Goal: Information Seeking & Learning: Learn about a topic

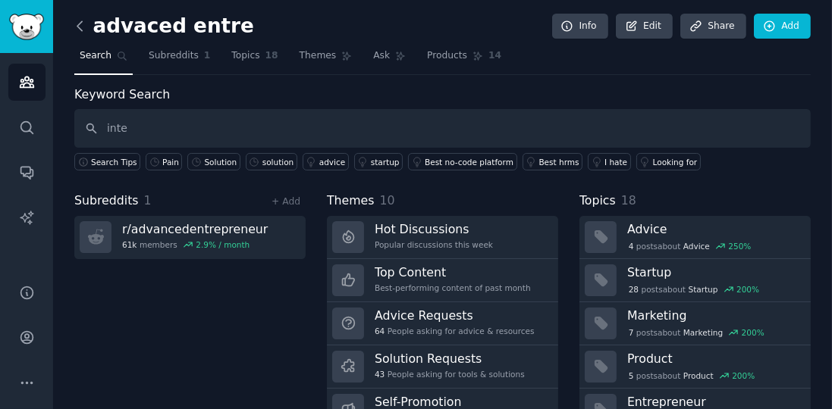
type input "inte"
click at [77, 27] on icon at bounding box center [80, 26] width 16 height 16
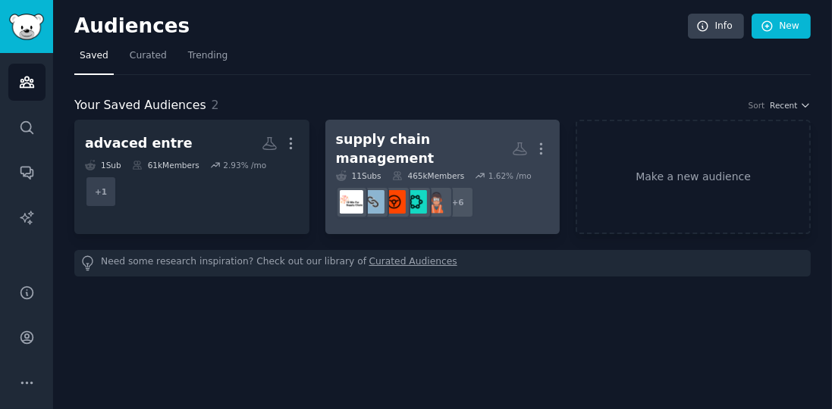
click at [475, 171] on icon at bounding box center [480, 176] width 11 height 11
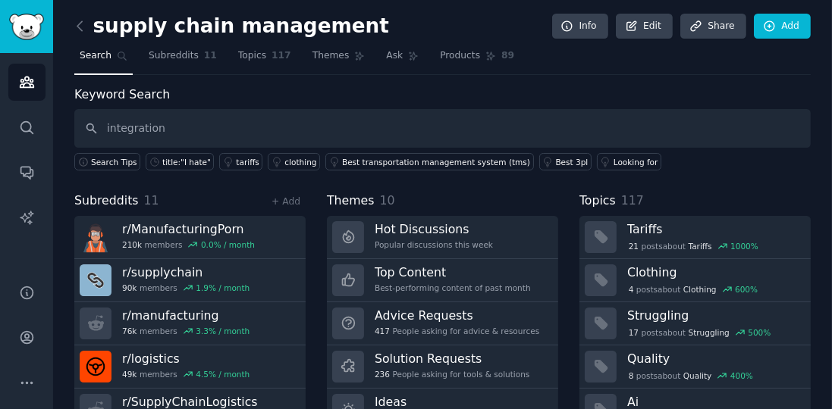
type input "integration"
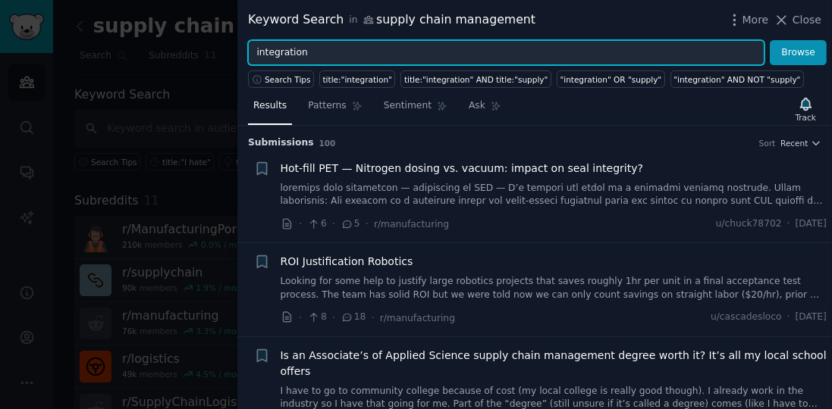
click at [275, 57] on input "integration" at bounding box center [506, 53] width 516 height 26
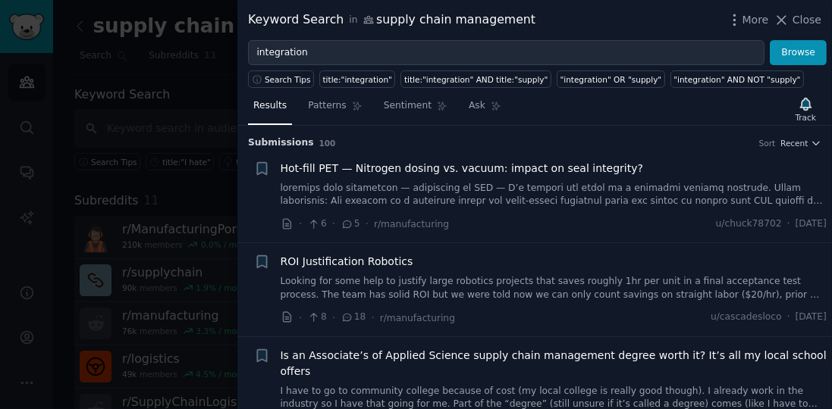
click at [209, 121] on div at bounding box center [416, 204] width 832 height 409
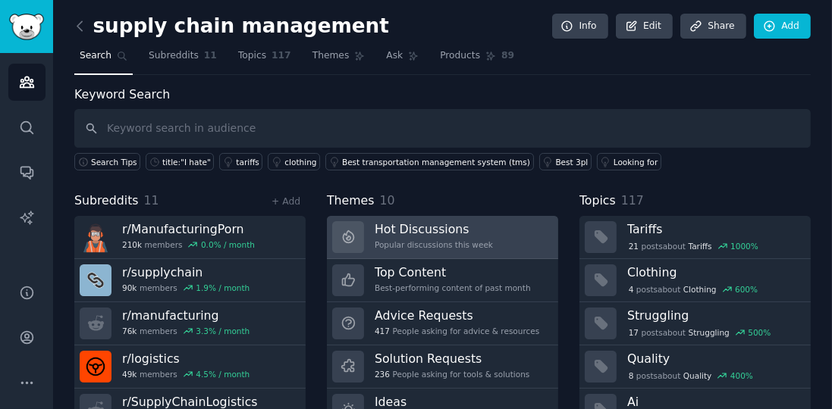
click at [448, 244] on div "Popular discussions this week" at bounding box center [434, 245] width 118 height 11
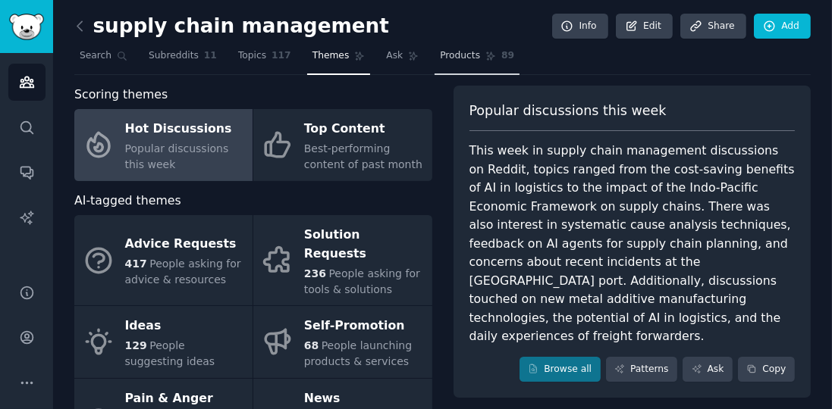
click at [440, 58] on span "Products" at bounding box center [460, 56] width 40 height 14
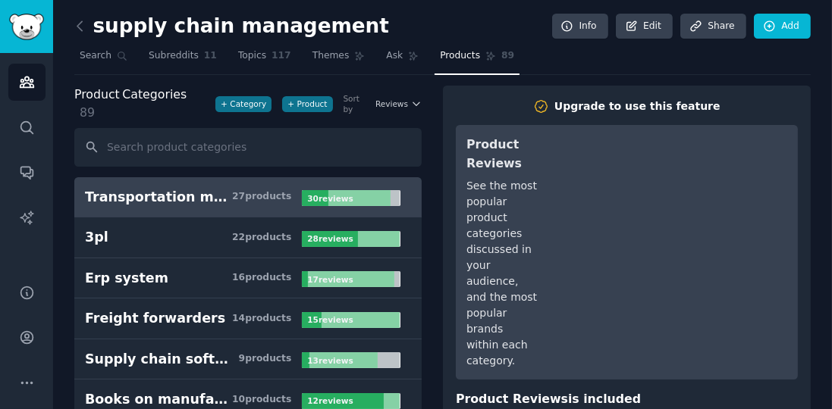
click at [320, 194] on b "30 review s" at bounding box center [329, 198] width 45 height 9
click at [265, 190] on div "27 product s" at bounding box center [261, 197] width 59 height 14
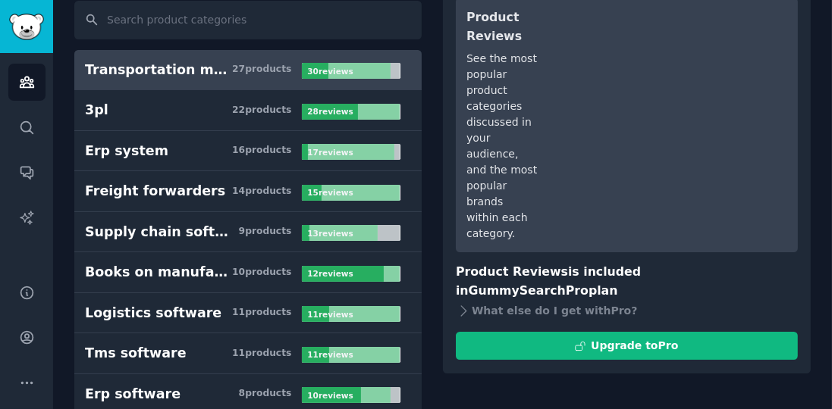
scroll to position [173, 0]
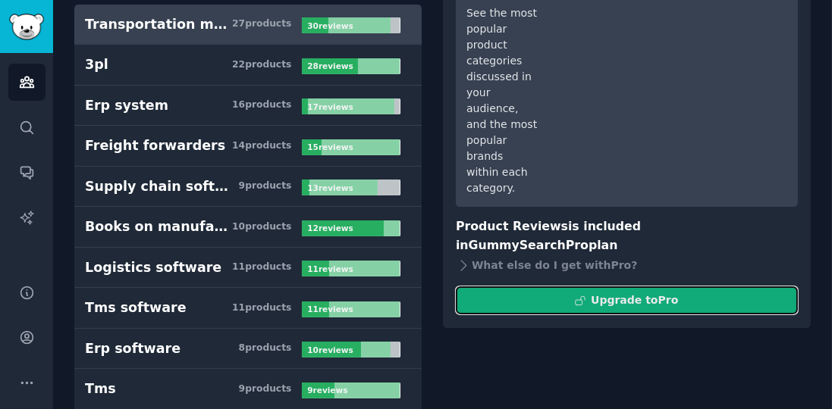
click at [531, 287] on button "Upgrade to Pro" at bounding box center [627, 301] width 342 height 28
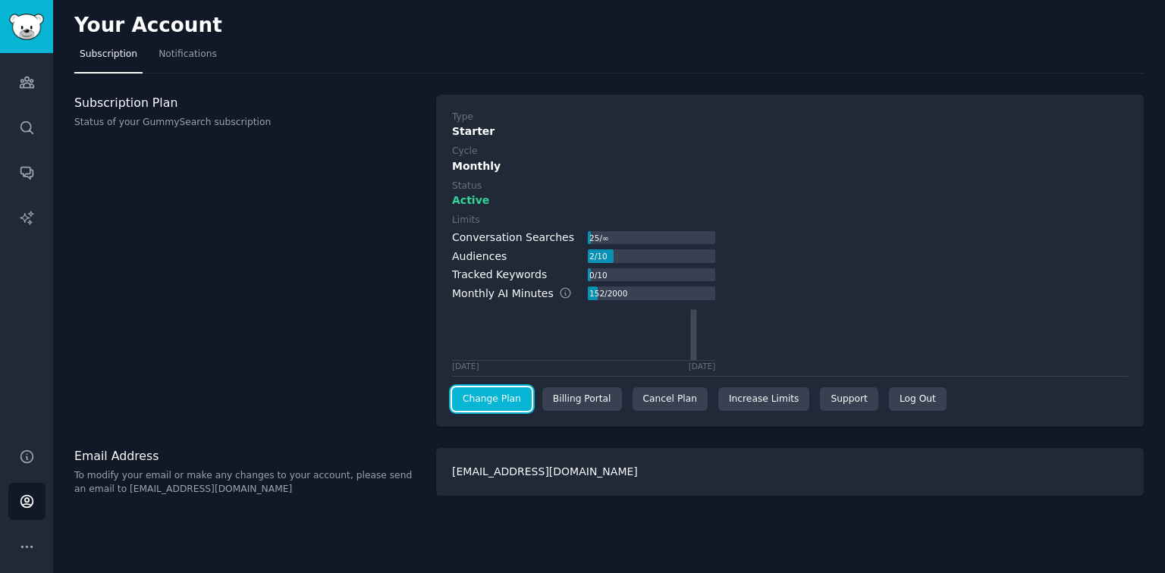
click at [501, 391] on link "Change Plan" at bounding box center [492, 399] width 80 height 24
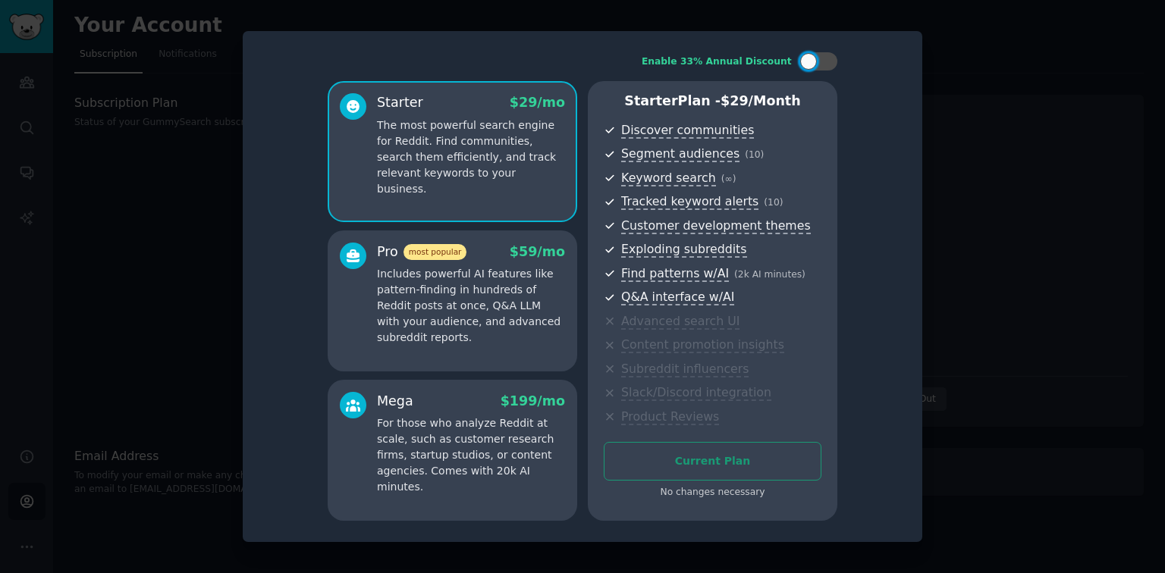
click at [970, 188] on div at bounding box center [582, 286] width 1165 height 573
click at [155, 314] on div at bounding box center [582, 286] width 1165 height 573
click at [970, 223] on div at bounding box center [582, 286] width 1165 height 573
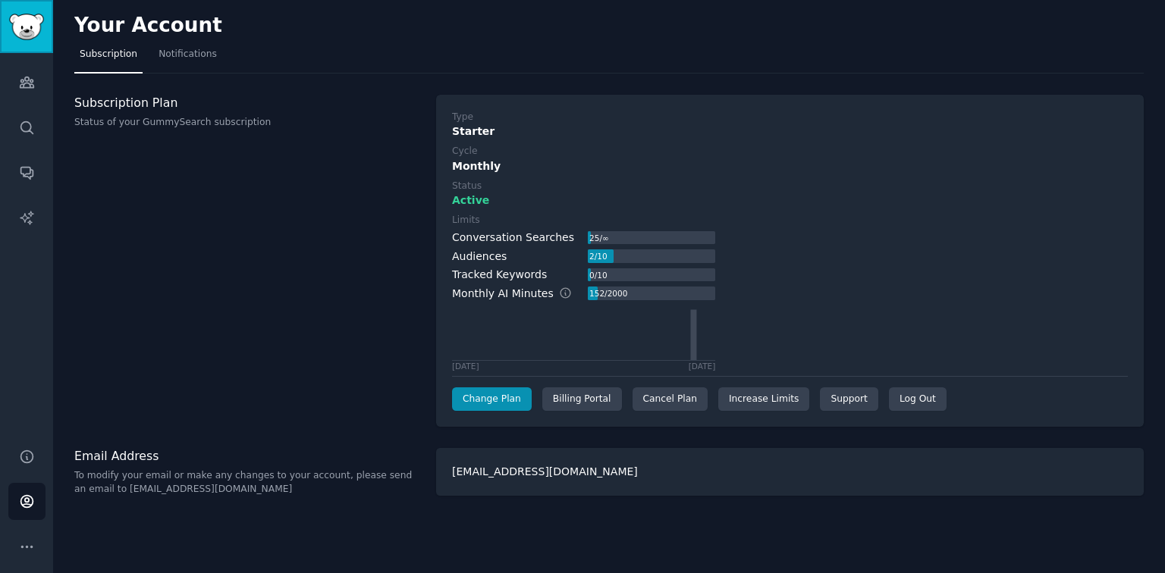
click at [17, 45] on link "Sidebar" at bounding box center [26, 26] width 53 height 53
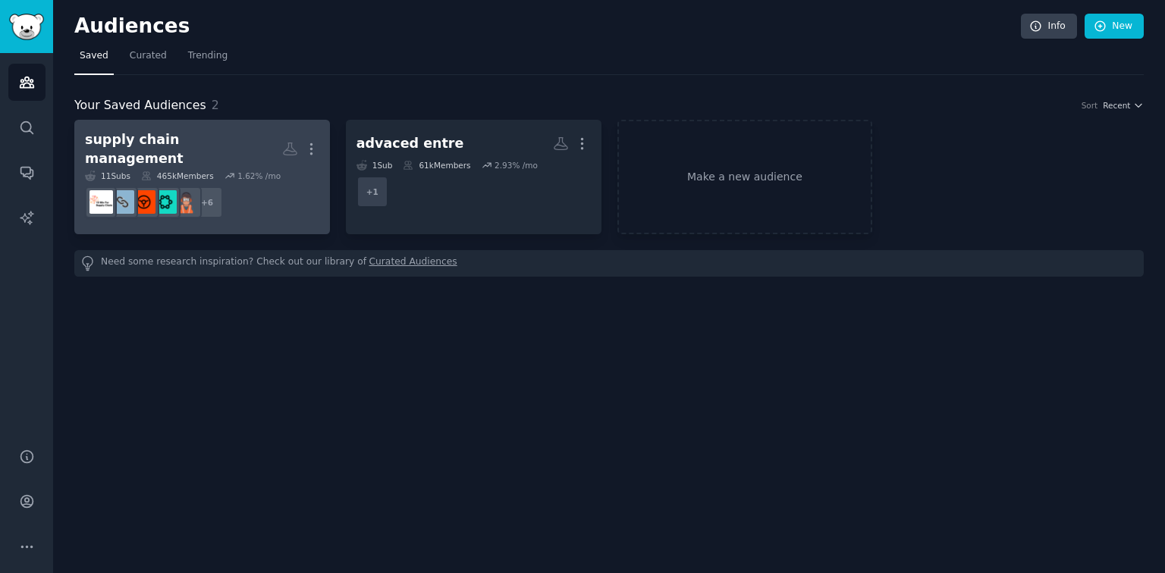
click at [256, 171] on div "1.62 % /mo" at bounding box center [258, 176] width 43 height 11
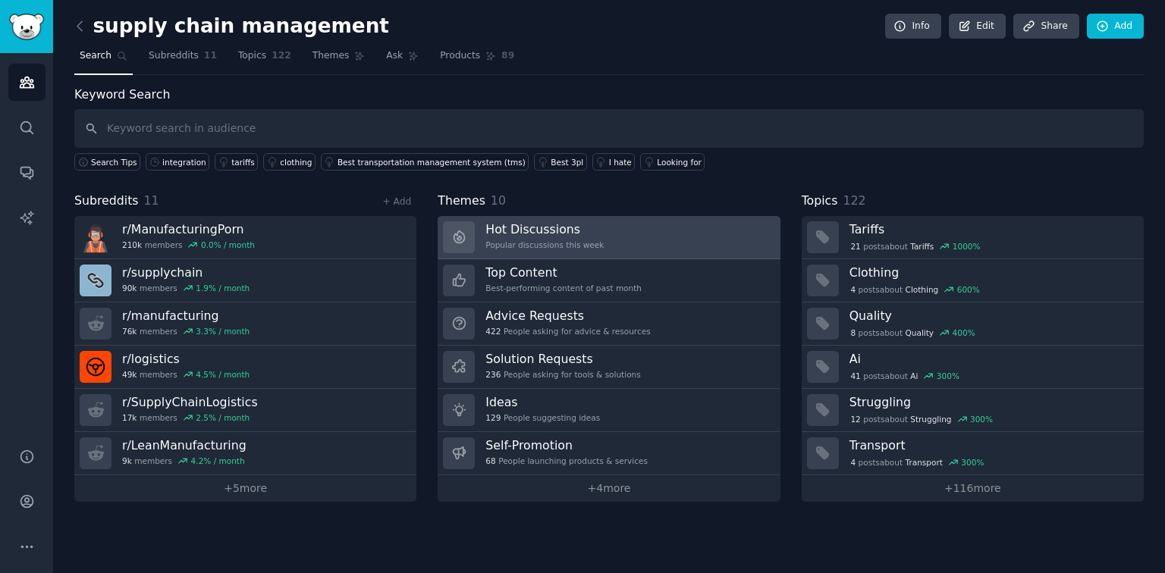
click at [590, 238] on link "Hot Discussions Popular discussions this week" at bounding box center [609, 237] width 342 height 43
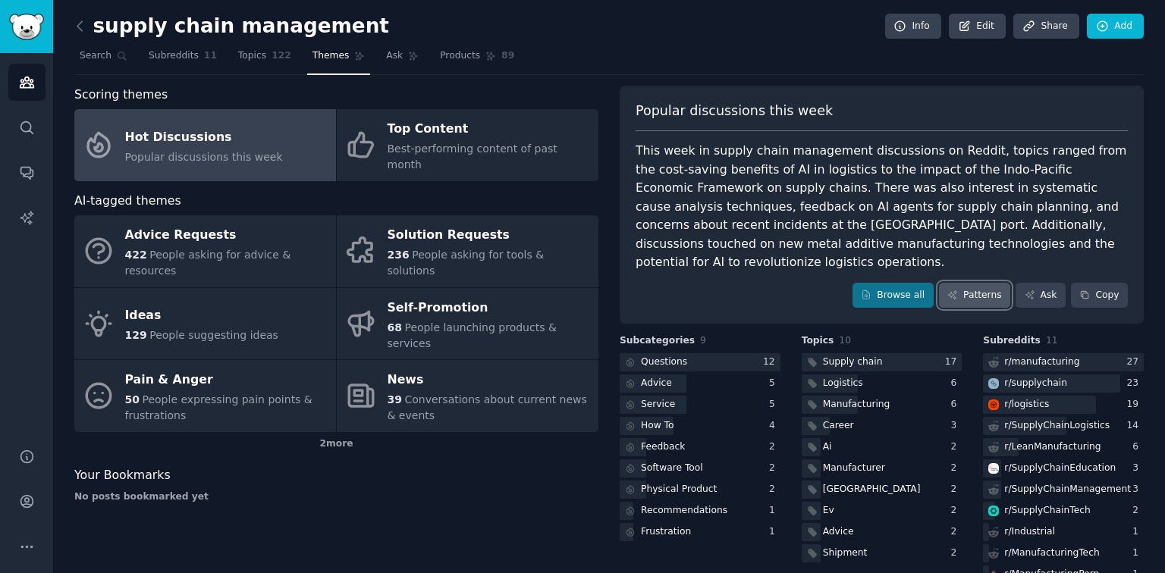
click at [970, 283] on link "Patterns" at bounding box center [974, 296] width 71 height 26
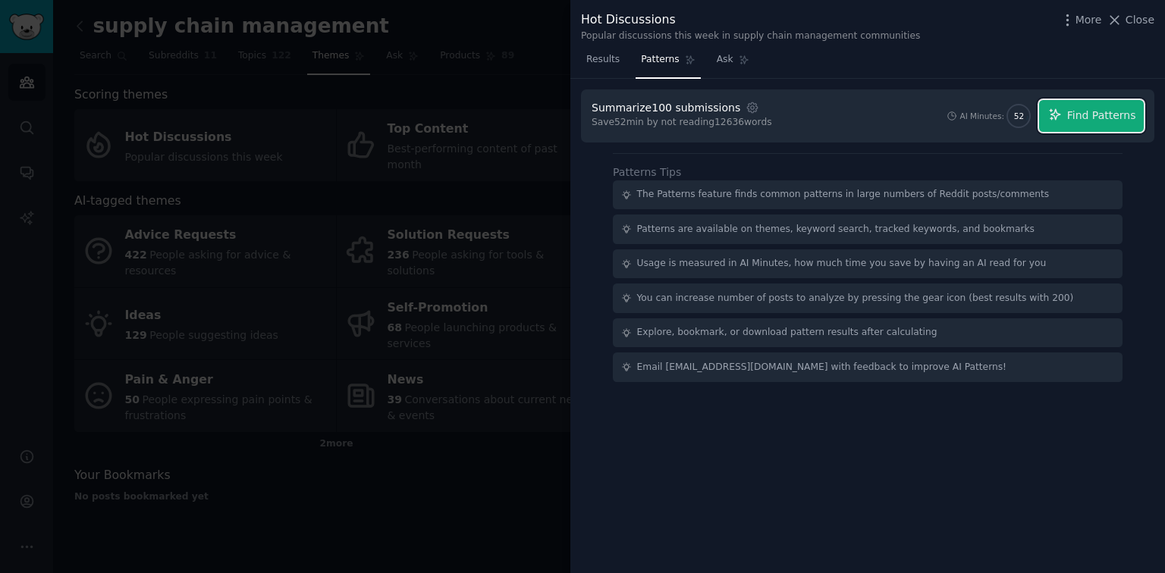
click at [970, 121] on button "Find Patterns" at bounding box center [1091, 116] width 105 height 32
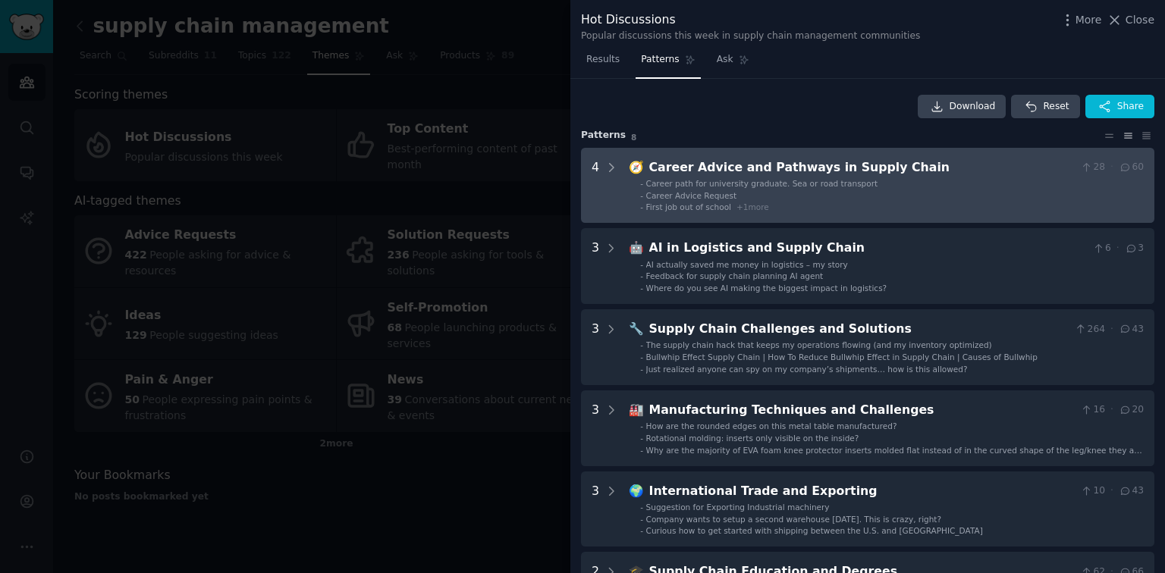
scroll to position [61, 0]
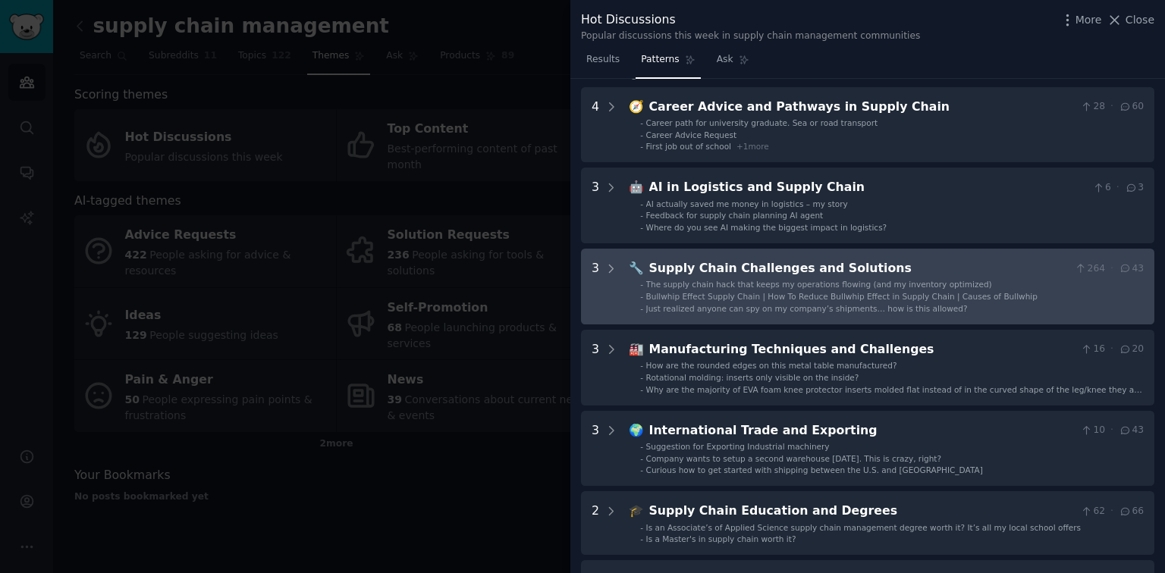
click at [796, 294] on span "Bullwhip Effect Supply Chain | How To Reduce Bullwhip Effect in Supply Chain | …" at bounding box center [841, 296] width 391 height 9
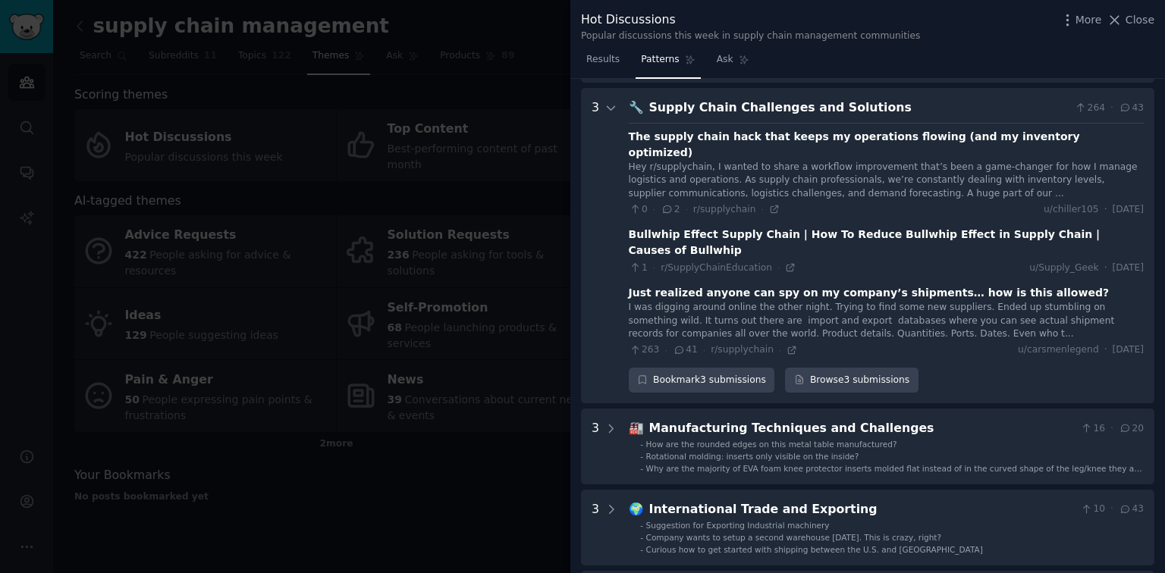
scroll to position [231, 0]
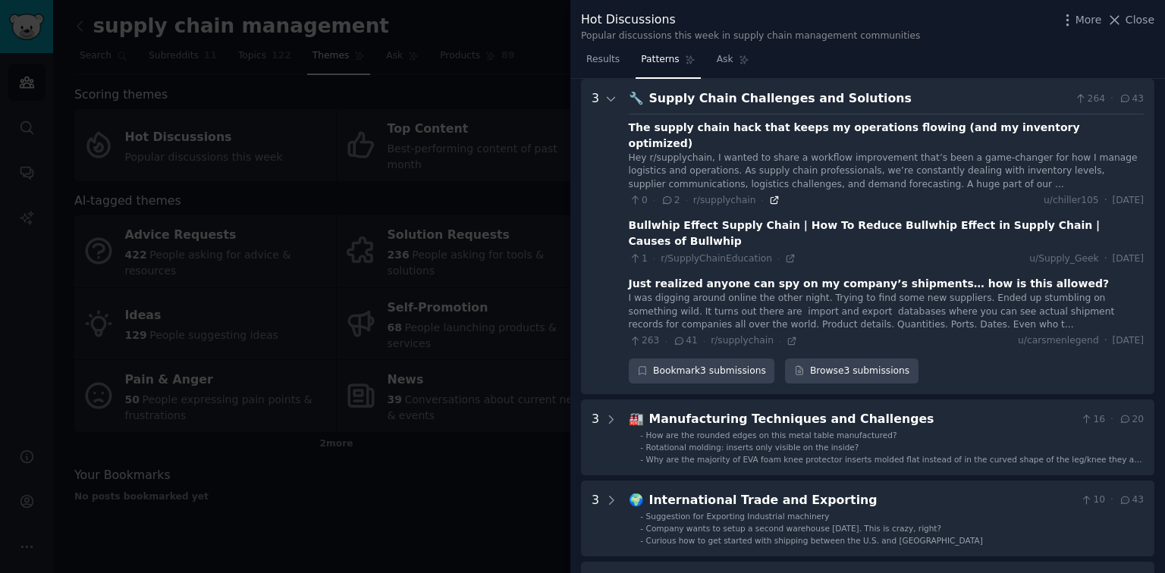
click at [769, 195] on icon at bounding box center [774, 200] width 11 height 11
click at [786, 336] on icon at bounding box center [791, 341] width 11 height 11
click at [823, 359] on link "Browse 3 submissions" at bounding box center [851, 372] width 133 height 26
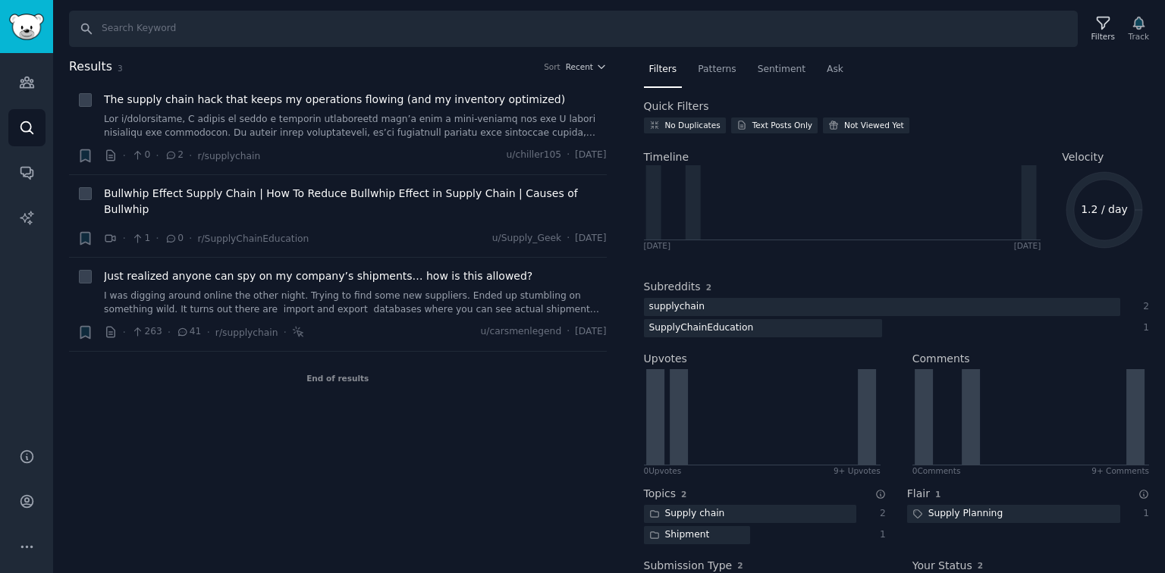
drag, startPoint x: 474, startPoint y: 540, endPoint x: 465, endPoint y: 533, distance: 11.4
click at [474, 477] on div "Results 3 Sort Recent + The supply chain hack that keeps my operations flowing …" at bounding box center [348, 316] width 559 height 516
click at [397, 290] on link "I was digging around online the other night. Trying to find some new suppliers.…" at bounding box center [355, 303] width 503 height 27
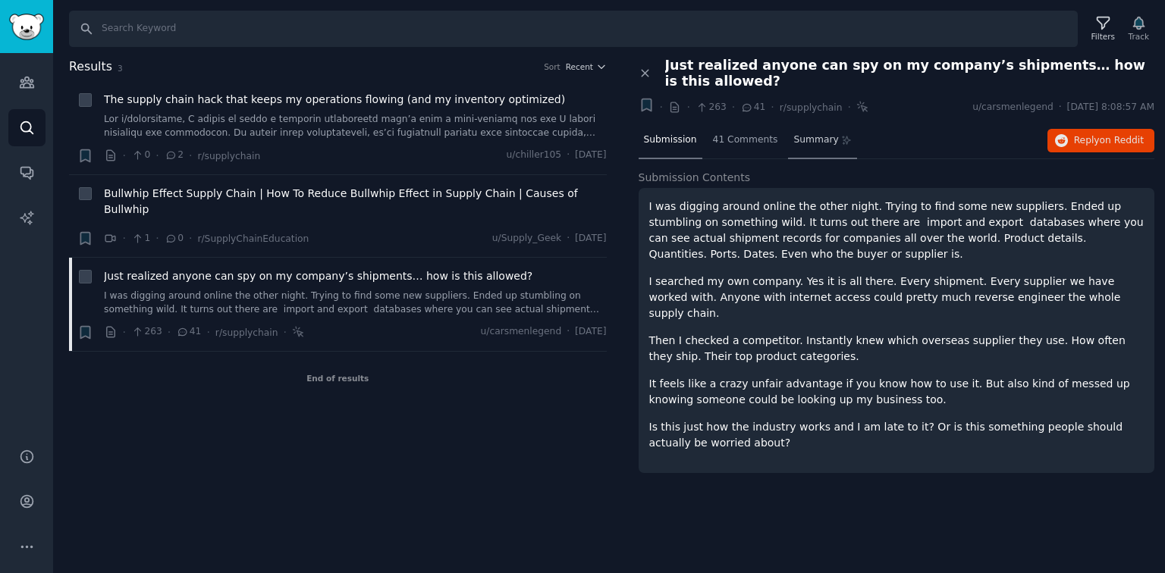
click at [805, 143] on span "Summary" at bounding box center [815, 140] width 45 height 14
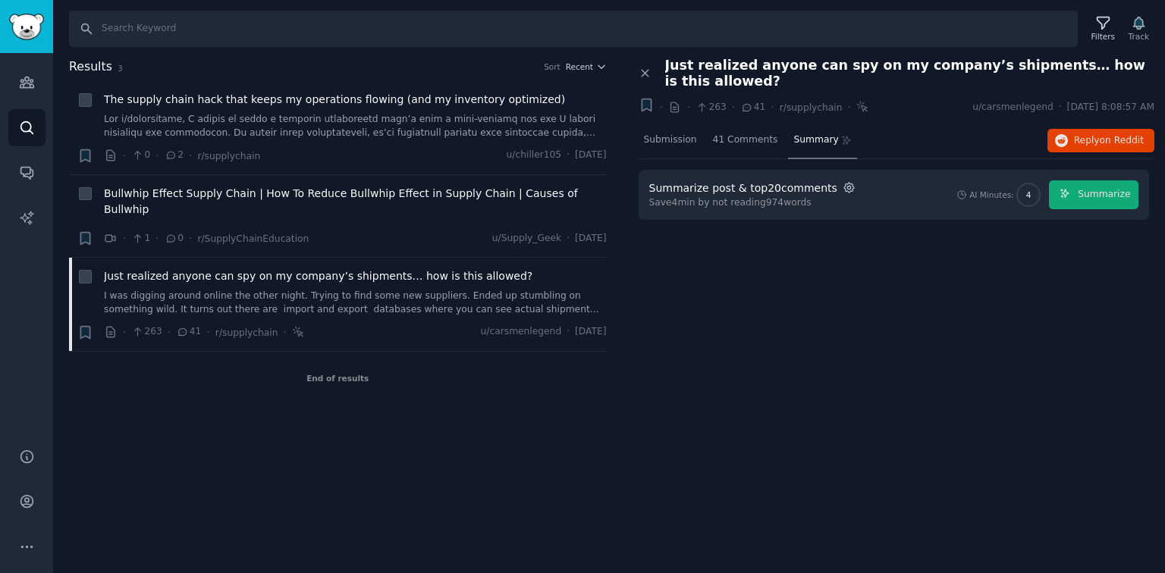
click at [842, 186] on icon "button" at bounding box center [849, 188] width 14 height 14
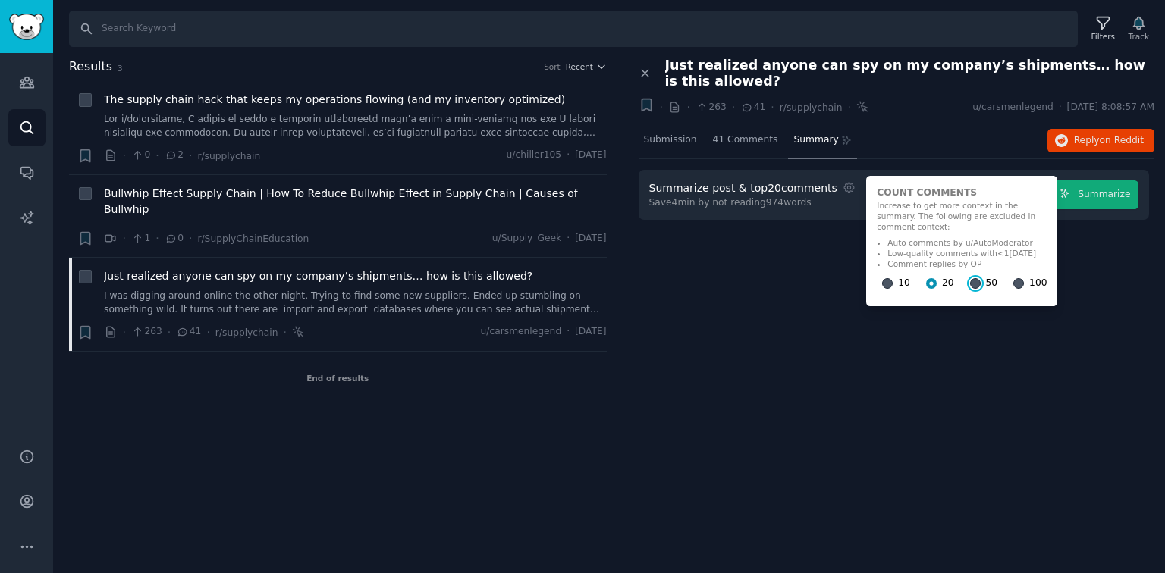
click at [970, 278] on input "50" at bounding box center [975, 283] width 11 height 11
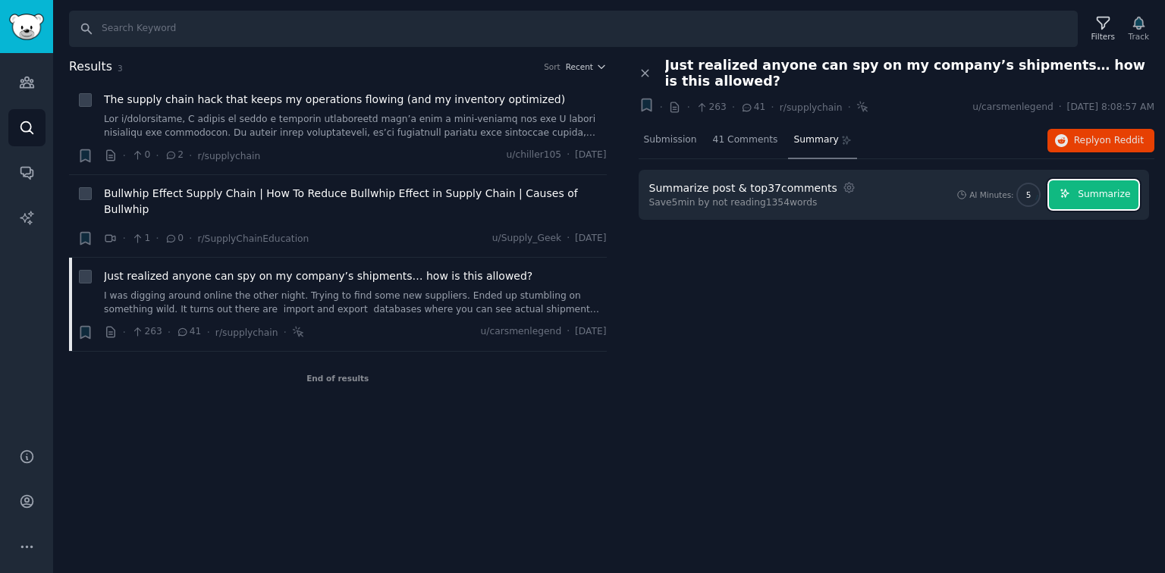
click at [970, 196] on button "Summarize" at bounding box center [1093, 195] width 89 height 30
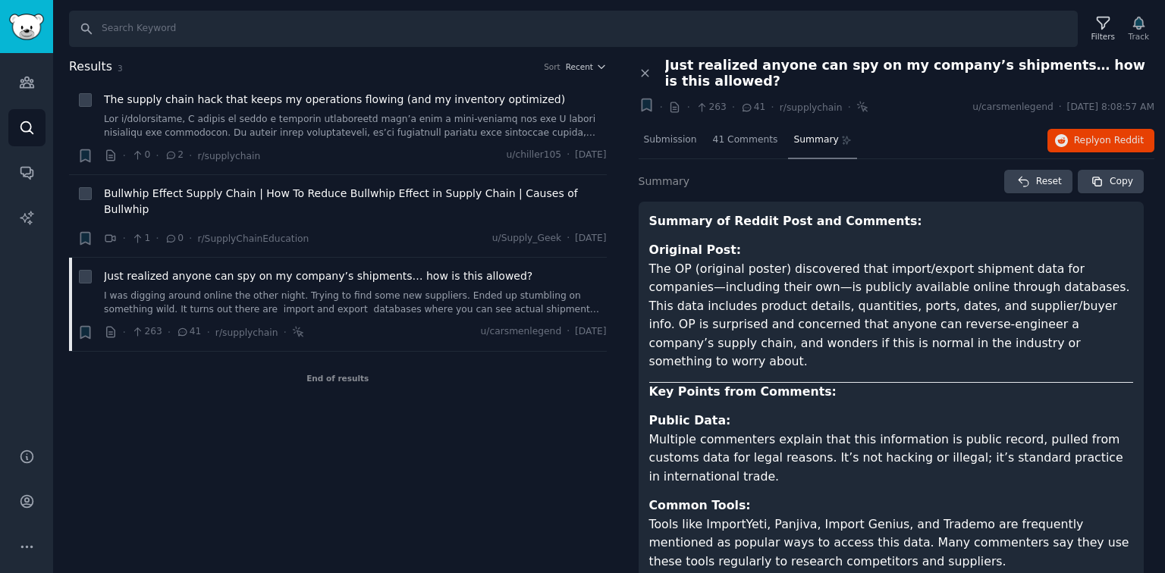
click at [856, 335] on p "Original Post: The OP (original poster) discovered that import/export shipment …" at bounding box center [891, 306] width 485 height 130
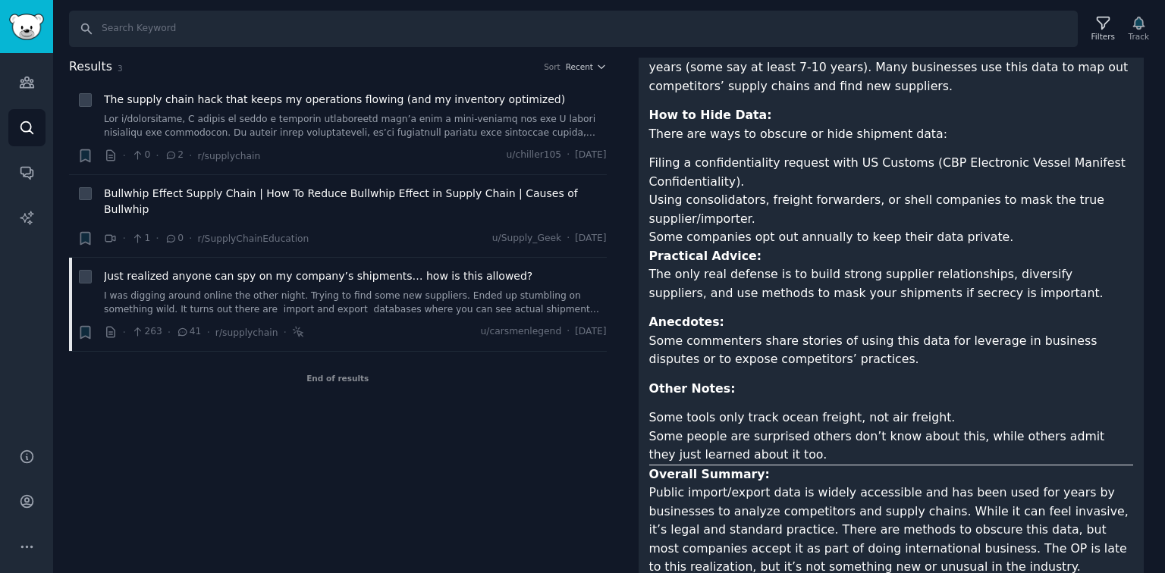
scroll to position [561, 0]
click at [208, 67] on h2 "Results 3 Sort Recent" at bounding box center [338, 67] width 538 height 19
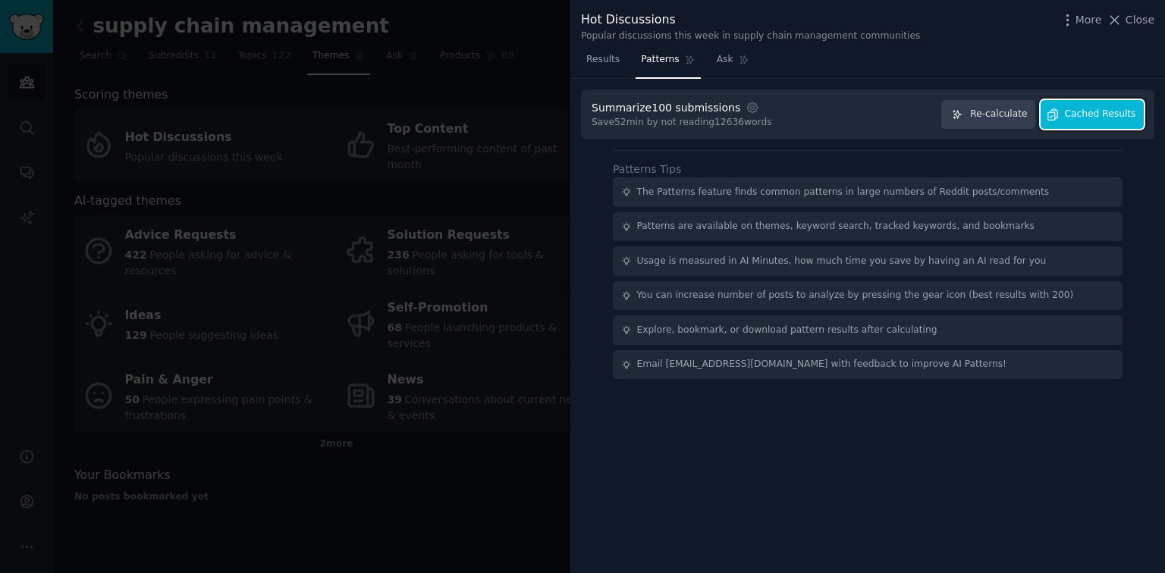
click at [970, 109] on span "Cached Results" at bounding box center [1100, 115] width 71 height 14
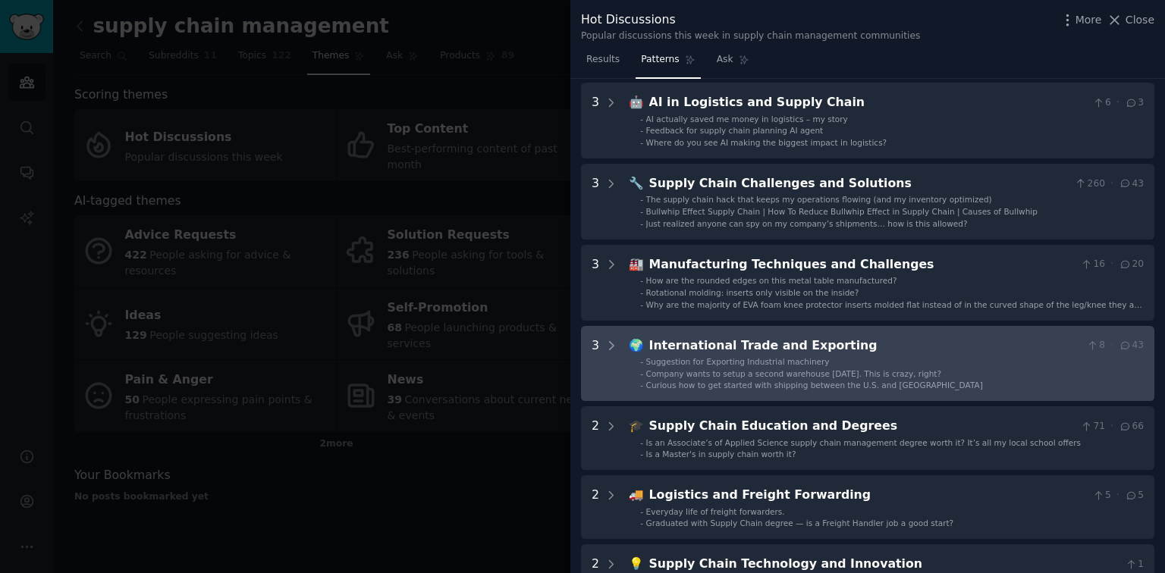
scroll to position [182, 0]
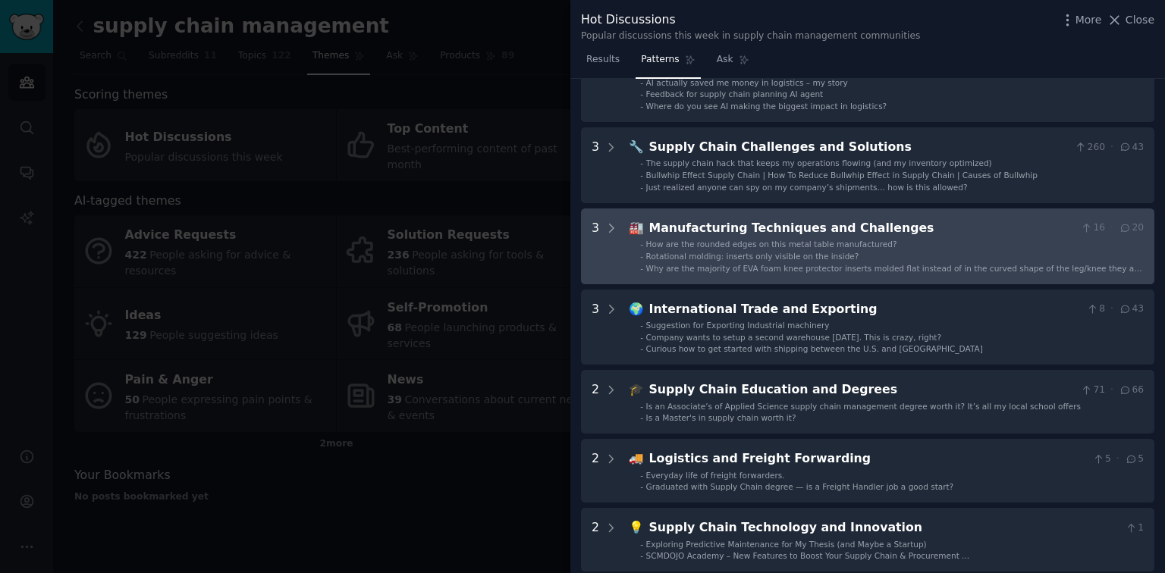
click at [970, 243] on li "- How are the rounded edges on this metal table manufactured?" at bounding box center [892, 244] width 504 height 11
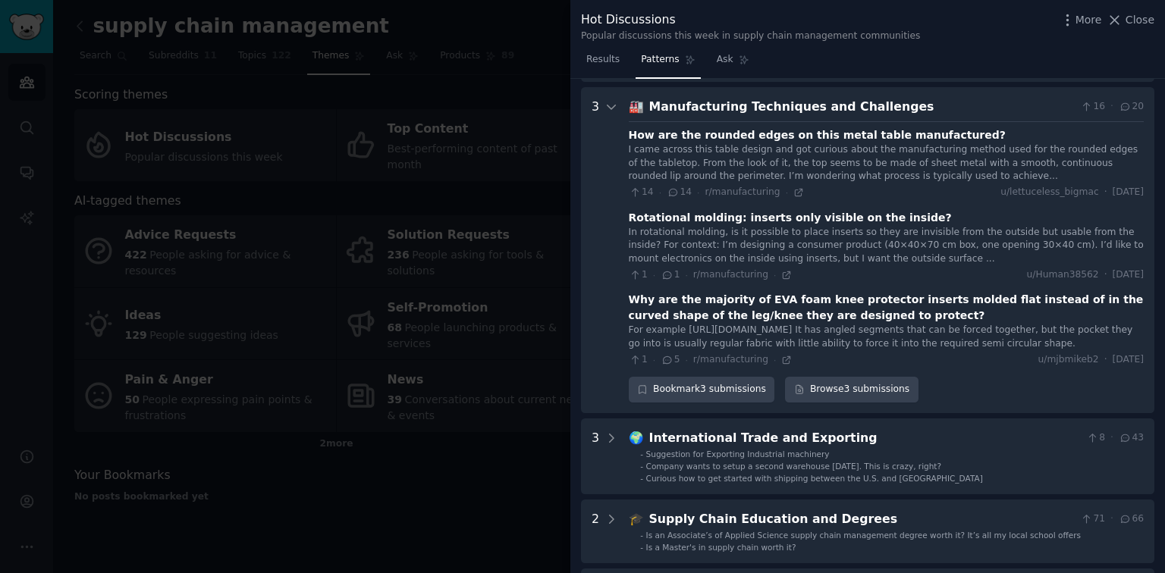
scroll to position [312, 0]
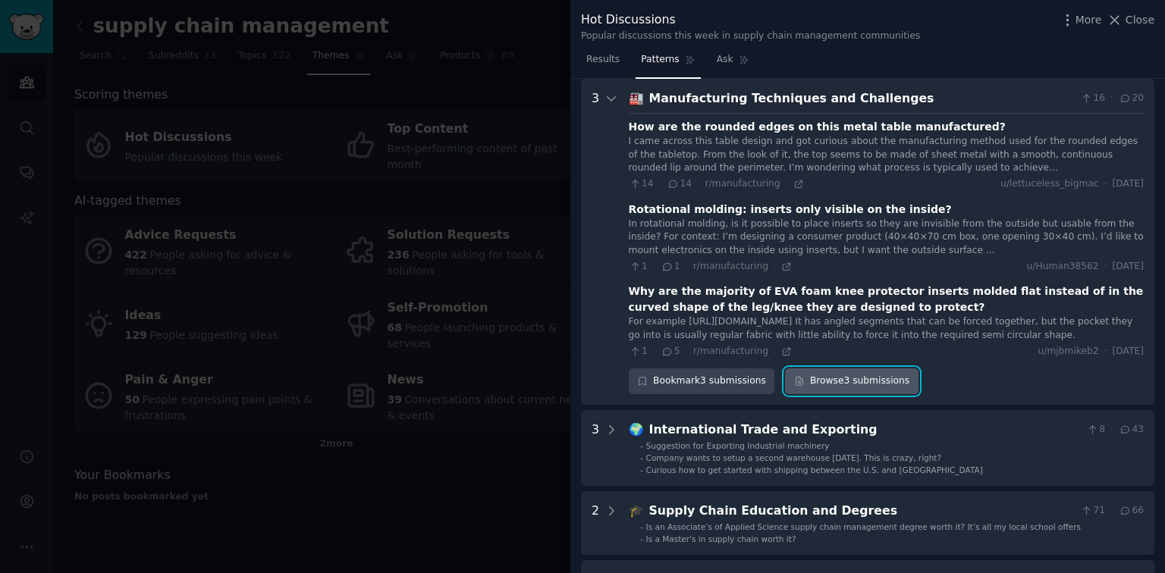
click at [840, 394] on link "Browse 3 submissions" at bounding box center [851, 382] width 133 height 26
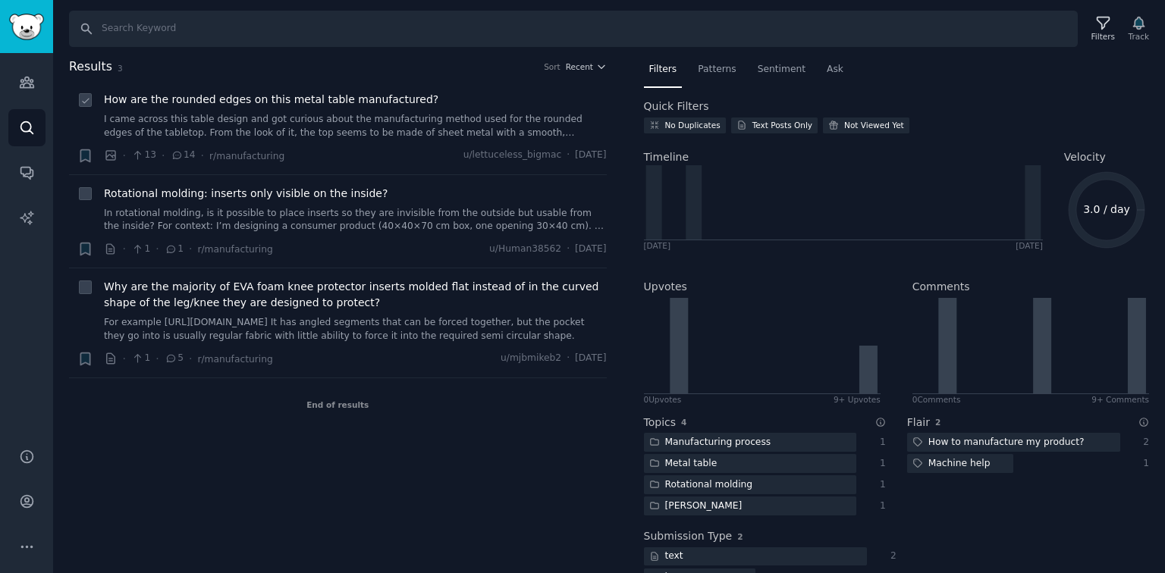
click at [242, 123] on link "I came across this table design and got curious about the manufacturing method …" at bounding box center [355, 126] width 503 height 27
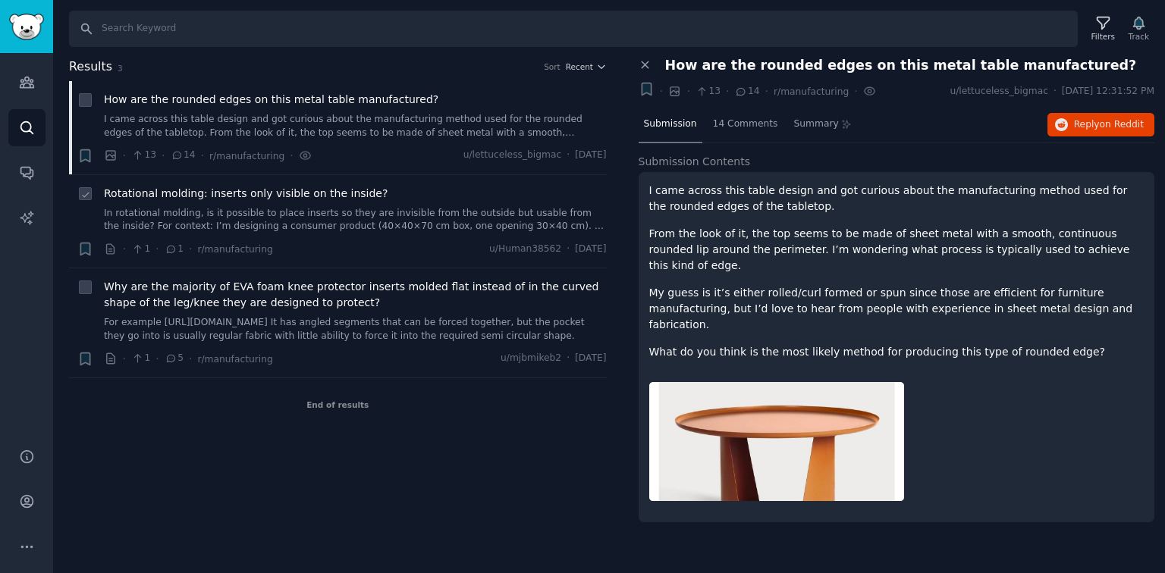
click at [398, 200] on div "Rotational molding: inserts only visible on the inside?" at bounding box center [355, 194] width 503 height 16
click at [345, 191] on span "Rotational molding: inserts only visible on the inside?" at bounding box center [246, 194] width 284 height 16
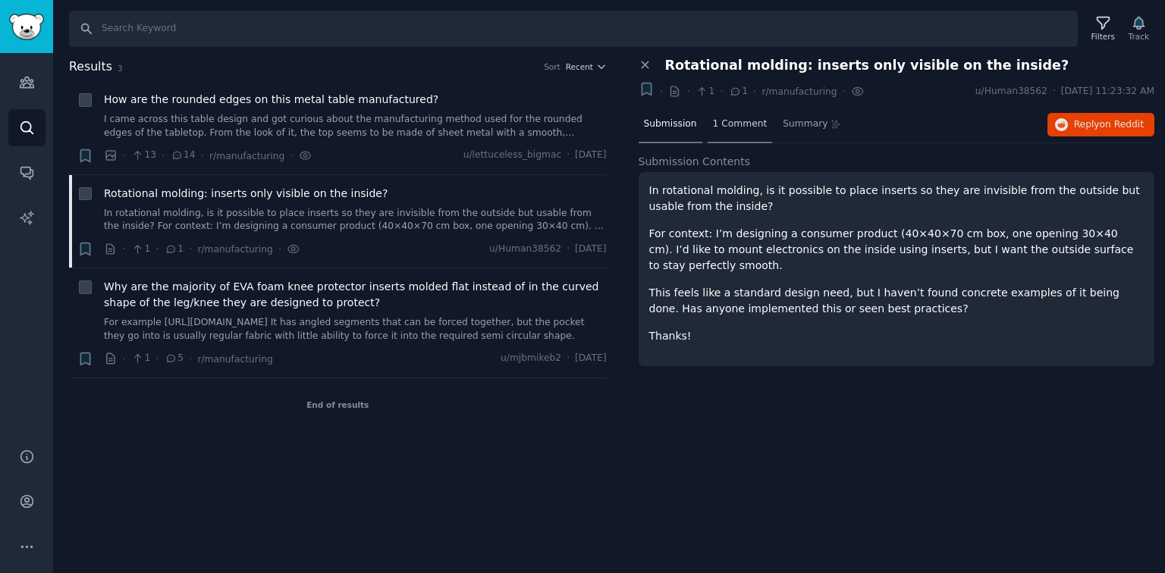
click at [733, 121] on span "1 Comment" at bounding box center [740, 125] width 55 height 14
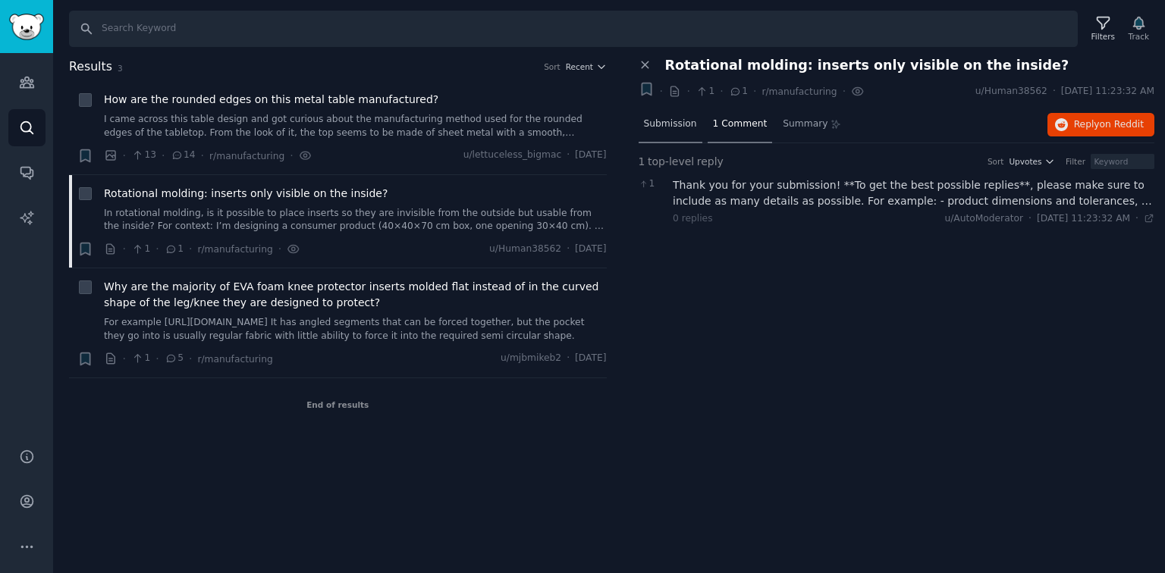
click at [676, 127] on span "Submission" at bounding box center [670, 125] width 53 height 14
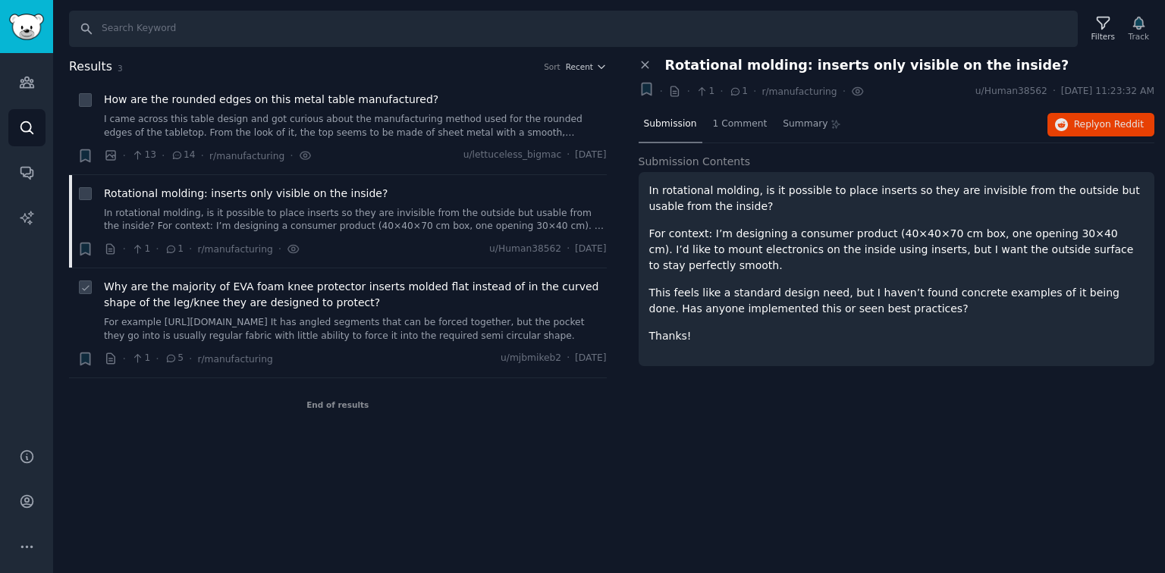
click at [365, 306] on span "Why are the majority of EVA foam knee protector inserts molded flat instead of …" at bounding box center [355, 295] width 503 height 32
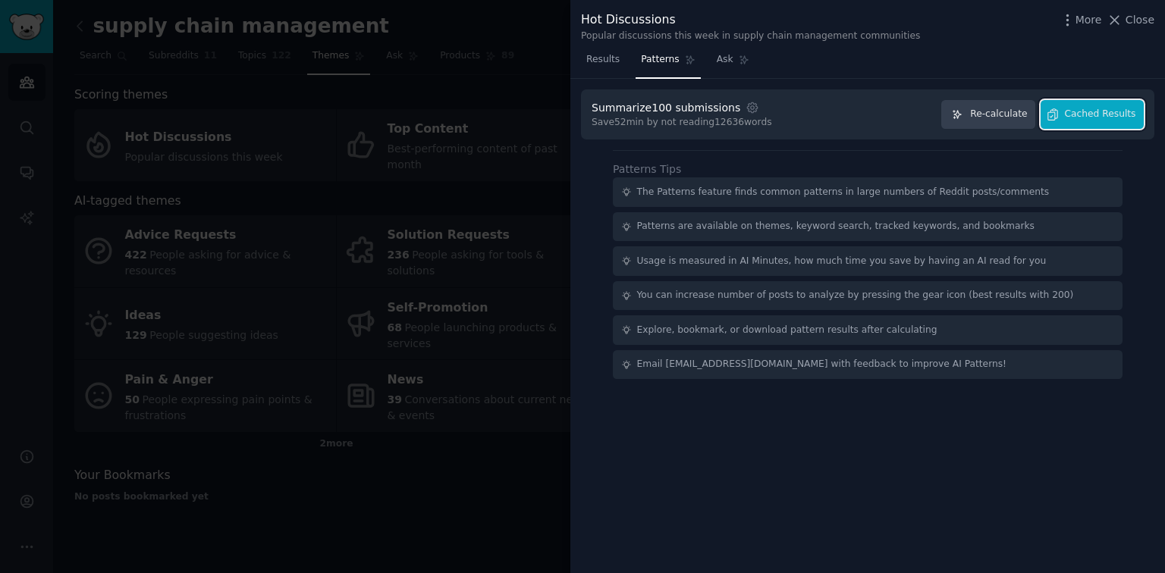
click at [970, 118] on span "Cached Results" at bounding box center [1100, 115] width 71 height 14
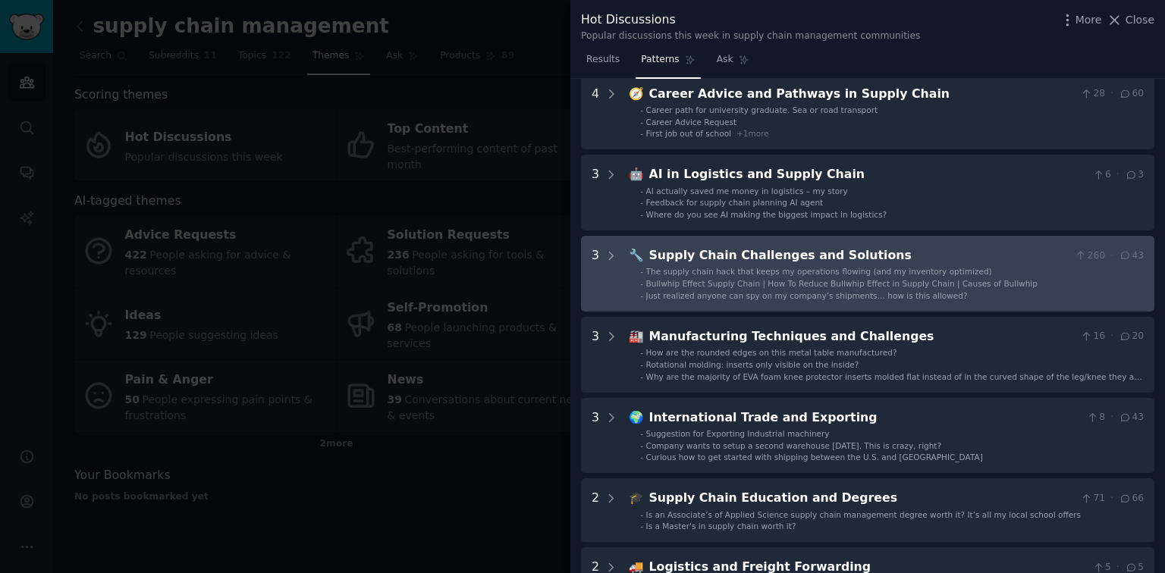
scroll to position [243, 0]
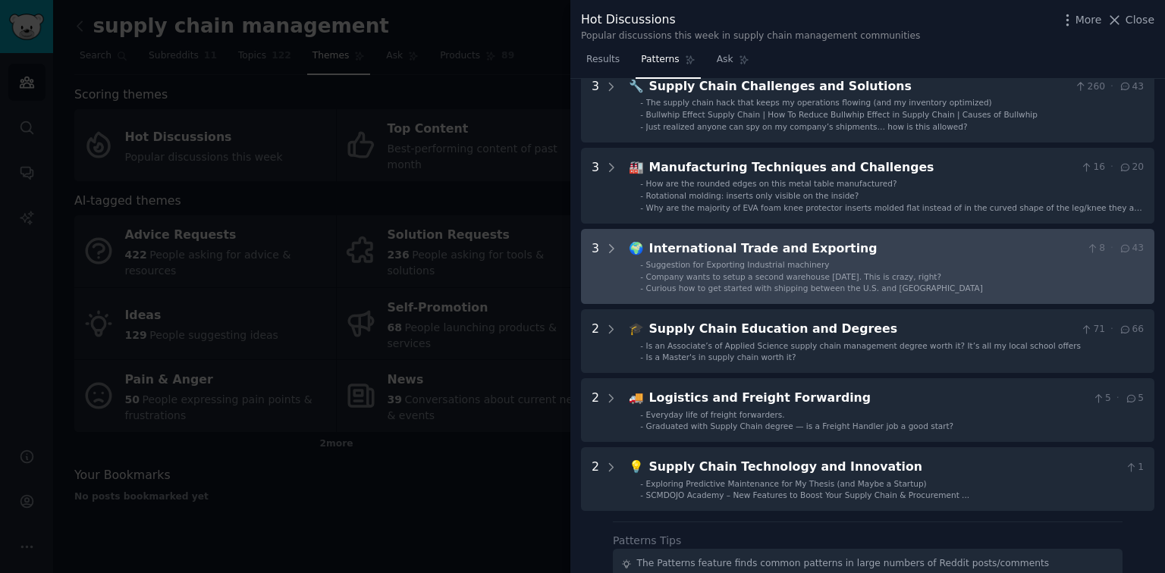
click at [910, 258] on div "🌍 International Trade and Exporting 8 · 43 - Suggestion for Exporting Industria…" at bounding box center [886, 267] width 515 height 55
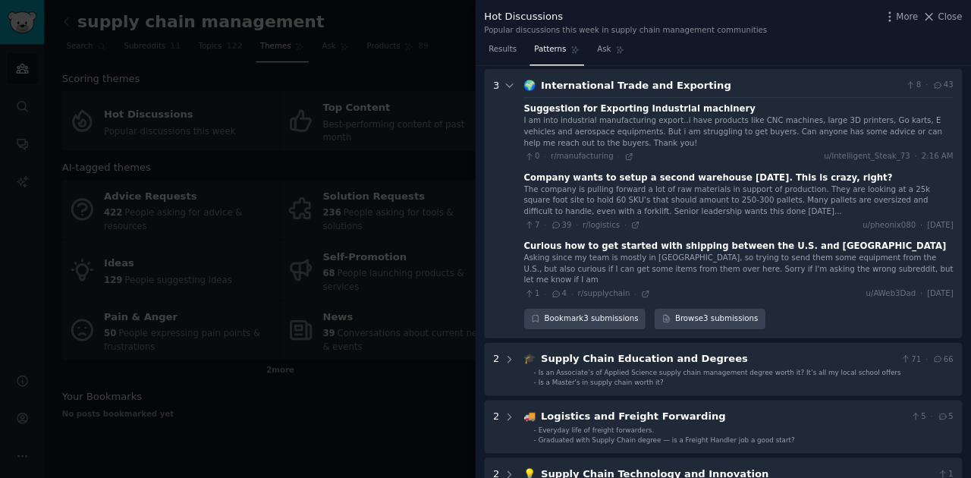
scroll to position [393, 0]
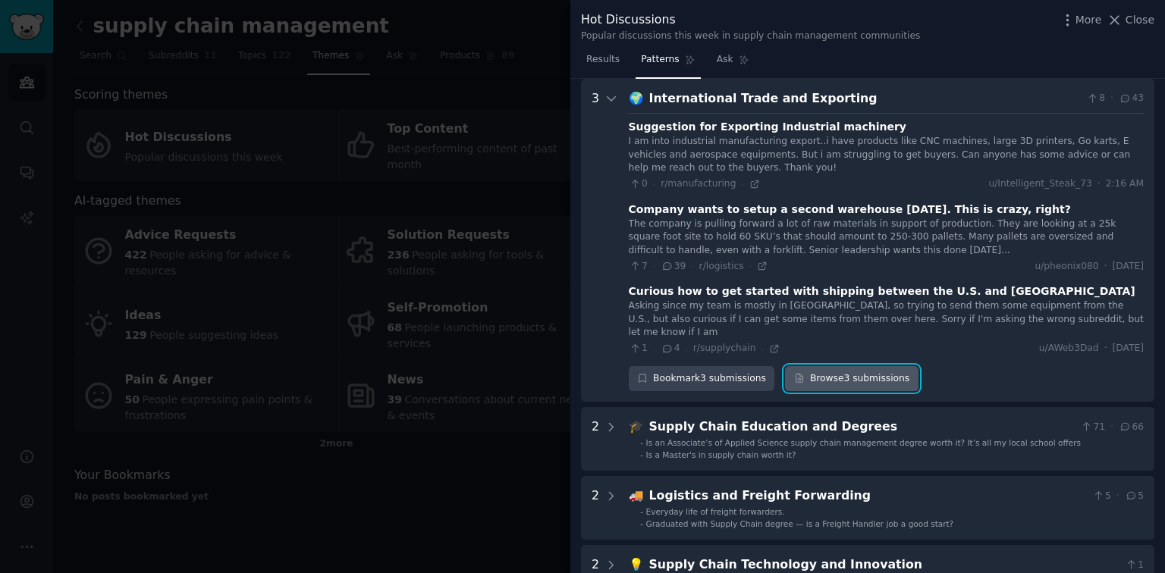
click at [838, 366] on link "Browse 3 submissions" at bounding box center [851, 379] width 133 height 26
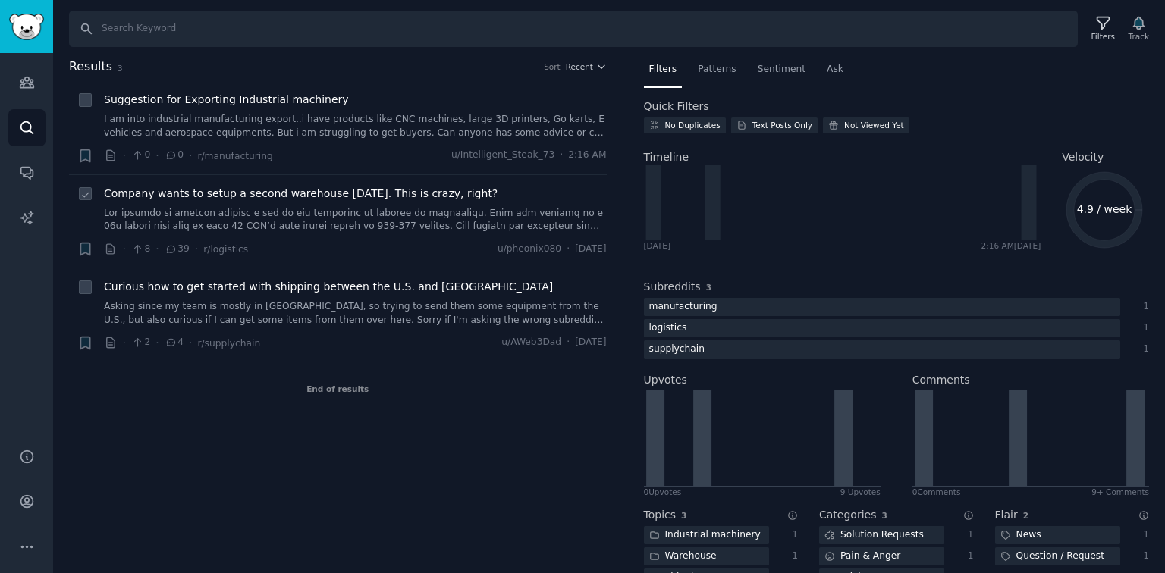
click at [208, 199] on span "Company wants to setup a second warehouse in ten days. This is crazy, right?" at bounding box center [301, 194] width 394 height 16
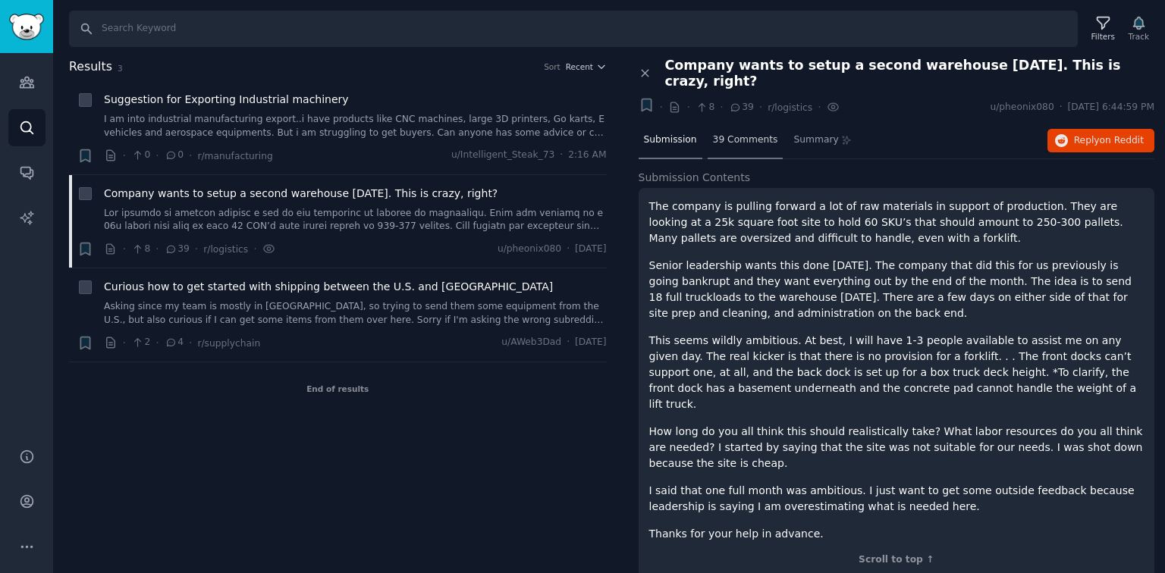
click at [742, 123] on div "39 Comments" at bounding box center [745, 141] width 76 height 36
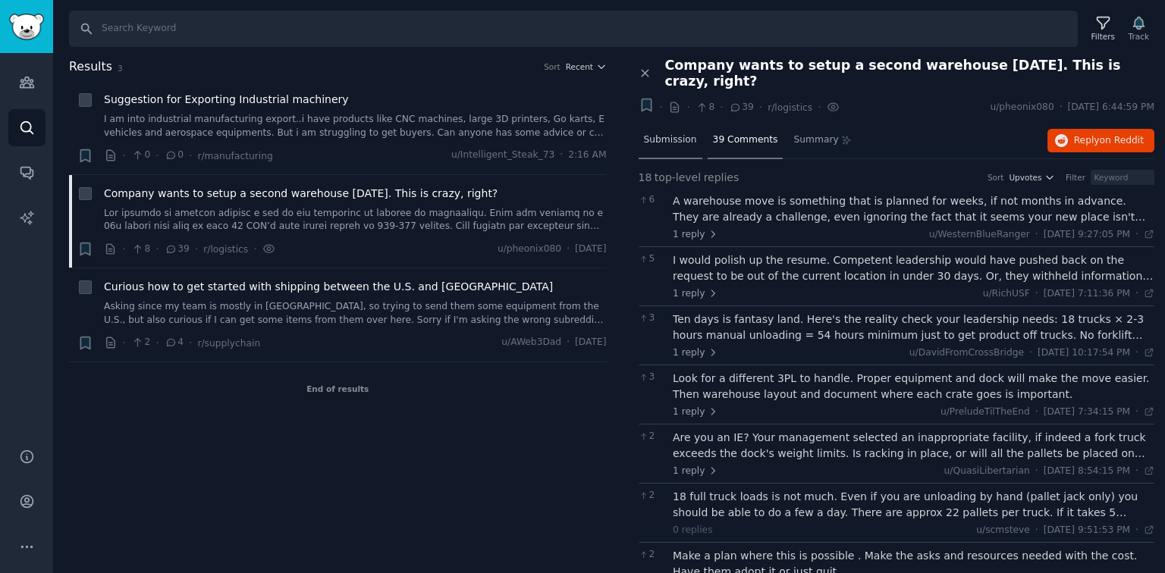
click at [666, 131] on div "Submission" at bounding box center [670, 141] width 64 height 36
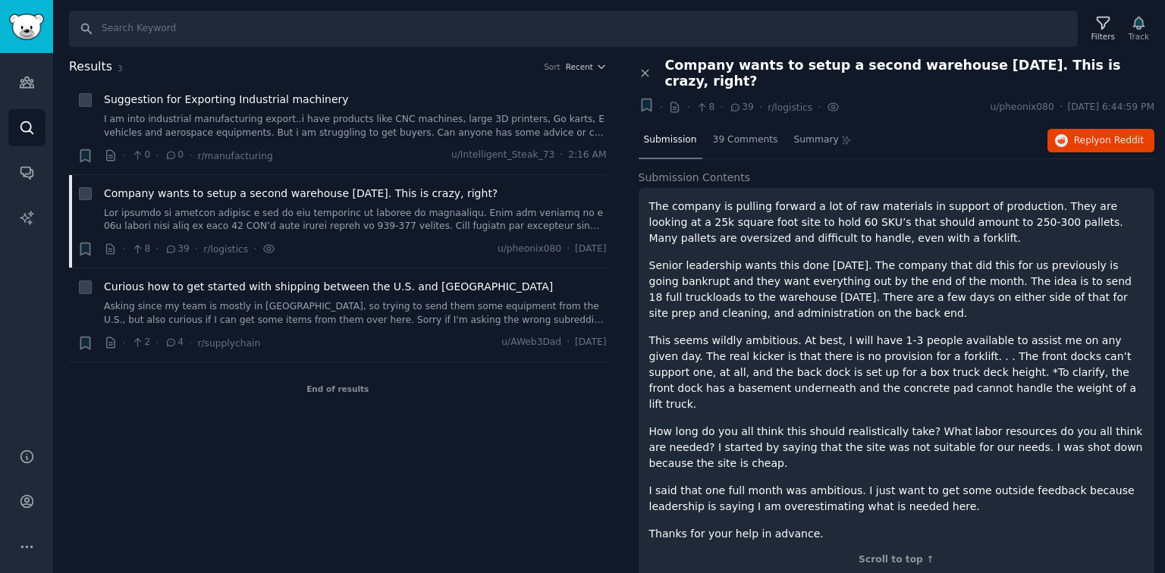
copy span "Company wants to setup a second warehouse in ten days. This is crazy, right?"
drag, startPoint x: 663, startPoint y: 67, endPoint x: 1147, endPoint y: 62, distance: 483.8
click at [970, 62] on div "Company wants to setup a second warehouse in ten days. This is crazy, right?" at bounding box center [904, 74] width 500 height 32
click at [912, 340] on p "This seems wildly ambitious. At best, I will have 1-3 people available to assis…" at bounding box center [896, 373] width 495 height 80
click at [808, 133] on span "Summary" at bounding box center [815, 140] width 45 height 14
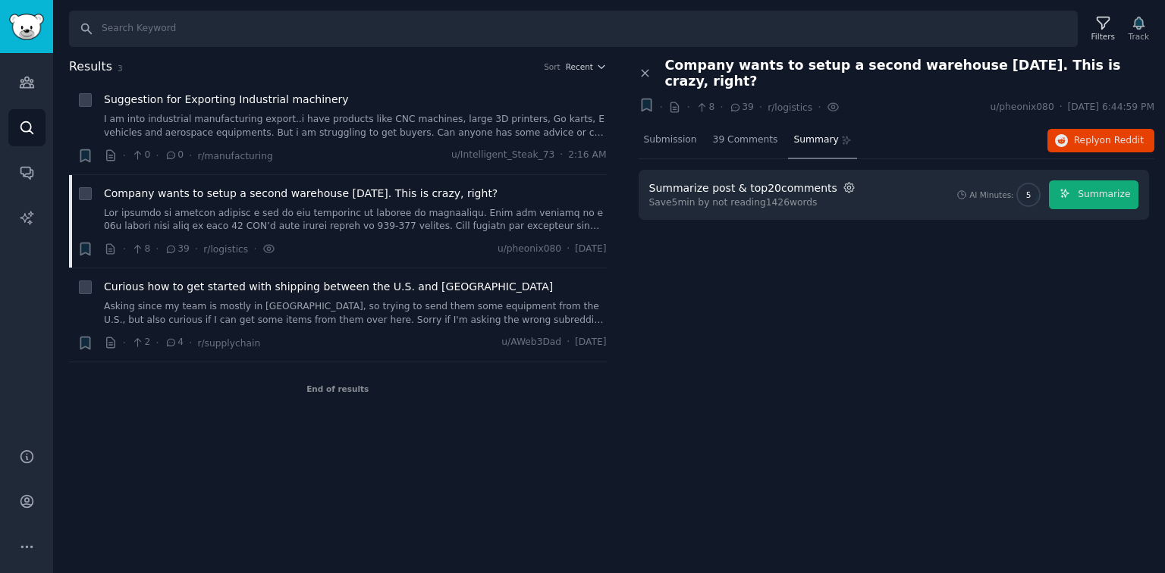
click at [842, 181] on icon "button" at bounding box center [849, 188] width 14 height 14
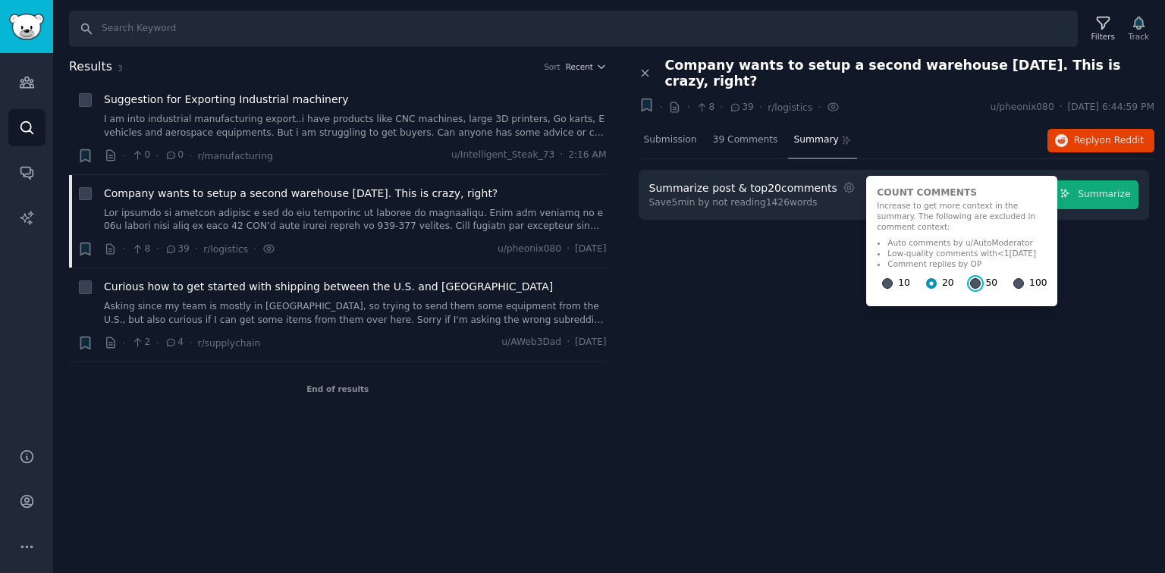
click at [970, 278] on input "50" at bounding box center [975, 283] width 11 height 11
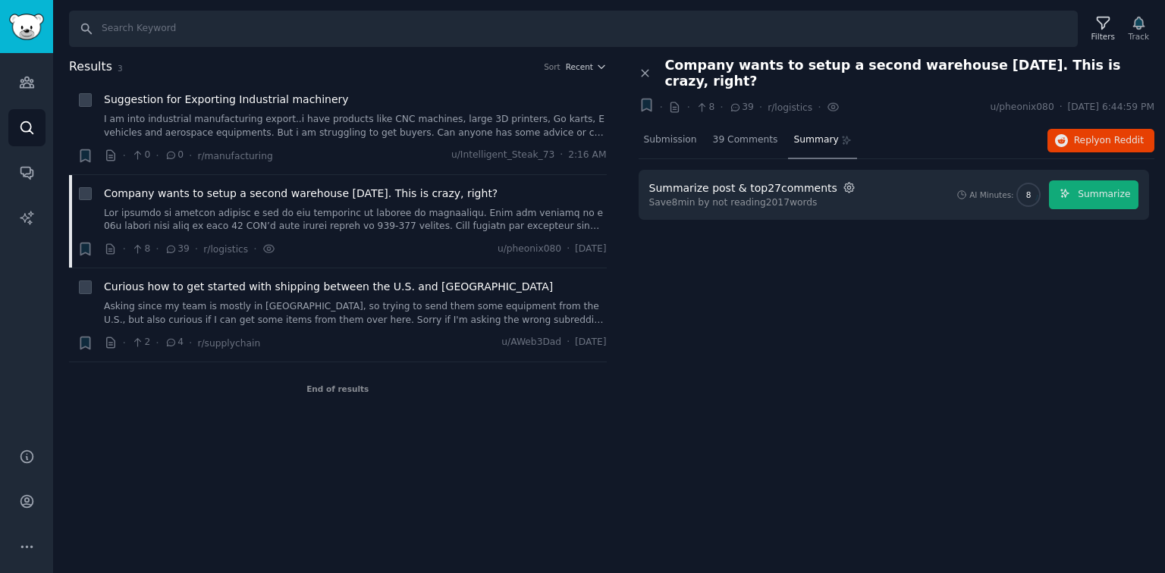
click at [847, 187] on icon "button" at bounding box center [848, 188] width 3 height 3
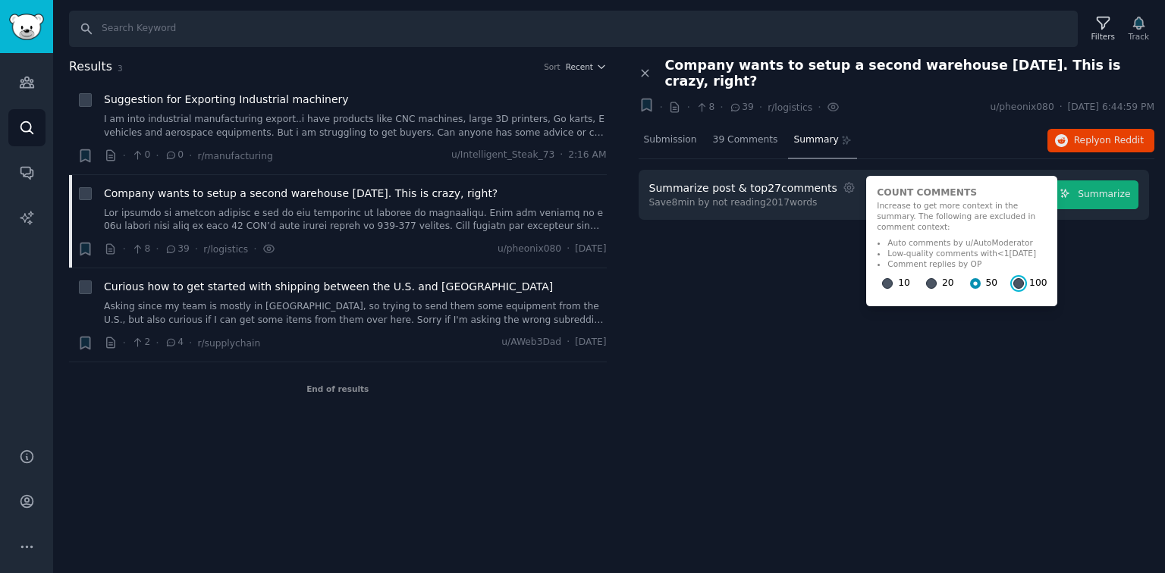
click at [970, 278] on input "100" at bounding box center [1018, 283] width 11 height 11
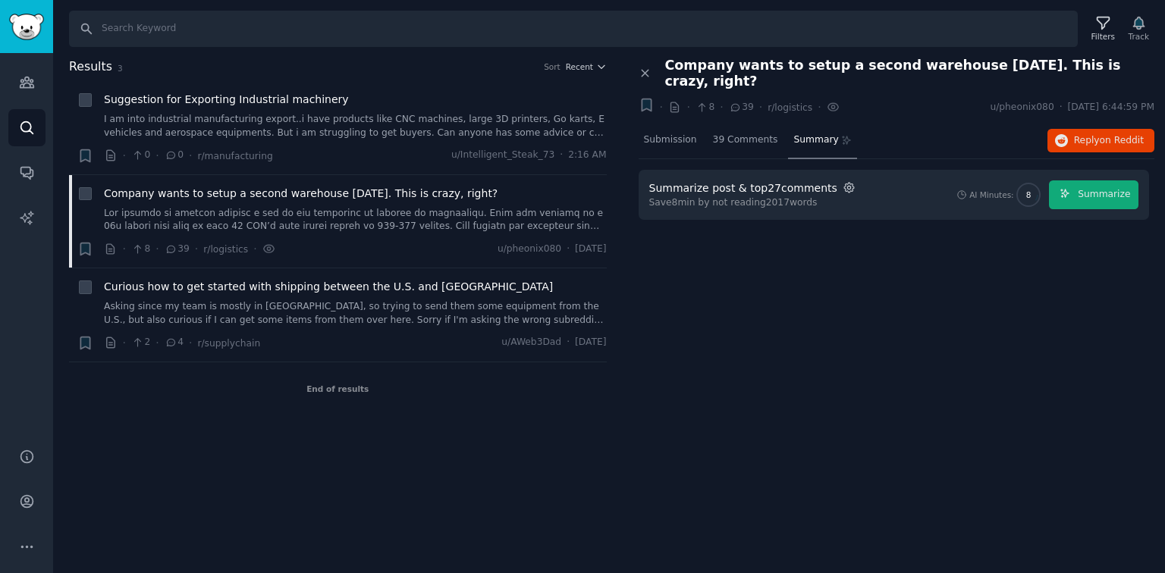
click at [844, 183] on icon "button" at bounding box center [849, 188] width 10 height 10
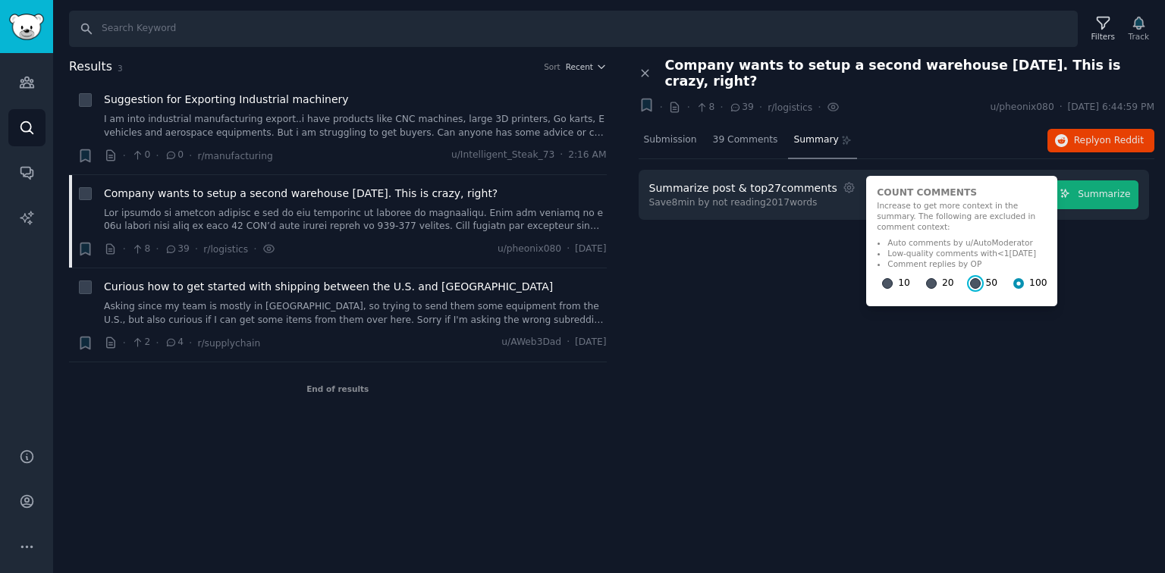
click at [970, 278] on input "50" at bounding box center [975, 283] width 11 height 11
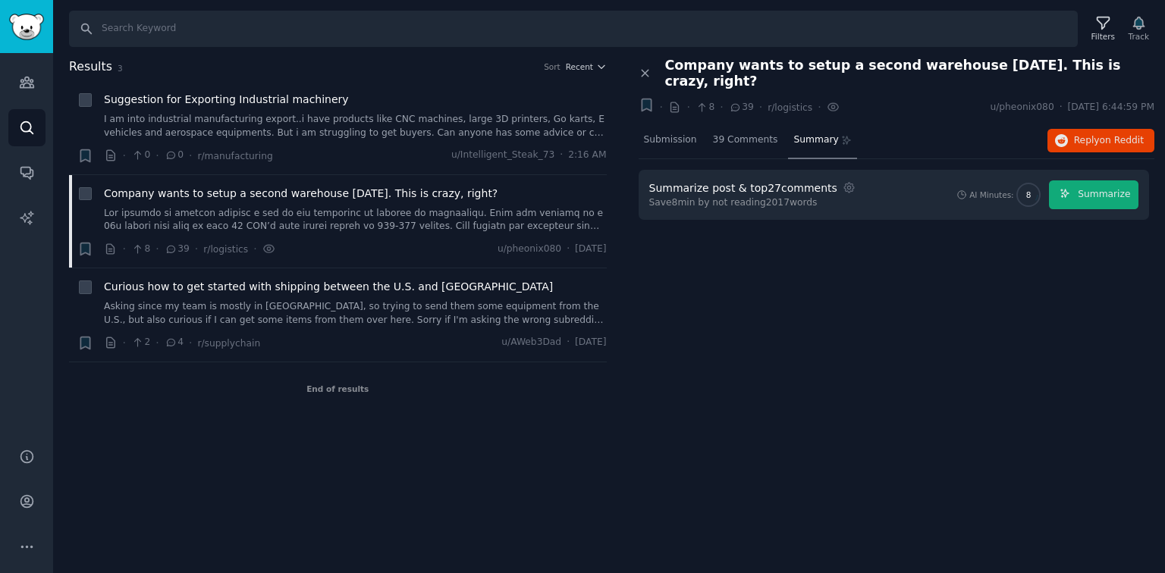
click at [936, 246] on div "Close panel Company wants to setup a second warehouse in ten days. This is craz…" at bounding box center [896, 171] width 516 height 227
click at [970, 188] on span "Summarize" at bounding box center [1104, 195] width 52 height 14
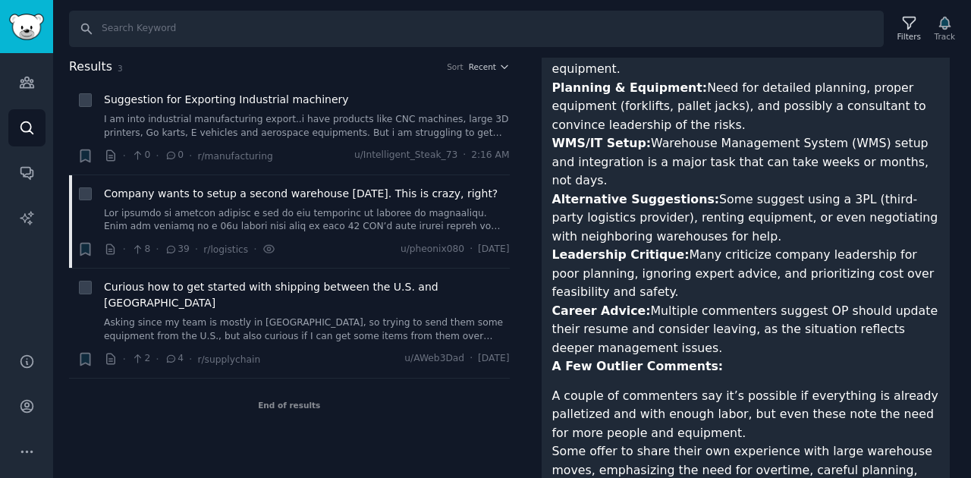
scroll to position [760, 0]
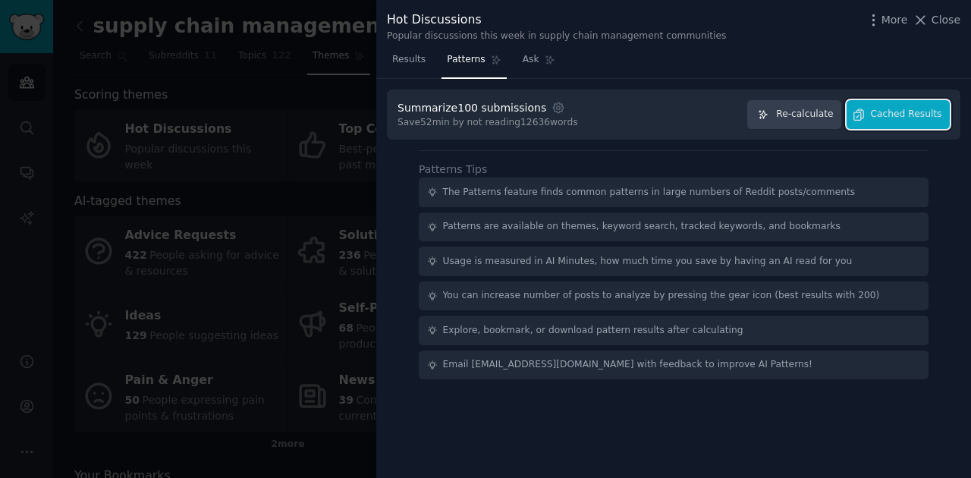
click at [915, 120] on button "Cached Results" at bounding box center [897, 115] width 103 height 30
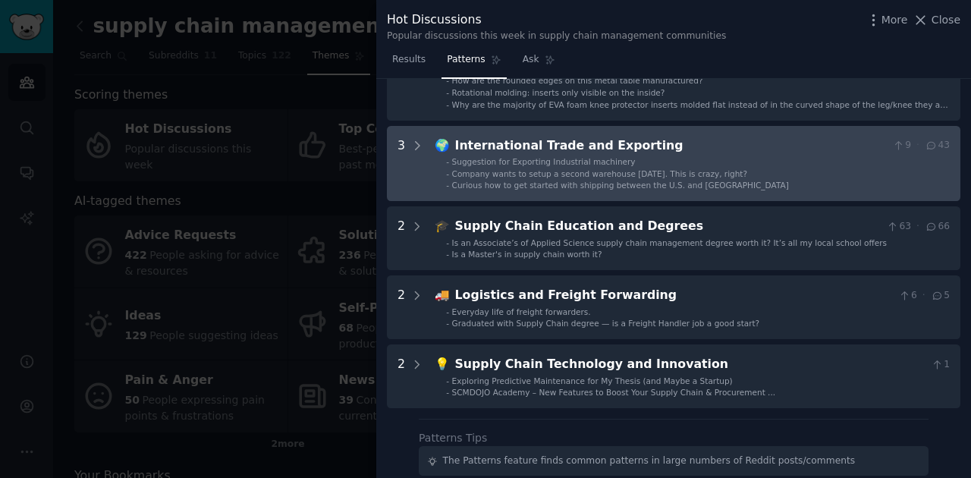
scroll to position [353, 0]
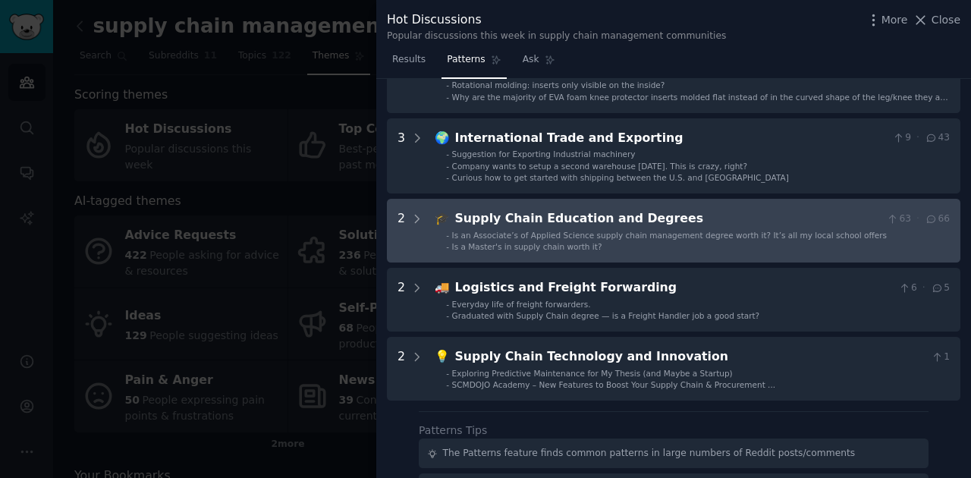
click at [595, 236] on span "Is an Associate’s of Applied Science supply chain management degree worth it? I…" at bounding box center [669, 235] width 435 height 9
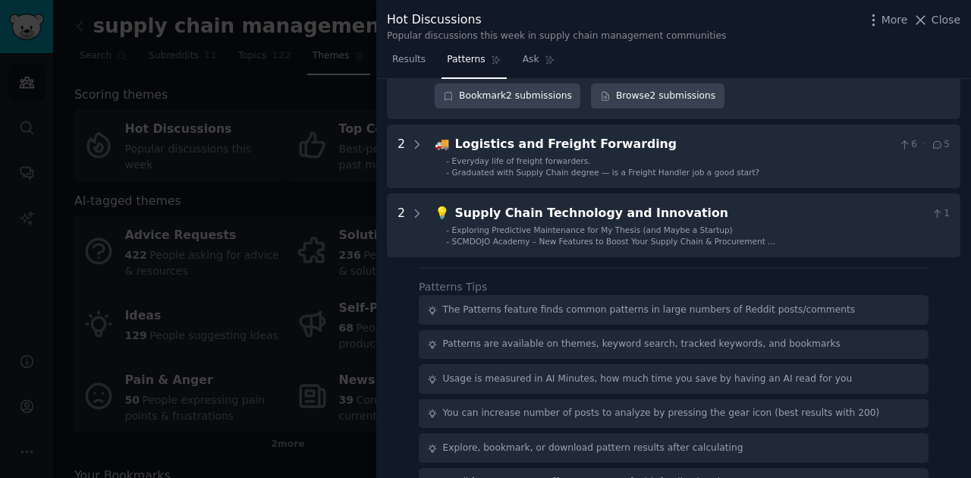
scroll to position [723, 0]
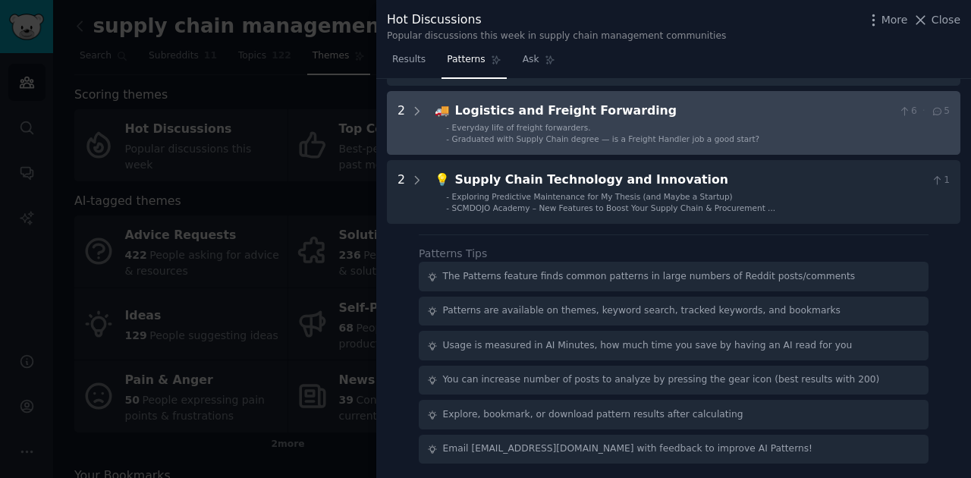
click at [424, 101] on Forwarding "2 🚚 Logistics and Freight Forwarding 6 · 5 - Everyday life of freight forwarder…" at bounding box center [673, 123] width 573 height 64
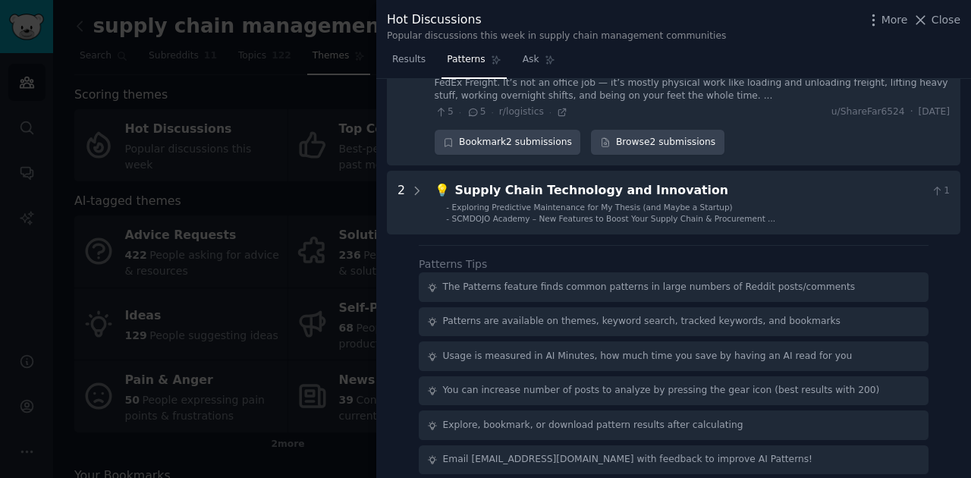
scroll to position [900, 0]
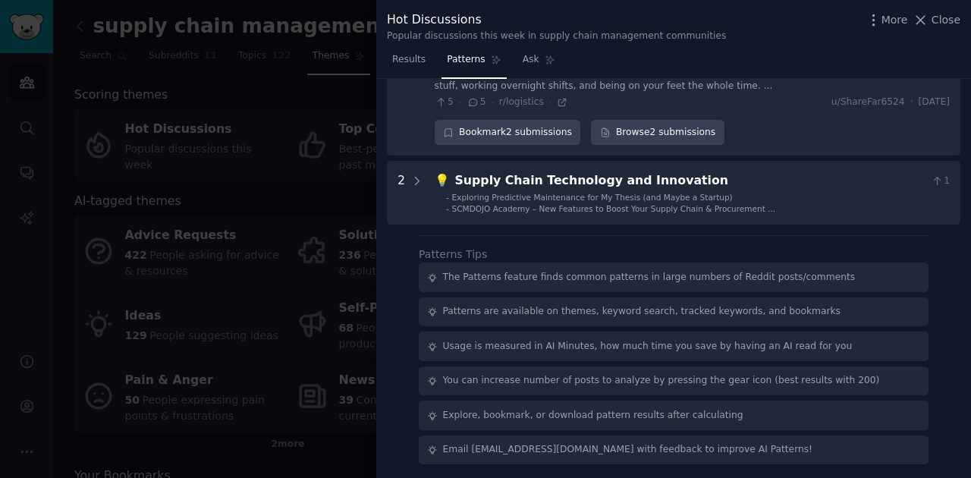
click at [337, 250] on div at bounding box center [485, 239] width 971 height 478
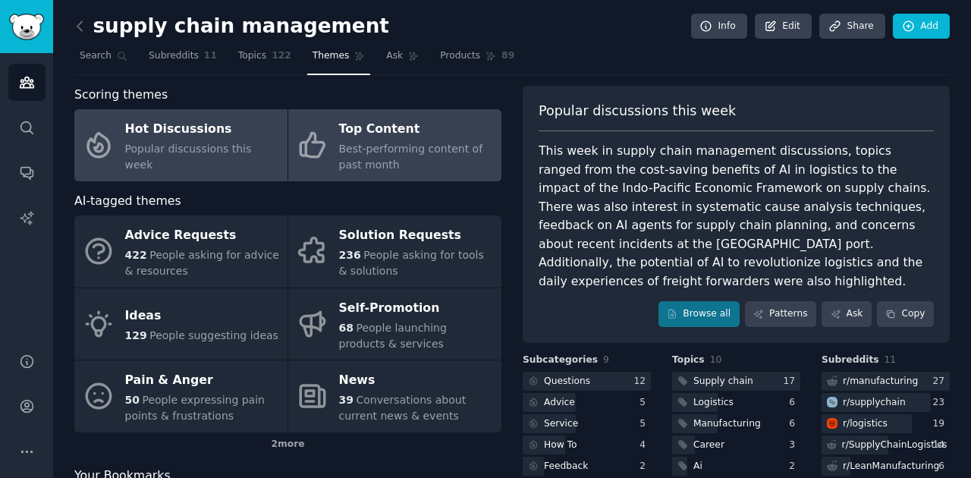
click at [446, 149] on span "Best-performing content of past month" at bounding box center [411, 157] width 144 height 28
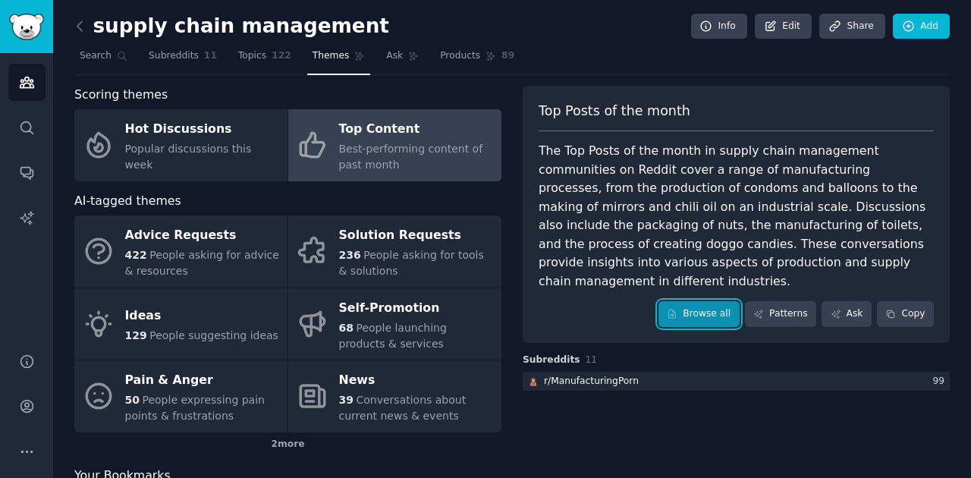
click at [702, 301] on link "Browse all" at bounding box center [698, 314] width 81 height 26
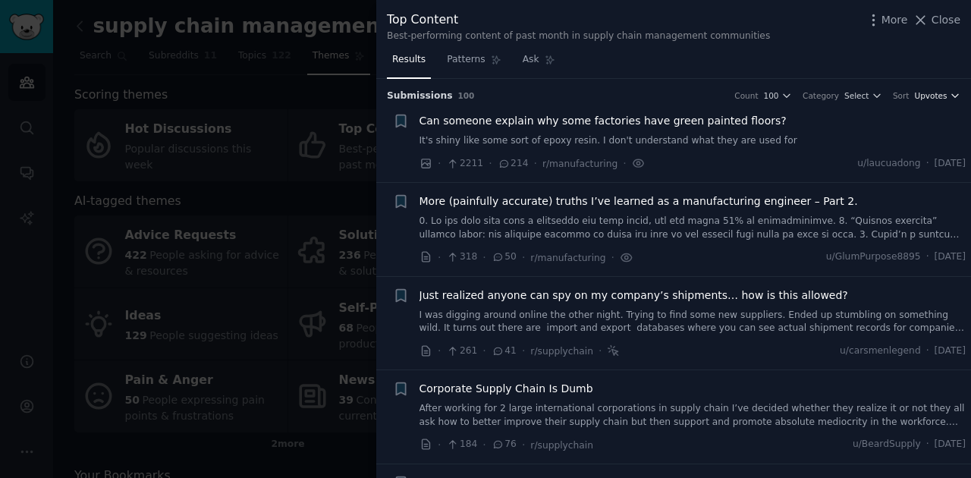
click at [943, 99] on span "Upvotes" at bounding box center [930, 95] width 33 height 11
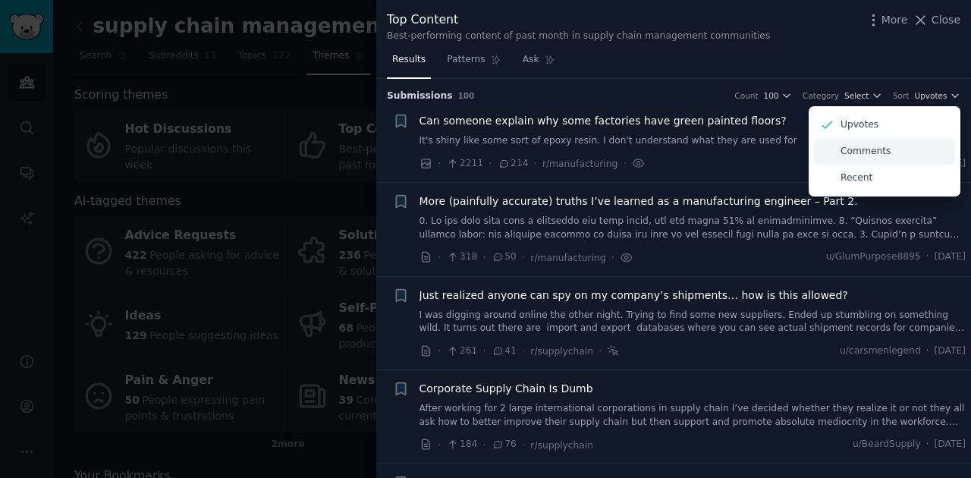
click at [894, 155] on div "Comments" at bounding box center [884, 151] width 141 height 27
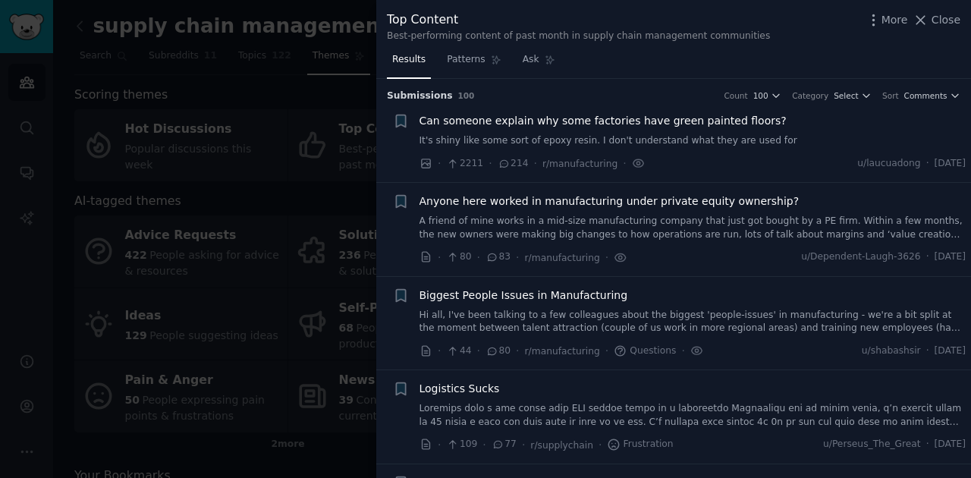
click at [686, 313] on link "Hi all, I've been talking to a few colleagues about the biggest 'people-issues'…" at bounding box center [692, 322] width 547 height 27
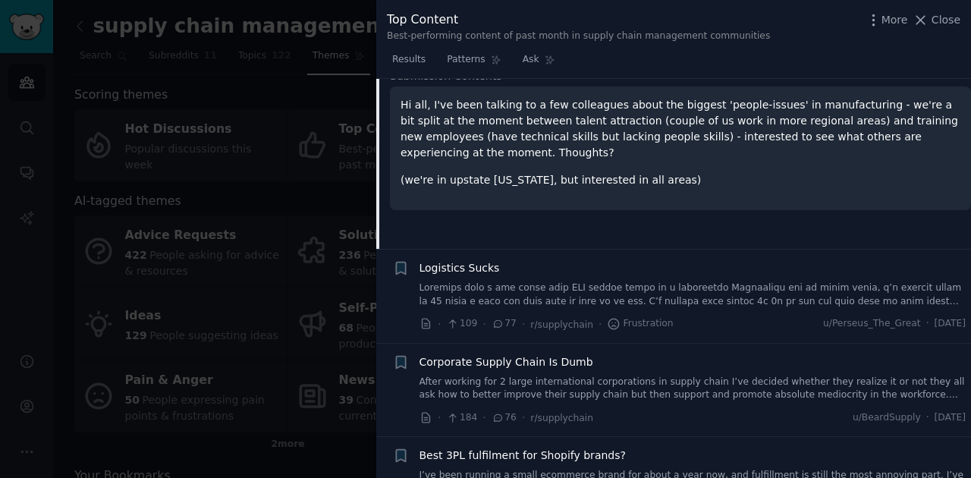
scroll to position [349, 0]
click at [746, 297] on link at bounding box center [692, 294] width 547 height 27
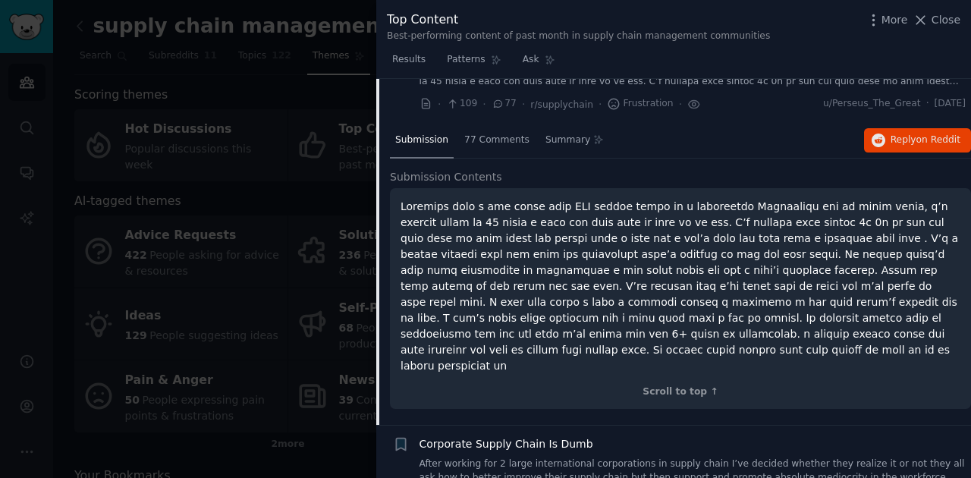
scroll to position [341, 0]
click at [484, 158] on div "Submission 77 Comments Summary Reply on Reddit Submission Contents Scroll to to…" at bounding box center [680, 273] width 581 height 303
click at [483, 149] on div "77 Comments" at bounding box center [497, 140] width 76 height 36
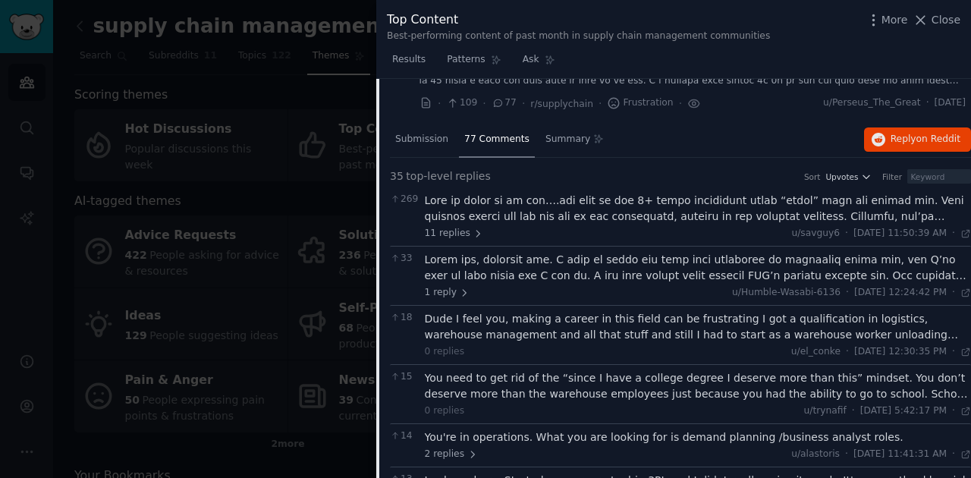
click at [936, 215] on div at bounding box center [698, 209] width 547 height 32
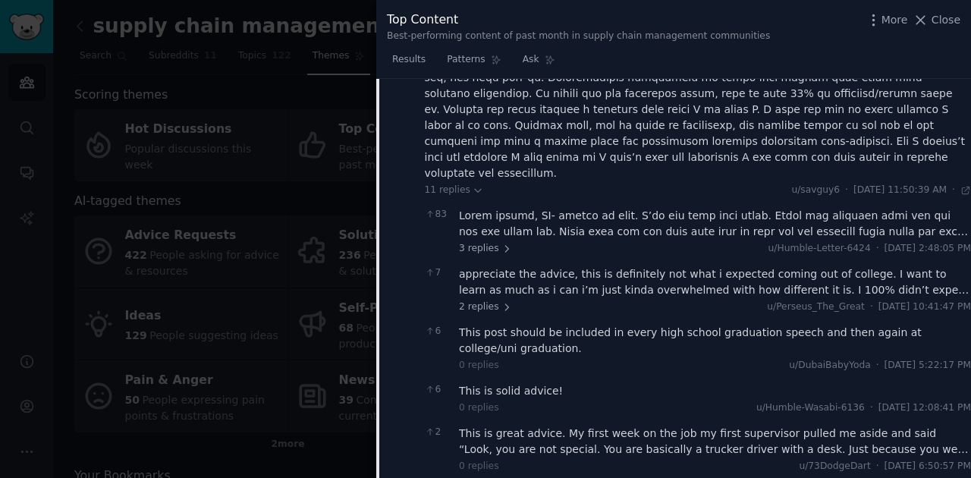
scroll to position [695, 0]
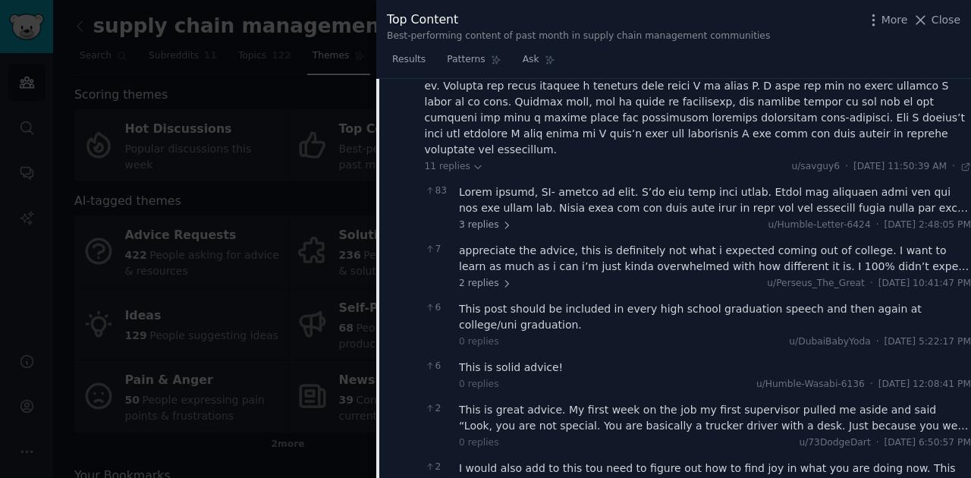
click at [584, 184] on div at bounding box center [715, 200] width 512 height 32
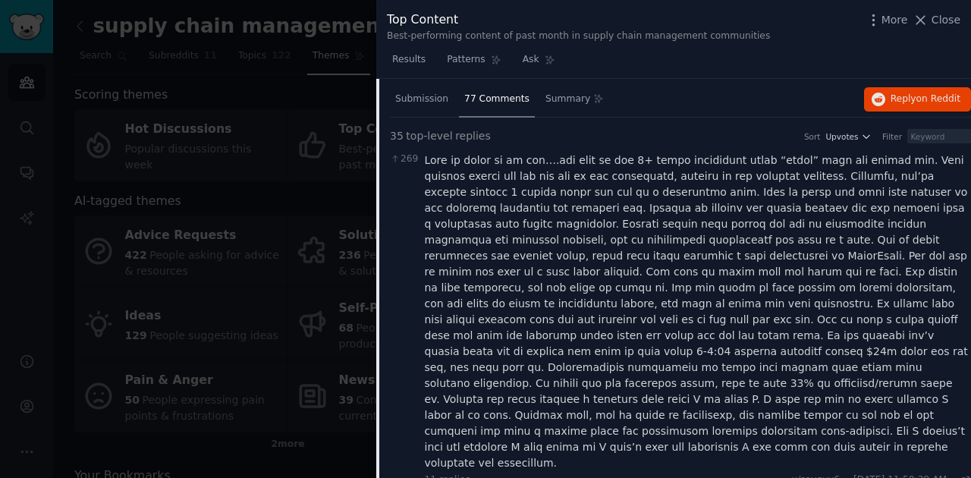
scroll to position [341, 0]
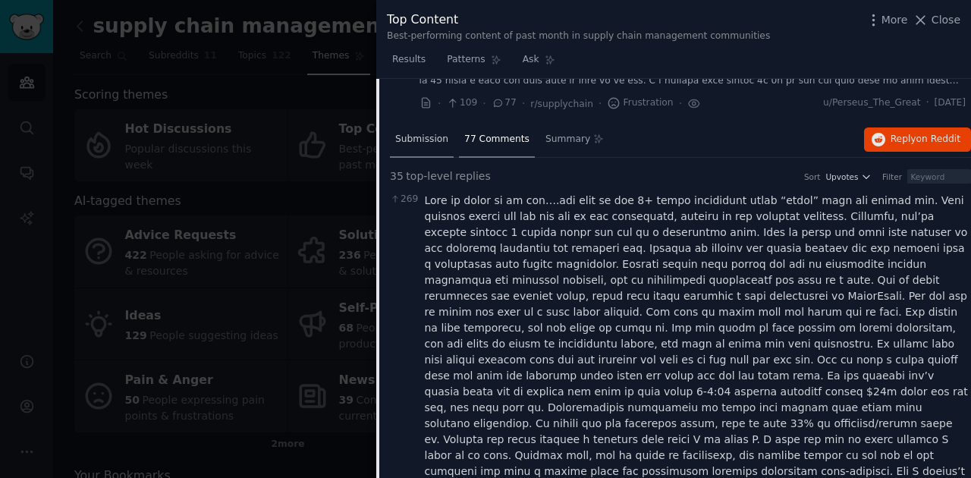
click at [423, 148] on div "Submission" at bounding box center [422, 140] width 64 height 36
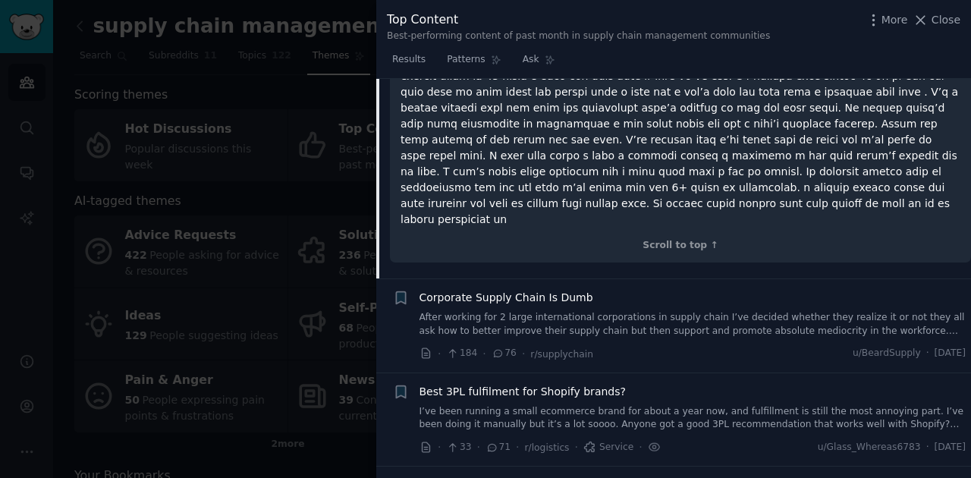
scroll to position [493, 0]
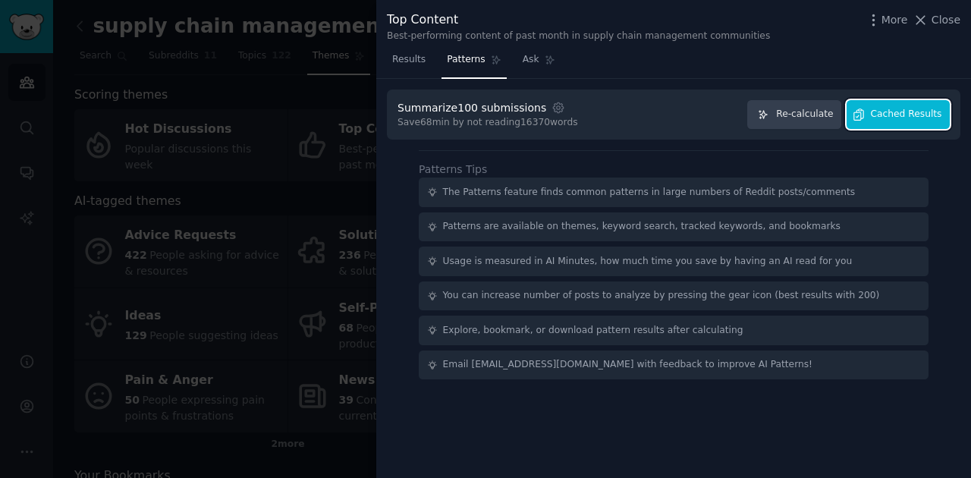
click at [912, 112] on span "Cached Results" at bounding box center [906, 115] width 71 height 14
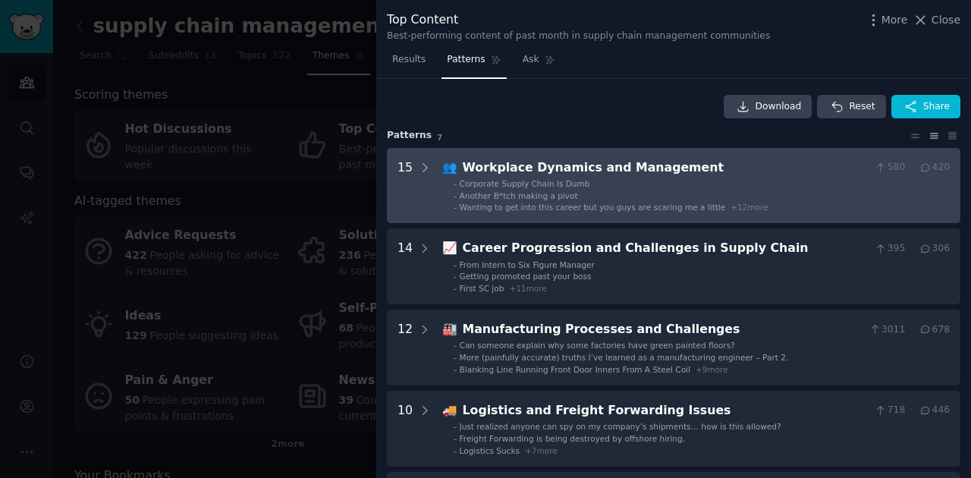
click at [626, 202] on span "Wanting to get into this career but you guys are scaring me a little" at bounding box center [593, 206] width 266 height 9
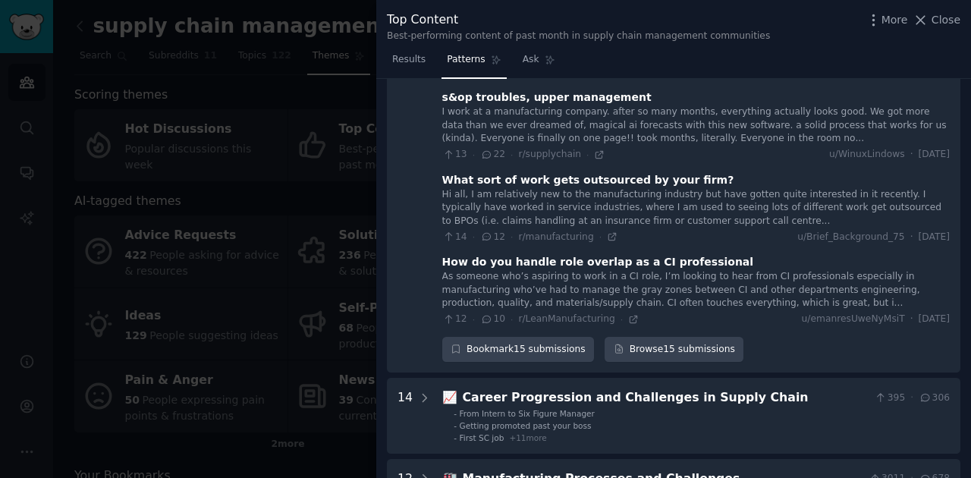
scroll to position [1181, 0]
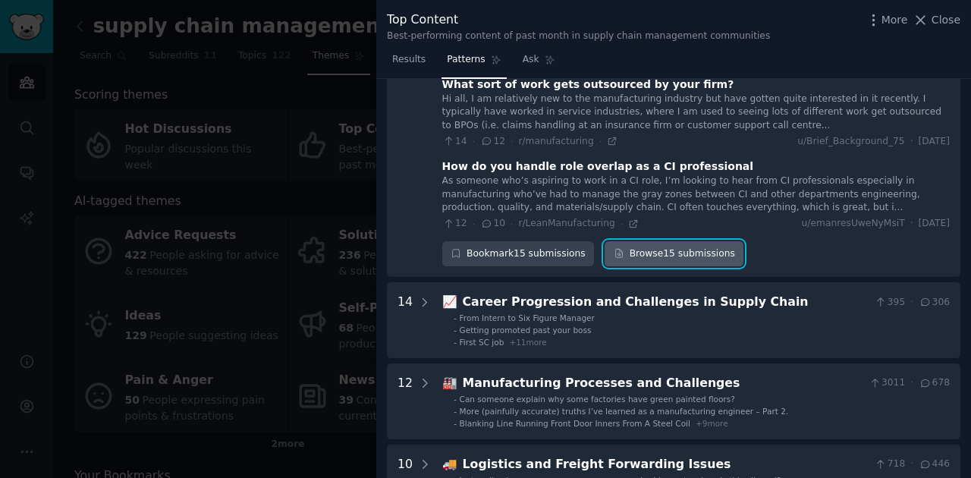
click at [675, 246] on link "Browse 15 submissions" at bounding box center [673, 254] width 139 height 26
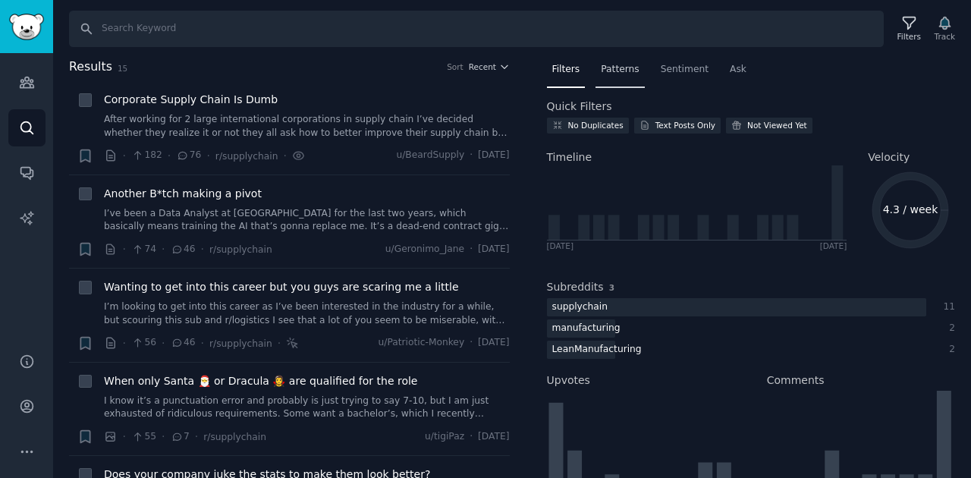
click at [615, 64] on span "Patterns" at bounding box center [620, 70] width 38 height 14
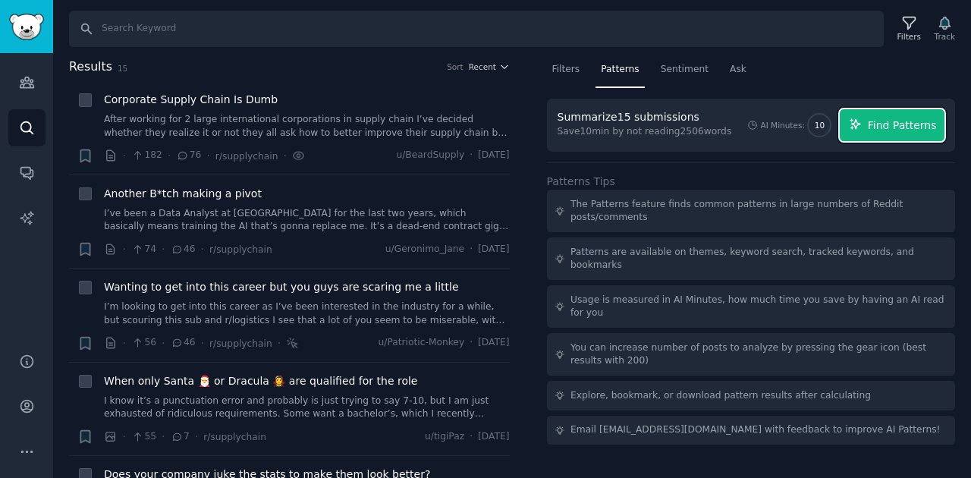
click at [886, 132] on span "Find Patterns" at bounding box center [901, 126] width 69 height 16
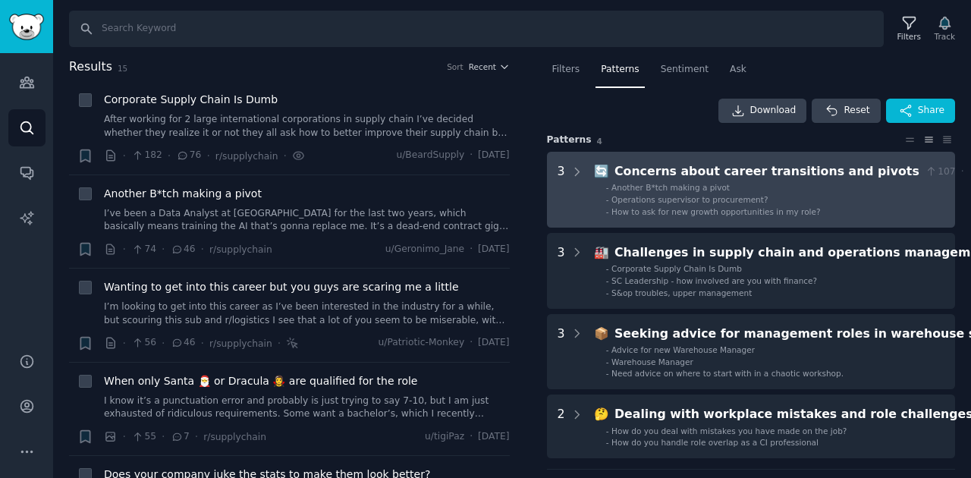
click at [676, 197] on span "Operations supervisor to procurement?" at bounding box center [689, 199] width 156 height 9
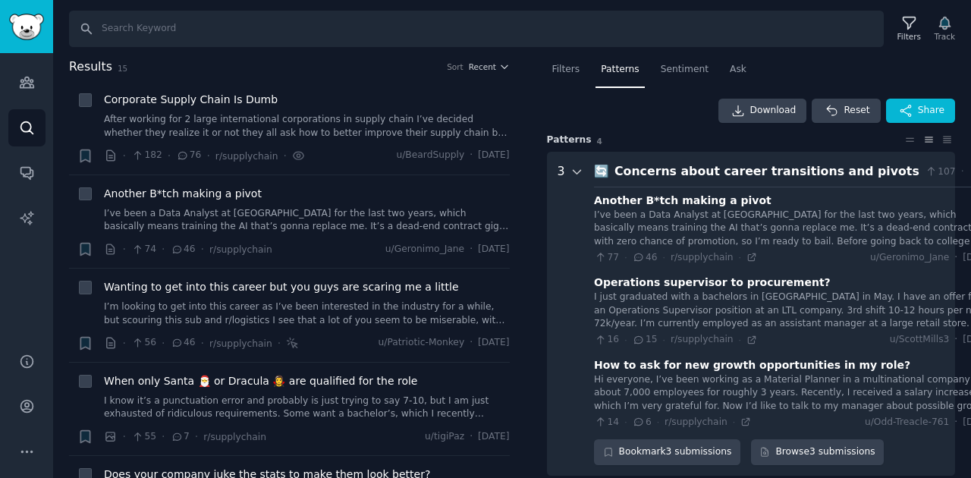
click at [572, 168] on icon at bounding box center [577, 172] width 14 height 14
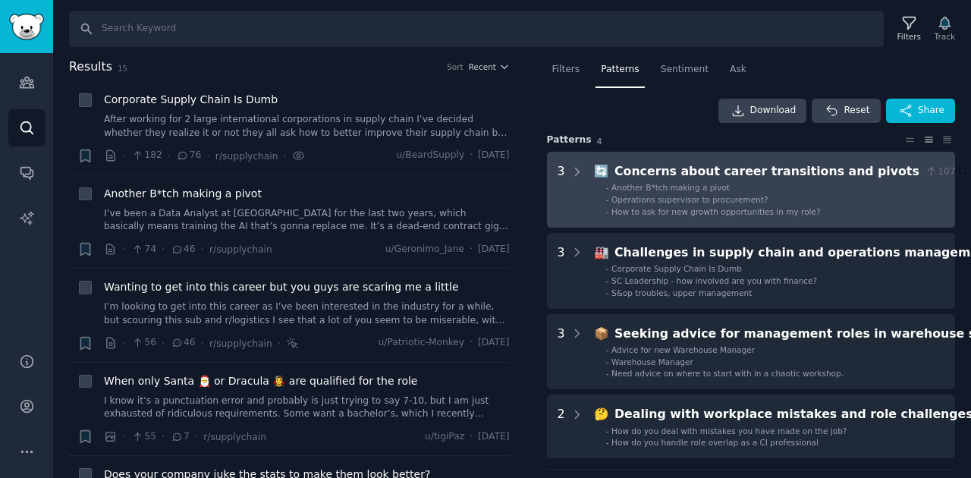
click at [789, 190] on li "- Another B*tch making a pivot" at bounding box center [800, 187] width 388 height 11
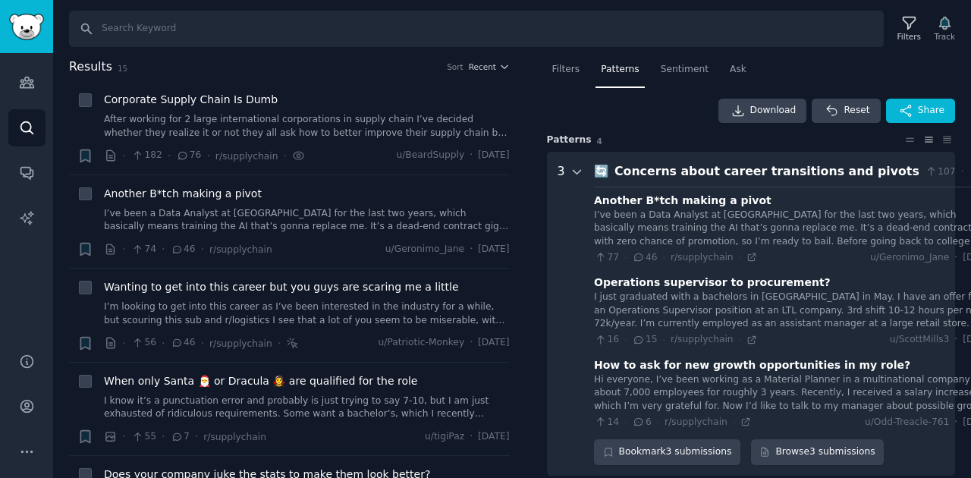
click at [578, 173] on icon at bounding box center [577, 172] width 14 height 14
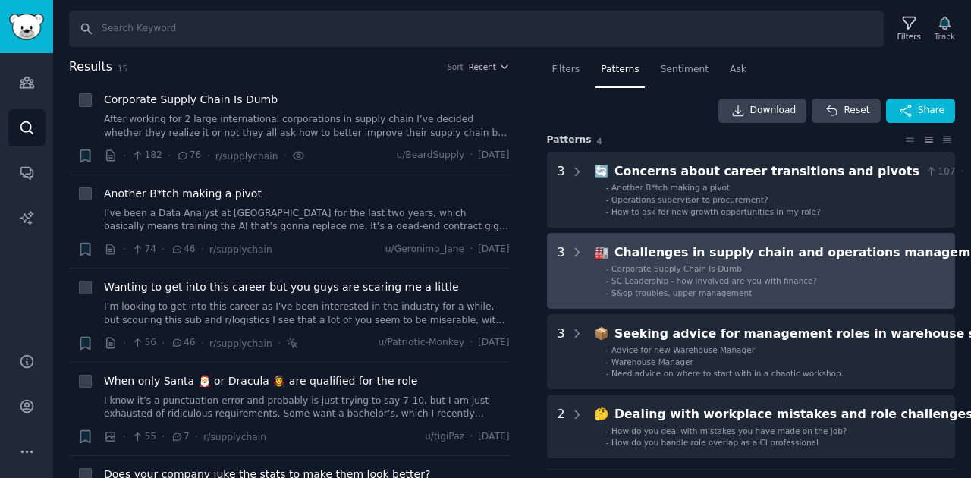
click at [779, 268] on li "- Corporate Supply Chain Is Dumb" at bounding box center [840, 268] width 468 height 11
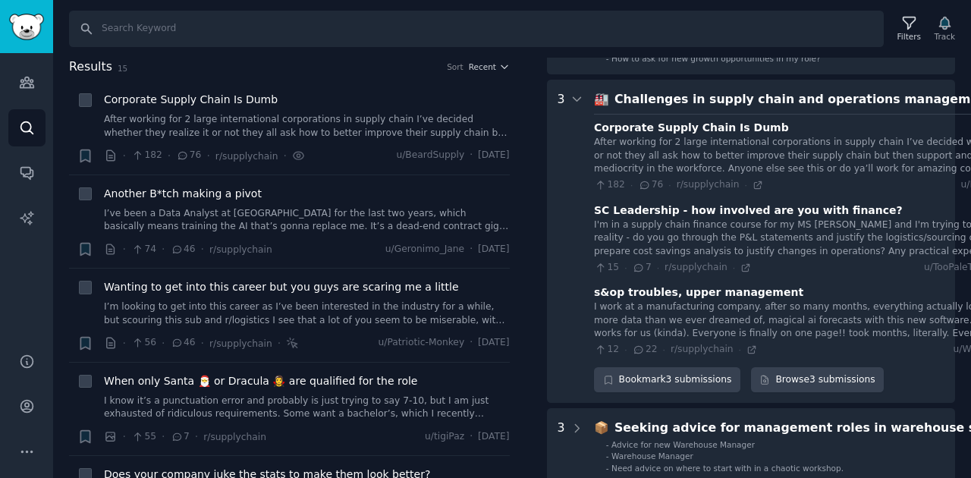
scroll to position [175, 0]
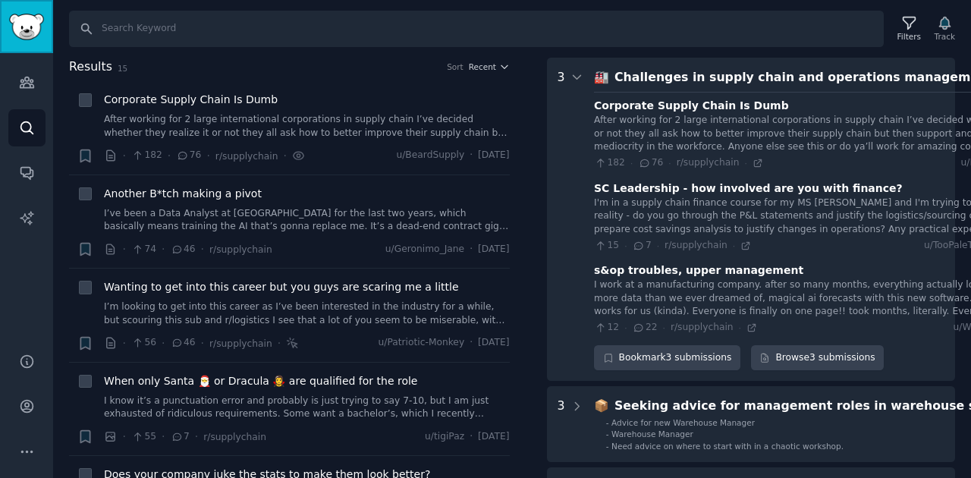
click at [27, 39] on img "Sidebar" at bounding box center [26, 27] width 35 height 27
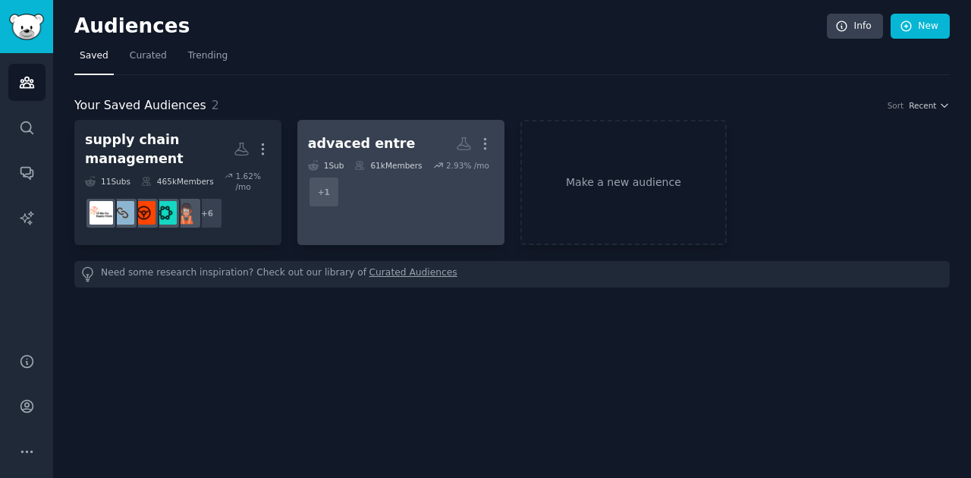
click at [402, 188] on dd "+ 1" at bounding box center [401, 192] width 186 height 42
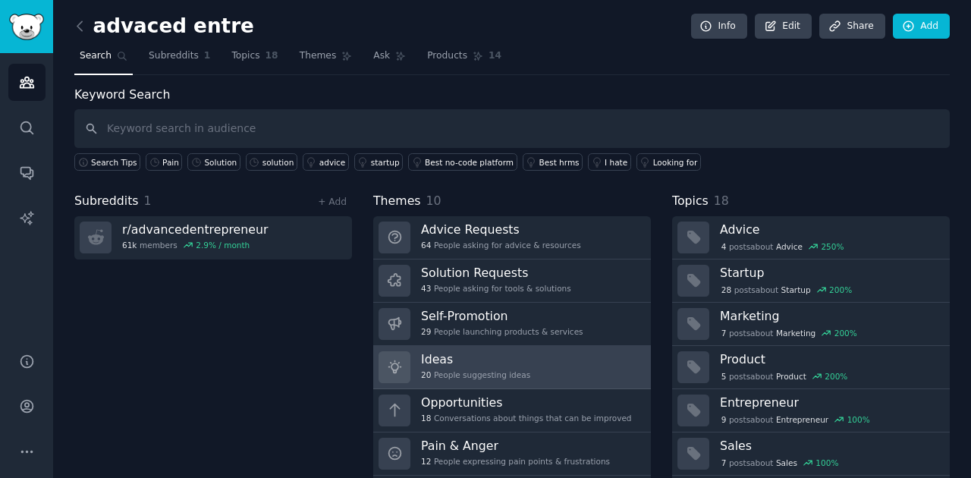
scroll to position [42, 0]
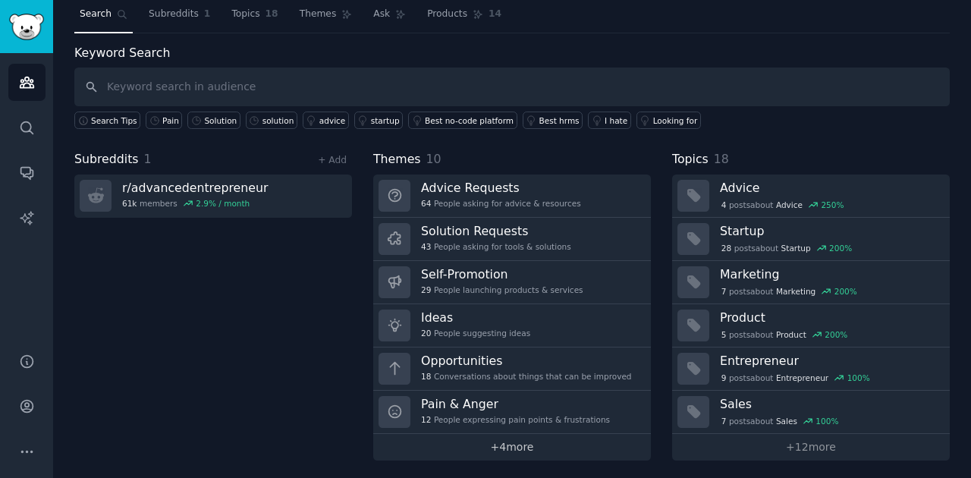
click at [567, 453] on link "+ 4 more" at bounding box center [512, 447] width 278 height 27
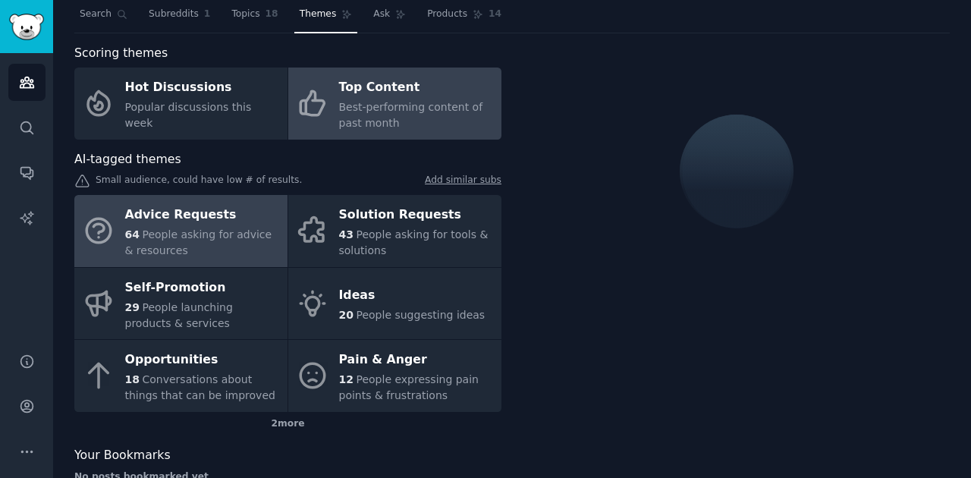
click at [353, 121] on span "Best-performing content of past month" at bounding box center [411, 115] width 144 height 28
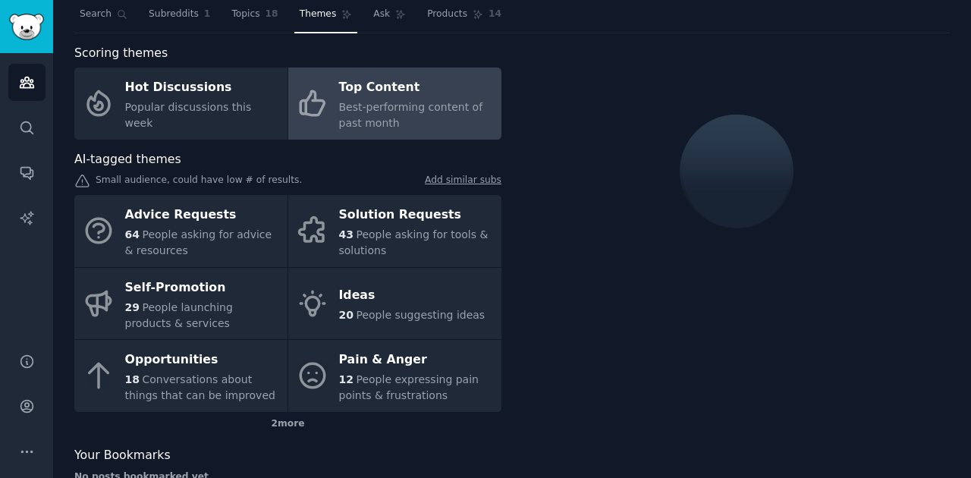
click at [385, 124] on div "Best-performing content of past month" at bounding box center [416, 115] width 155 height 32
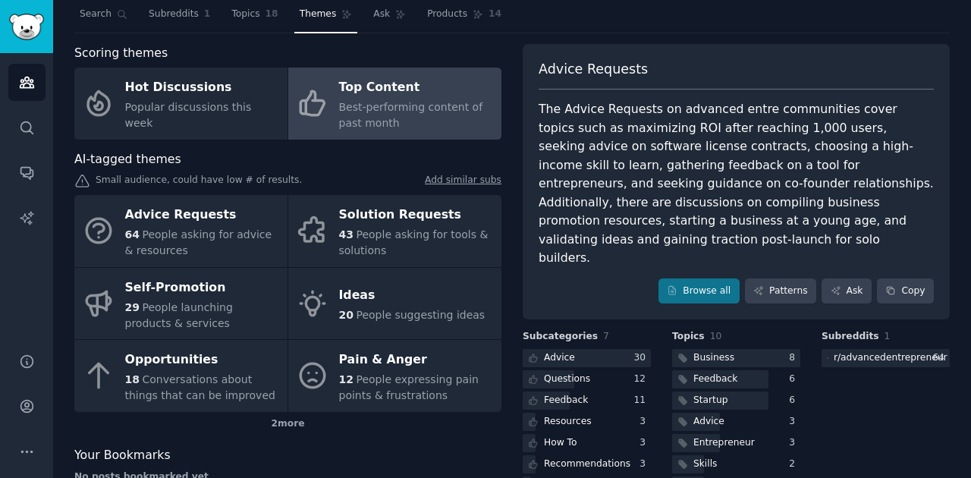
click at [422, 123] on div "Best-performing content of past month" at bounding box center [416, 115] width 155 height 32
click at [723, 278] on link "Browse all" at bounding box center [698, 291] width 81 height 26
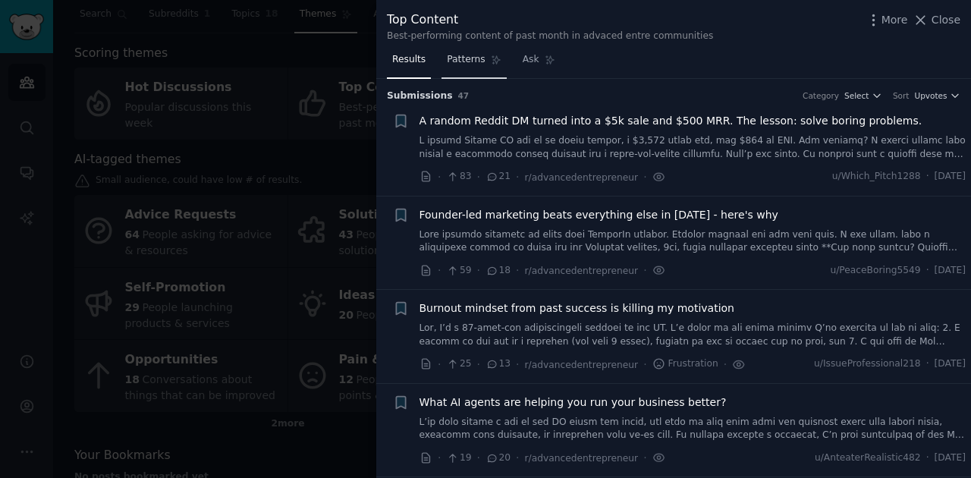
click at [480, 63] on link "Patterns" at bounding box center [473, 63] width 64 height 31
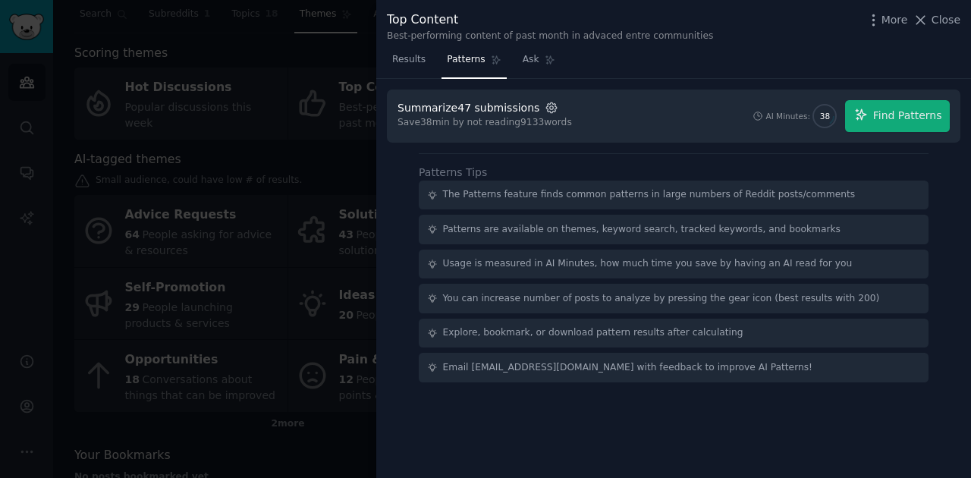
click at [546, 106] on icon "button" at bounding box center [551, 107] width 10 height 10
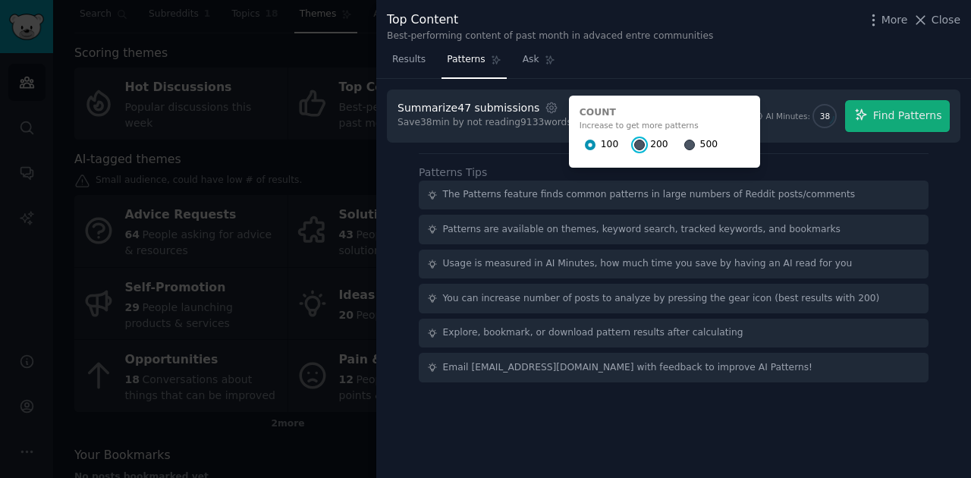
click at [634, 146] on input "200" at bounding box center [639, 145] width 11 height 11
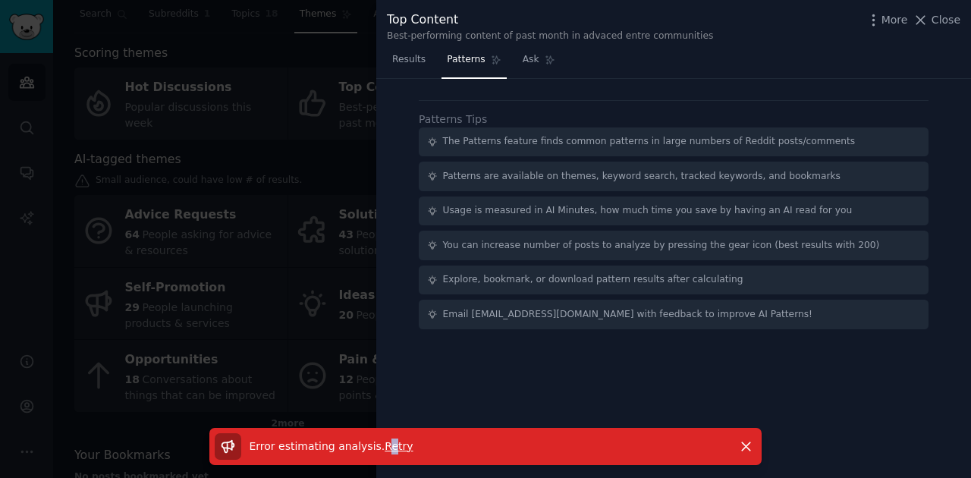
click at [384, 443] on span "Retry" at bounding box center [398, 446] width 28 height 12
click at [427, 55] on nav "Results Patterns Ask" at bounding box center [474, 63] width 174 height 31
click at [416, 57] on span "Results" at bounding box center [408, 60] width 33 height 14
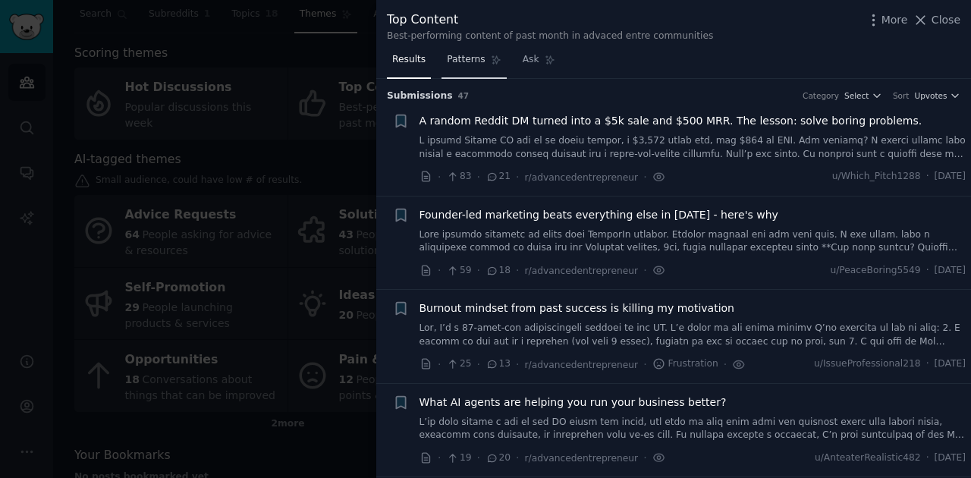
click at [466, 73] on link "Patterns" at bounding box center [473, 63] width 64 height 31
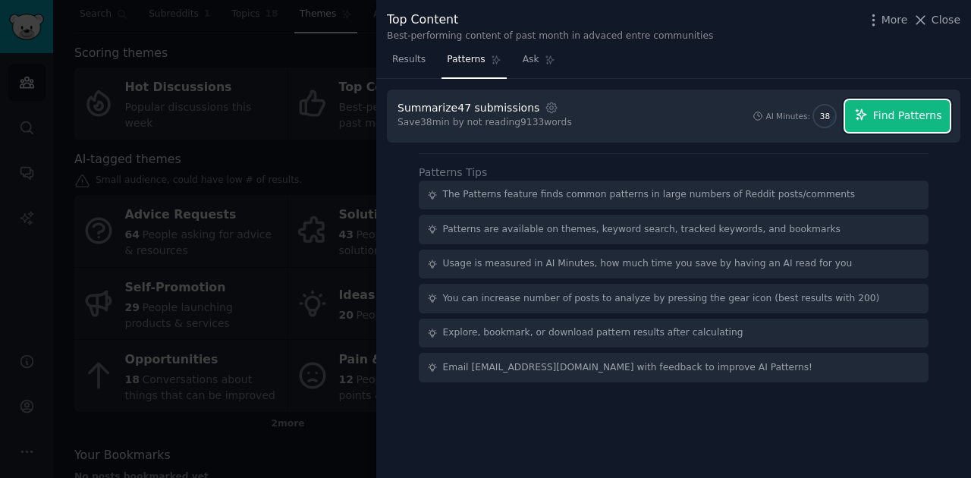
click at [877, 114] on button "Find Patterns" at bounding box center [897, 116] width 105 height 32
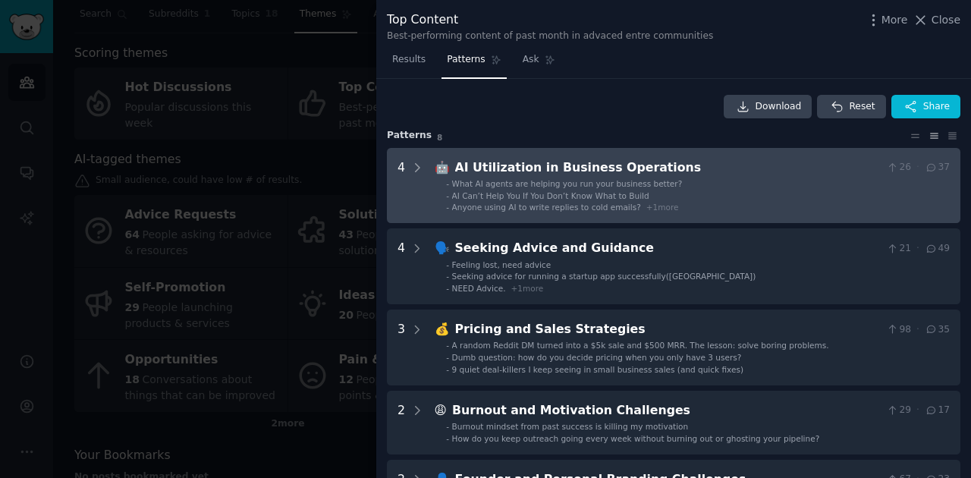
click at [592, 195] on span "AI Can’t Help You If You Don’t Know What to Build" at bounding box center [550, 195] width 197 height 9
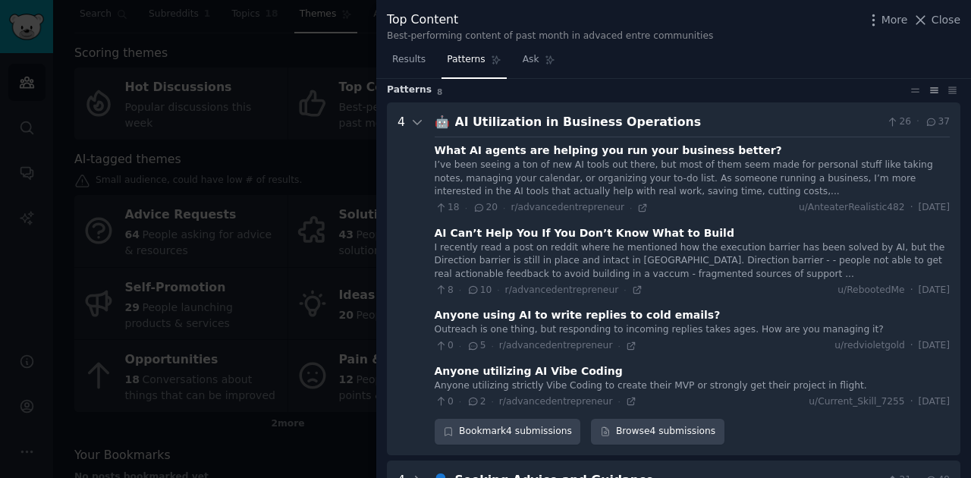
scroll to position [69, 0]
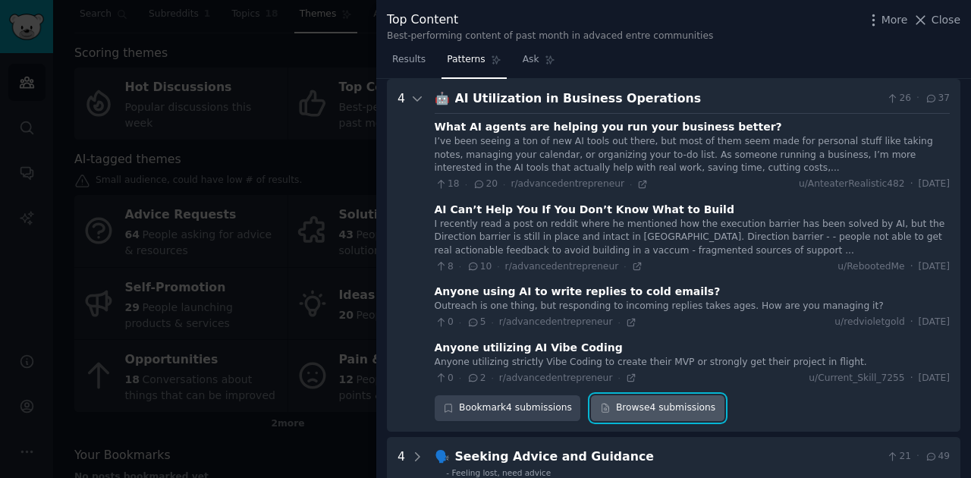
click at [641, 408] on link "Browse 4 submissions" at bounding box center [657, 408] width 133 height 26
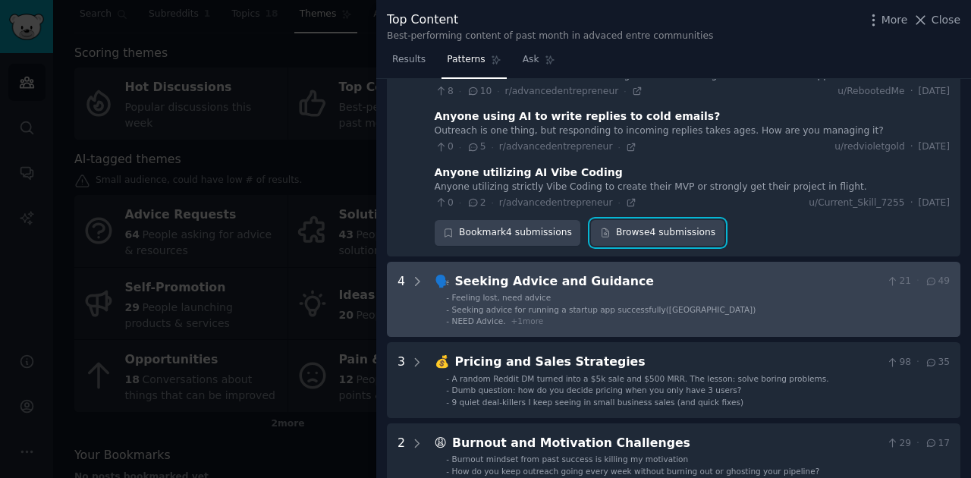
scroll to position [372, 0]
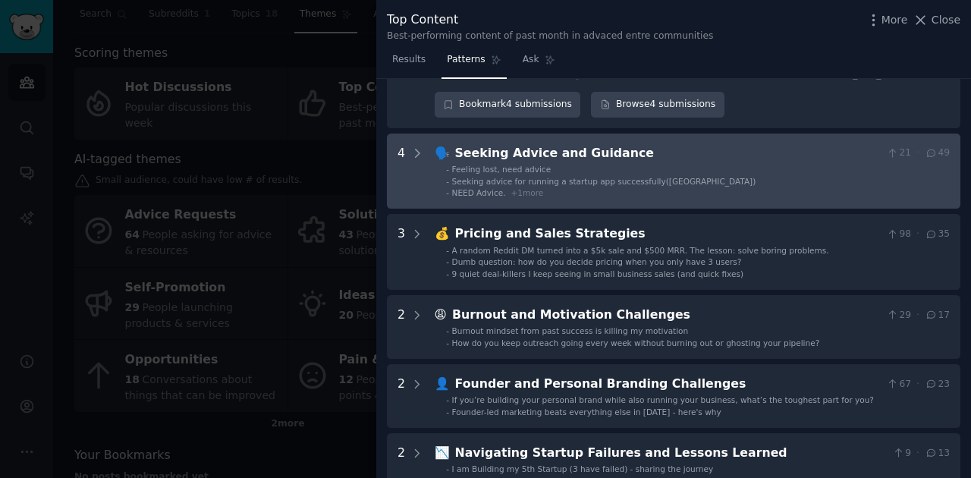
click at [522, 188] on span "+ 1 more" at bounding box center [527, 192] width 33 height 9
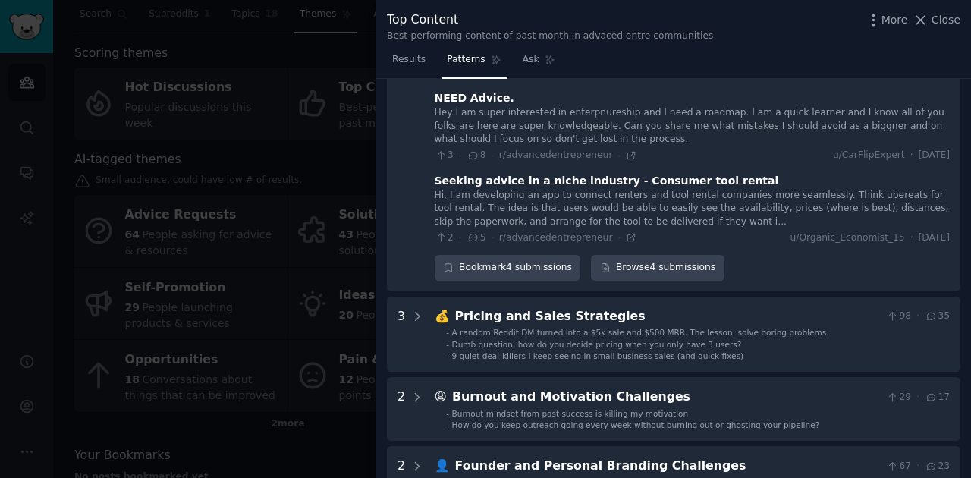
scroll to position [628, 0]
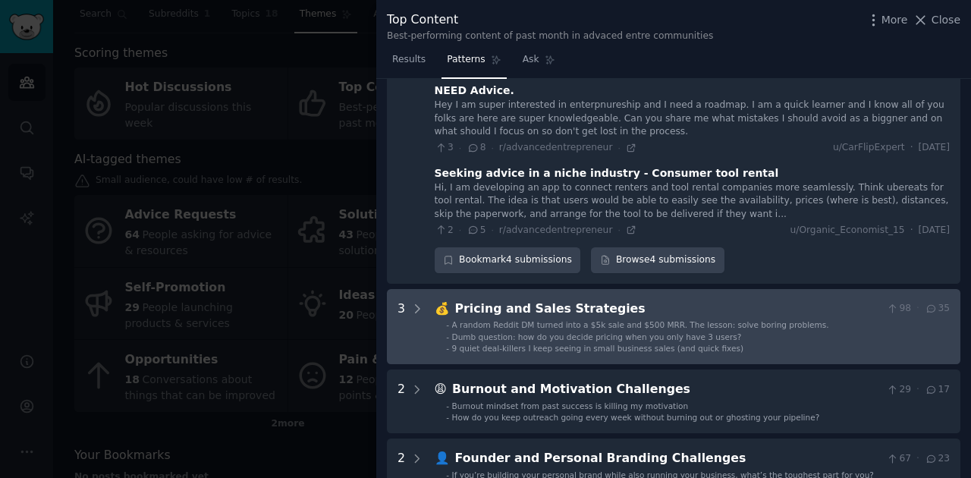
click at [673, 344] on span "9 quiet deal-killers I keep seeing in small business sales (and quick fixes)" at bounding box center [597, 348] width 291 height 9
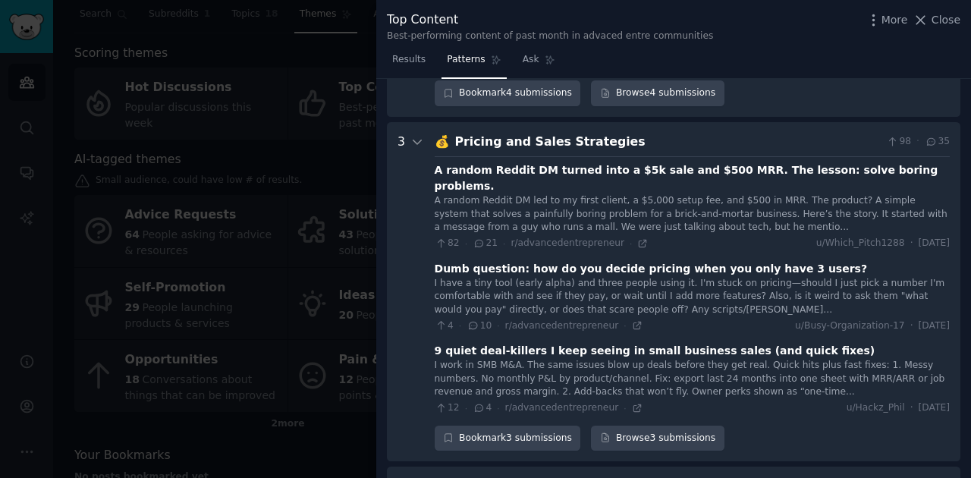
scroll to position [836, 0]
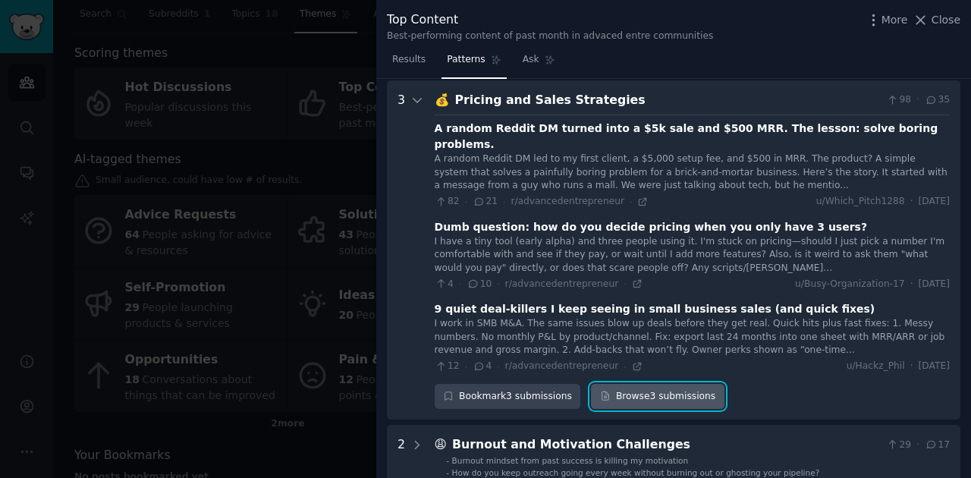
click at [648, 384] on link "Browse 3 submissions" at bounding box center [657, 397] width 133 height 26
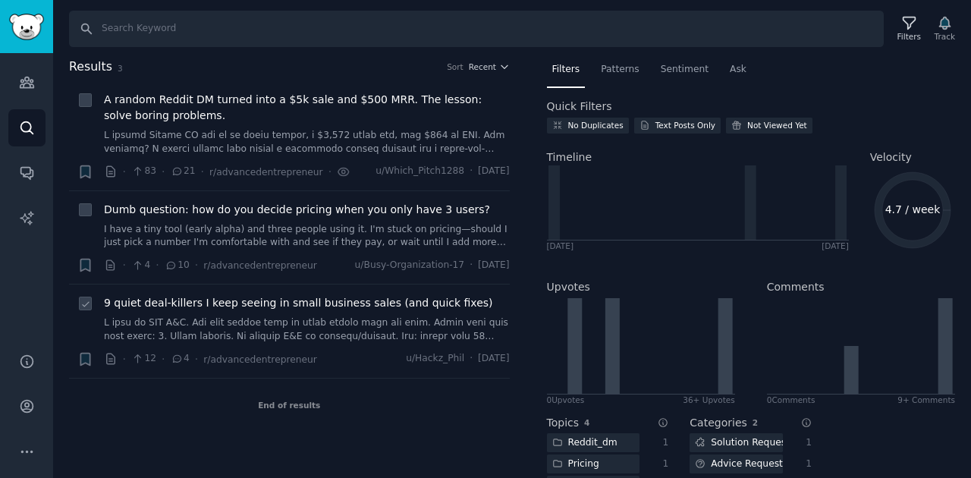
click at [445, 324] on link at bounding box center [307, 329] width 406 height 27
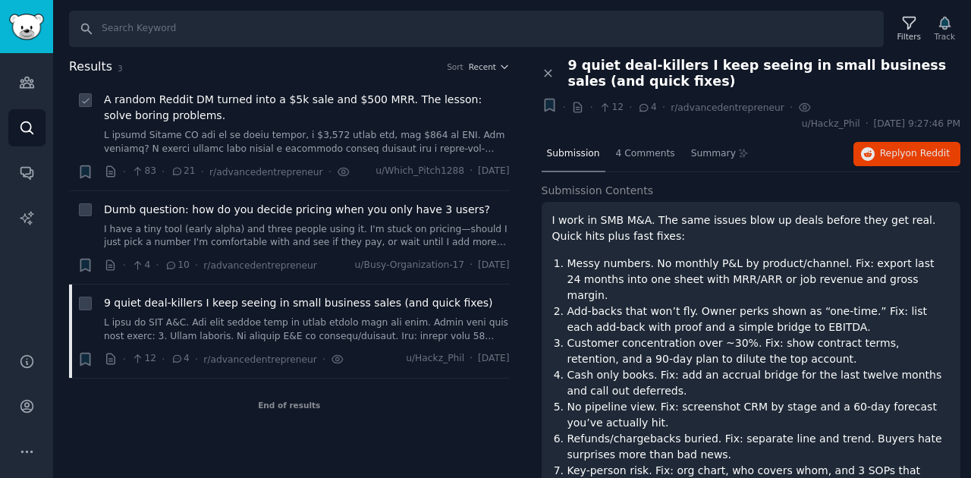
click at [223, 126] on div "A random Reddit DM turned into a $5k sale and $500 MRR. The lesson: solve borin…" at bounding box center [307, 124] width 406 height 64
click at [236, 132] on link at bounding box center [307, 142] width 406 height 27
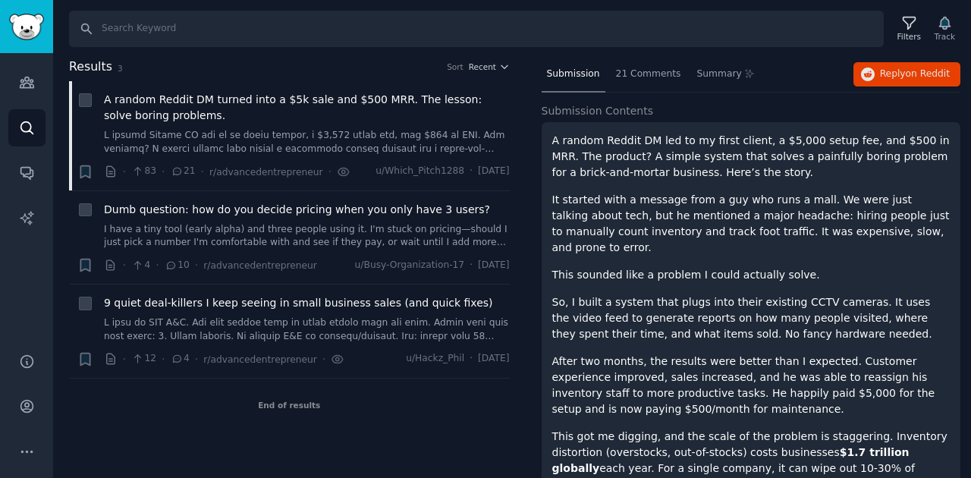
scroll to position [78, 0]
click at [744, 75] on icon at bounding box center [749, 75] width 11 height 11
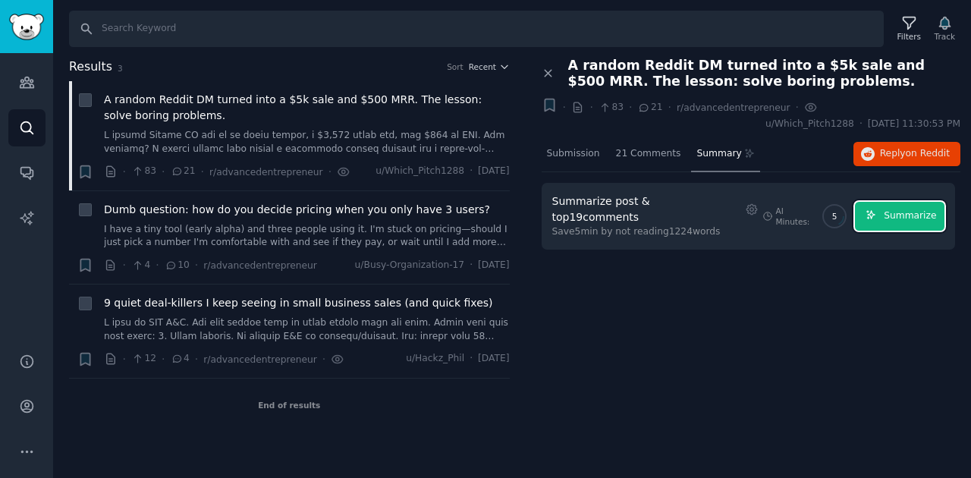
click at [902, 209] on span "Summarize" at bounding box center [909, 216] width 52 height 14
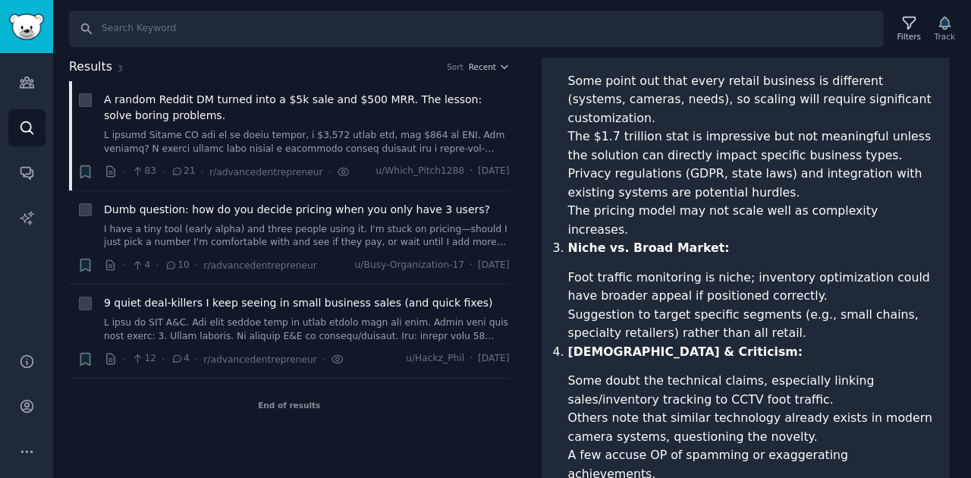
scroll to position [607, 0]
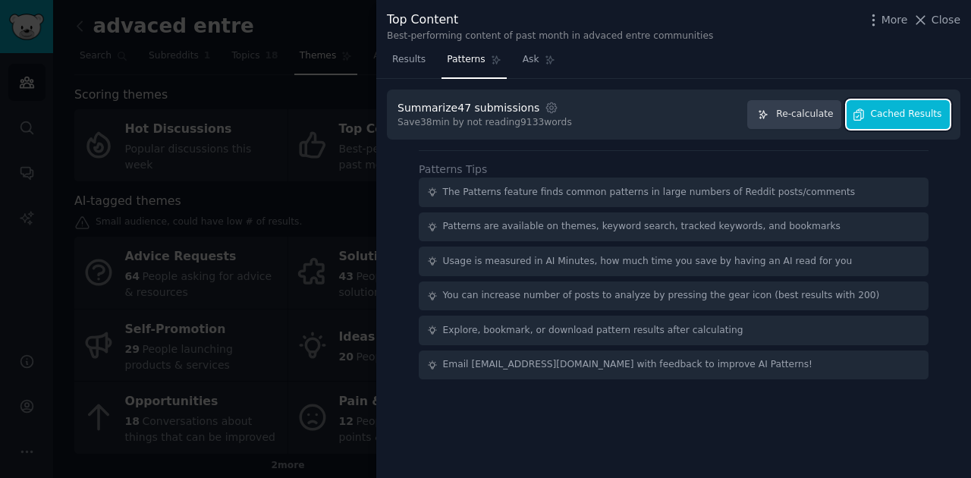
click at [927, 106] on button "Cached Results" at bounding box center [897, 115] width 103 height 30
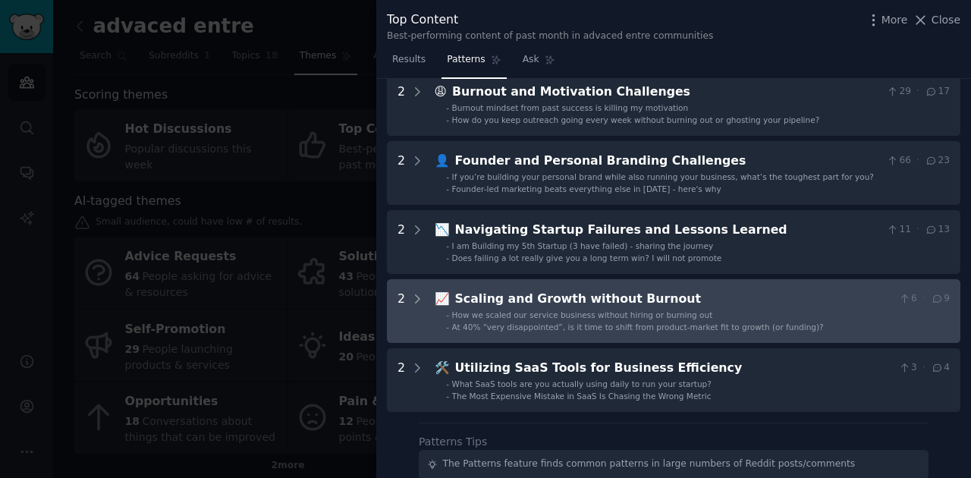
scroll to position [353, 0]
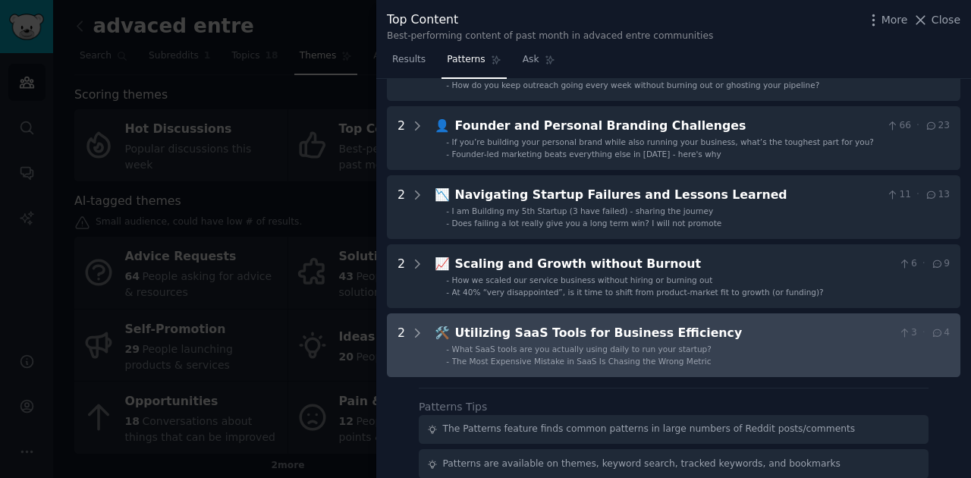
click at [713, 356] on li "- The Most Expensive Mistake in SaaS Is Chasing the Wrong Metric" at bounding box center [698, 361] width 504 height 11
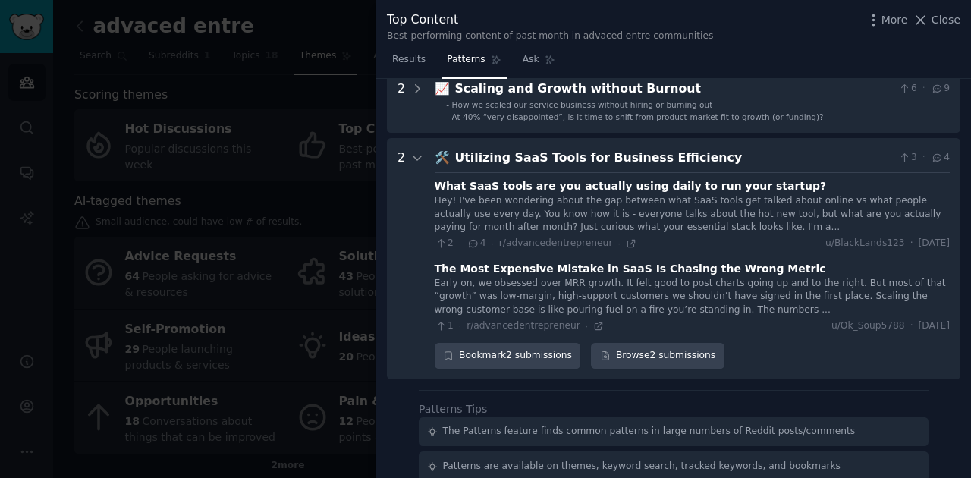
scroll to position [588, 0]
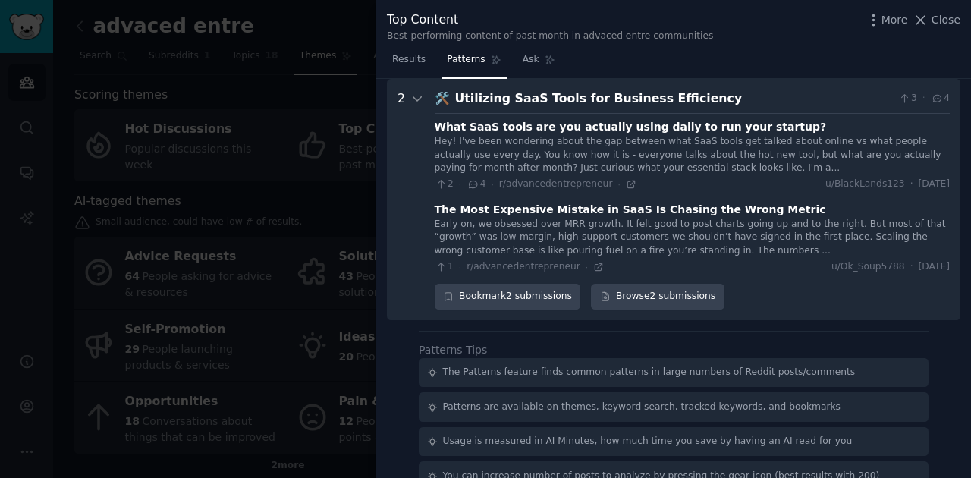
click at [149, 155] on div at bounding box center [485, 239] width 971 height 478
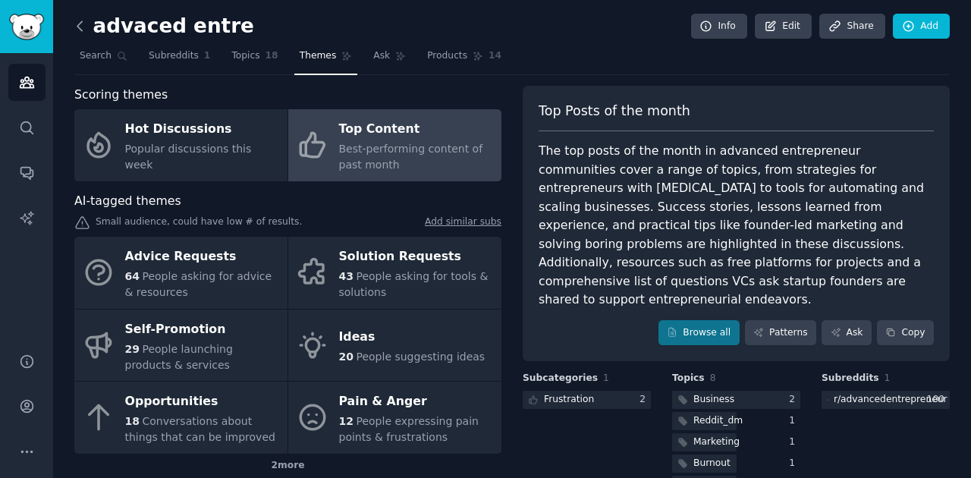
click at [83, 22] on icon at bounding box center [80, 26] width 16 height 16
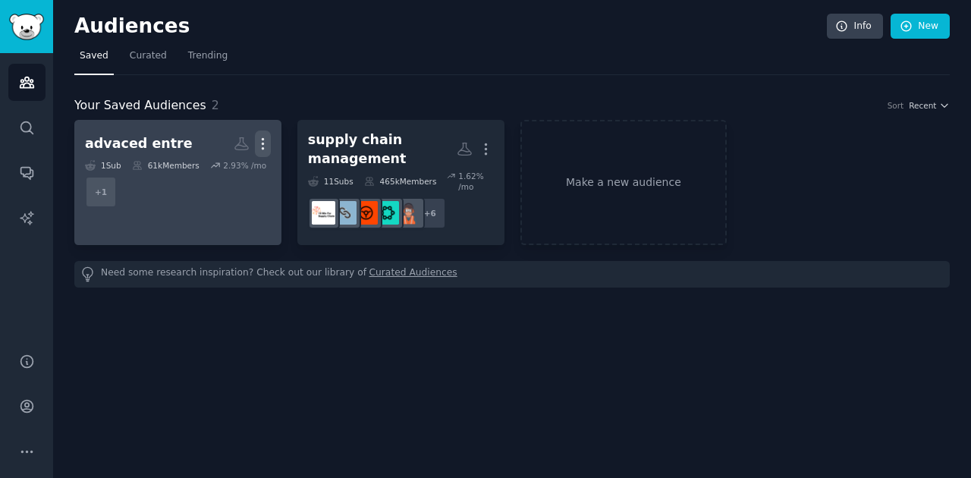
click at [268, 146] on icon "button" at bounding box center [263, 144] width 16 height 16
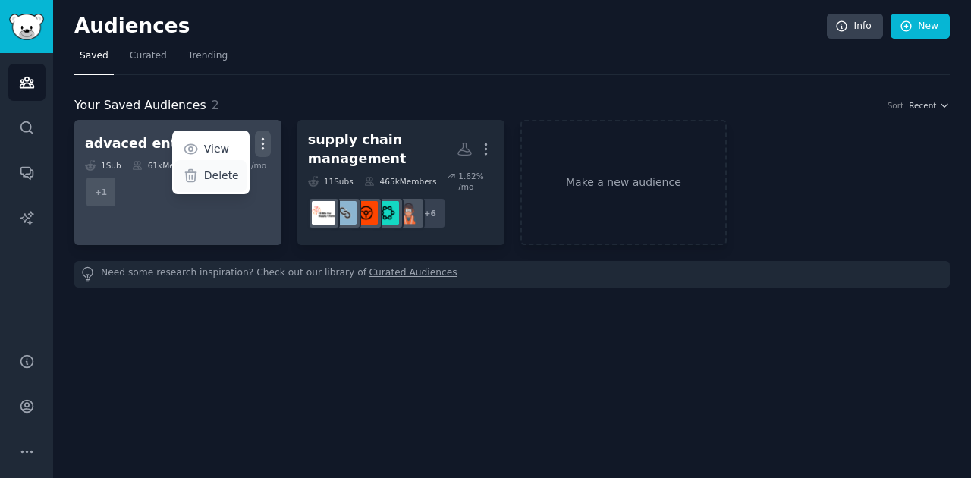
click at [225, 173] on p "Delete" at bounding box center [221, 176] width 35 height 16
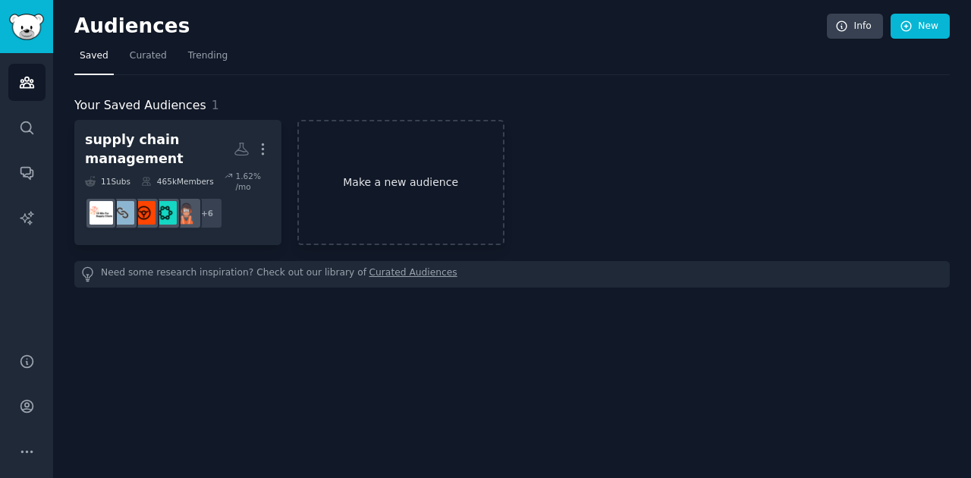
click at [362, 177] on link "Make a new audience" at bounding box center [400, 182] width 207 height 125
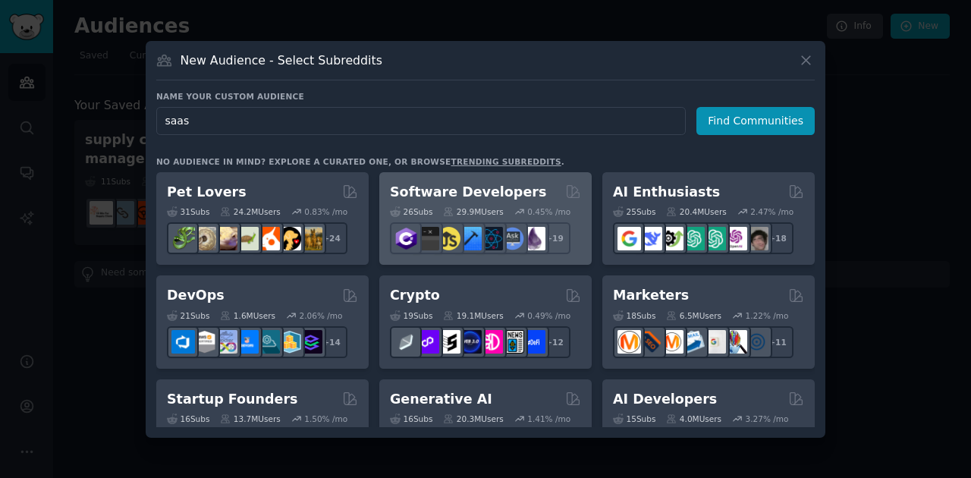
type input "saas"
click at [541, 196] on div "Software Developers" at bounding box center [485, 192] width 191 height 19
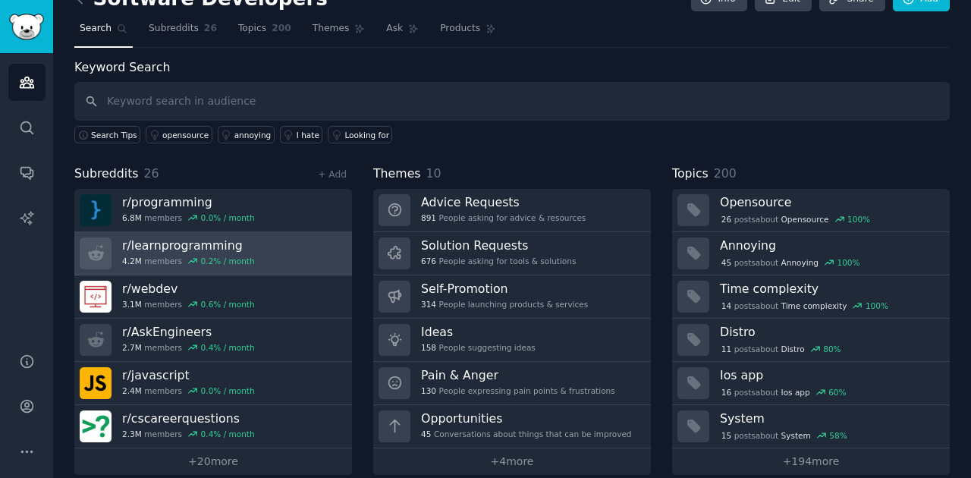
scroll to position [42, 0]
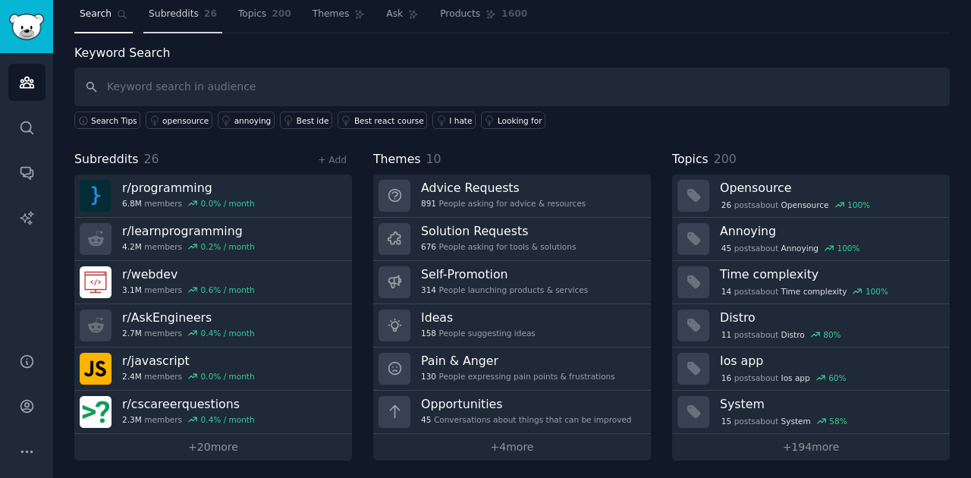
click at [169, 15] on span "Subreddits" at bounding box center [174, 15] width 50 height 14
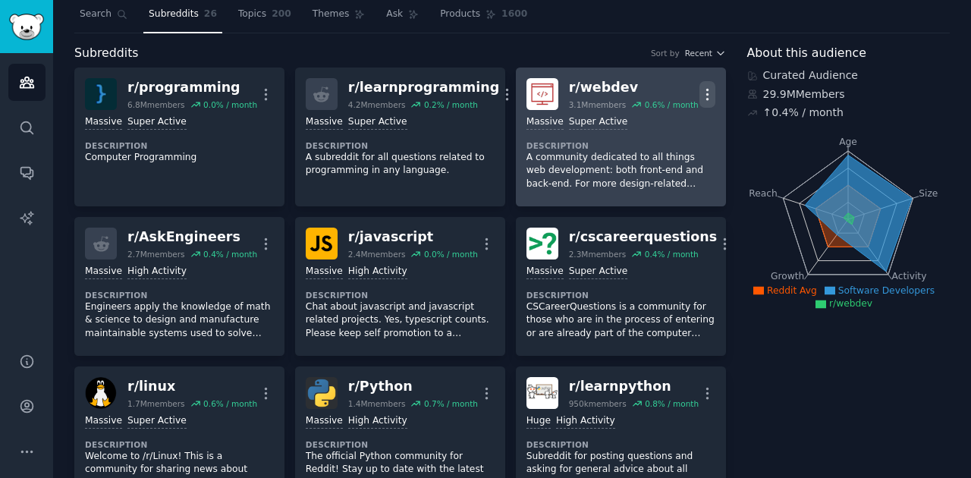
click at [706, 83] on button "More" at bounding box center [707, 94] width 16 height 27
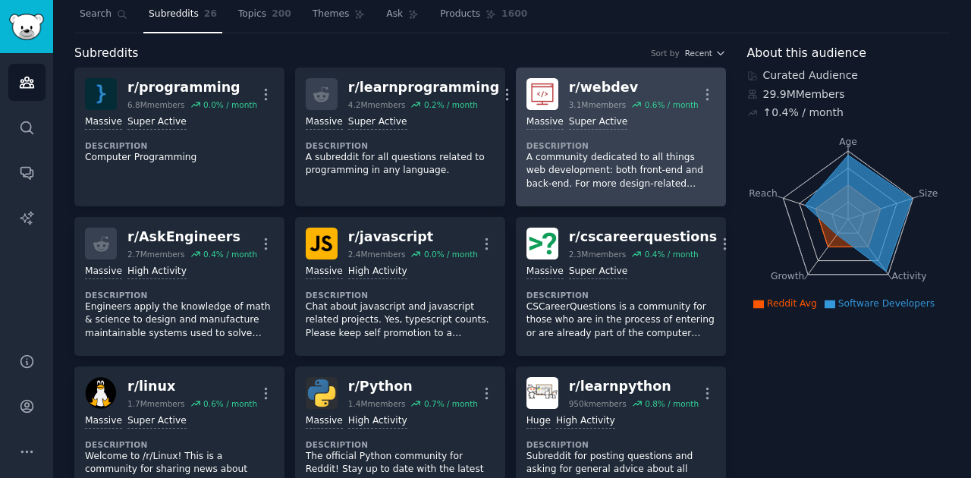
click at [698, 140] on dt "Description" at bounding box center [620, 145] width 189 height 11
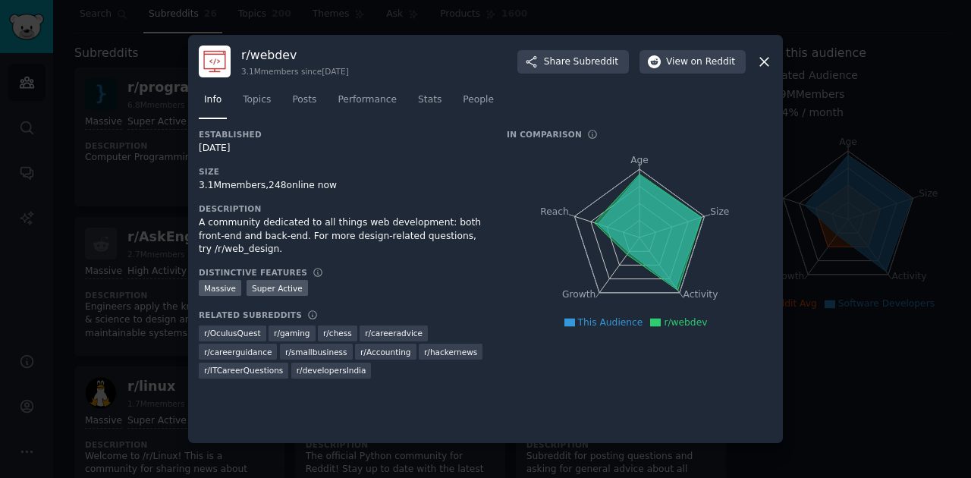
click at [769, 66] on icon at bounding box center [764, 62] width 16 height 16
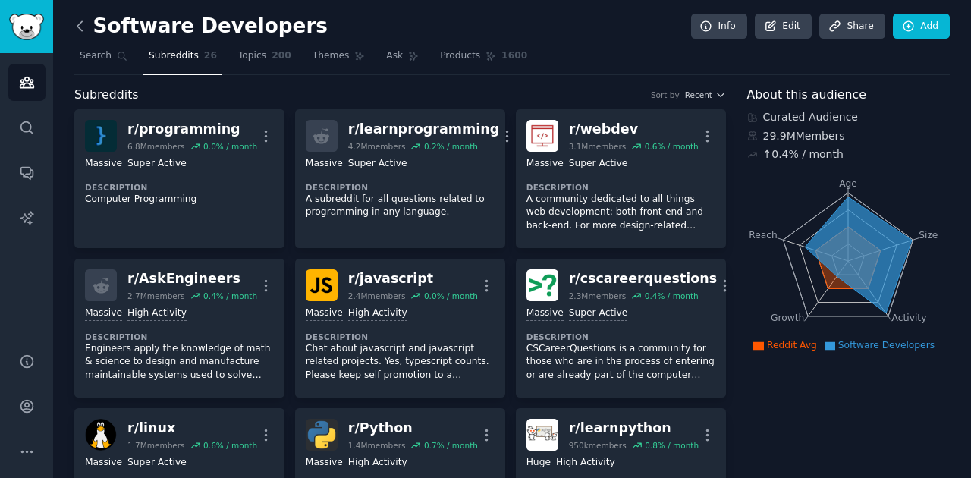
click at [85, 26] on icon at bounding box center [80, 26] width 16 height 16
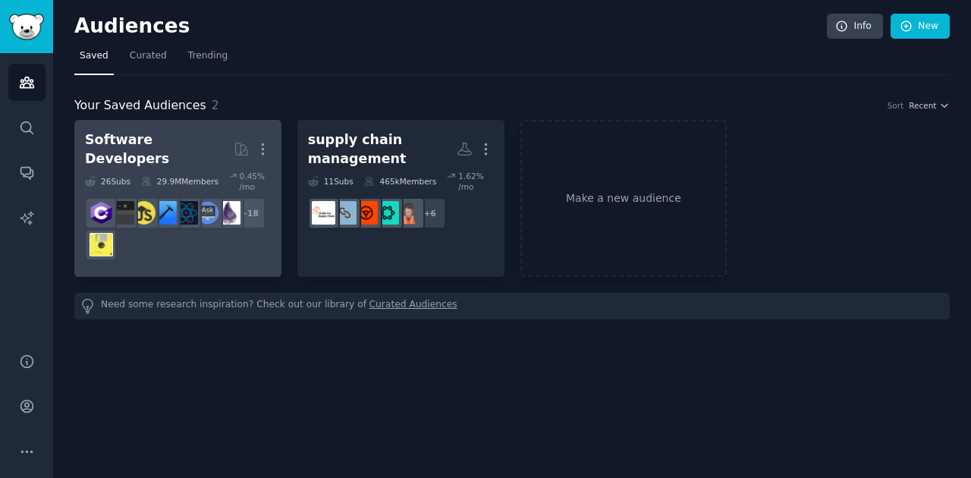
click at [203, 171] on div "29.9M Members" at bounding box center [179, 181] width 77 height 21
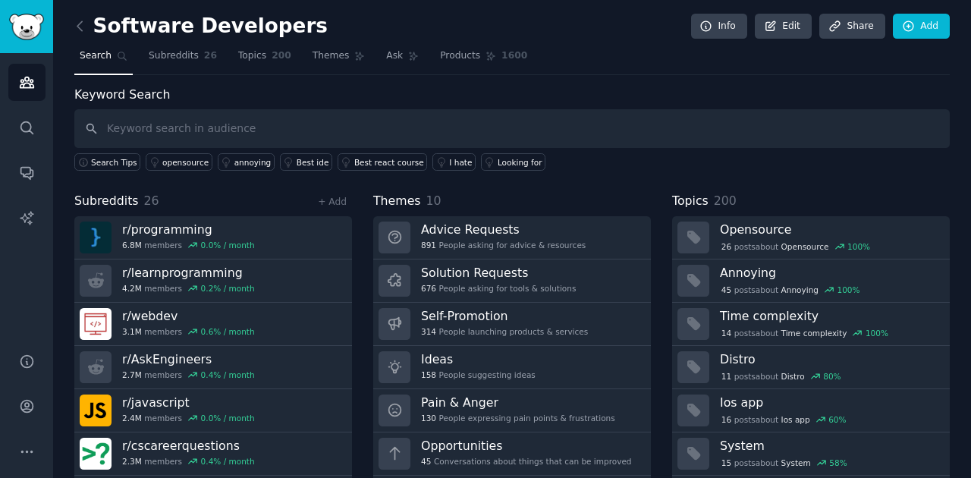
drag, startPoint x: 253, startPoint y: 233, endPoint x: 270, endPoint y: 187, distance: 49.2
click at [270, 187] on div "Keyword Search Search Tips opensource annoying Best ide Best react course I hat…" at bounding box center [511, 294] width 875 height 416
click at [269, 211] on div "Subreddits 26 + Add r/ programming 6.8M members 0.0 % / month r/ learnprogrammi…" at bounding box center [213, 347] width 278 height 310
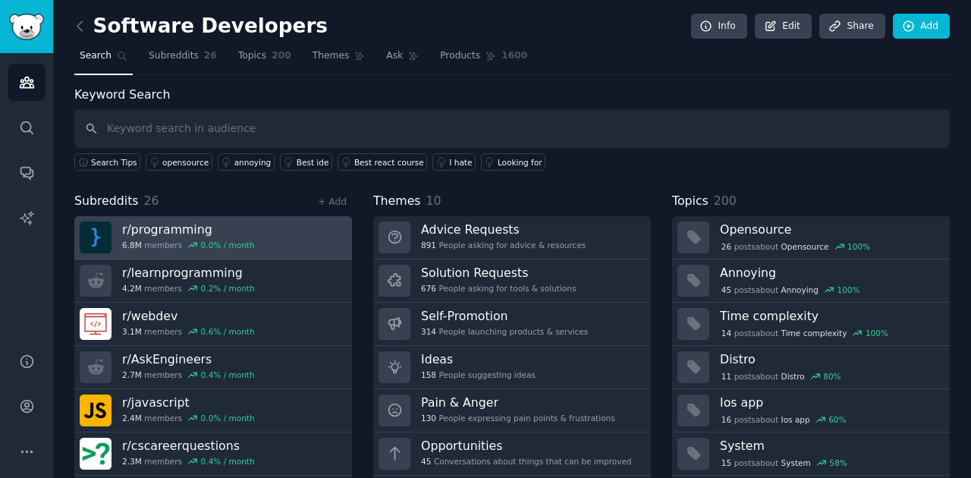
click at [288, 238] on link "r/ programming 6.8M members 0.0 % / month" at bounding box center [213, 237] width 278 height 43
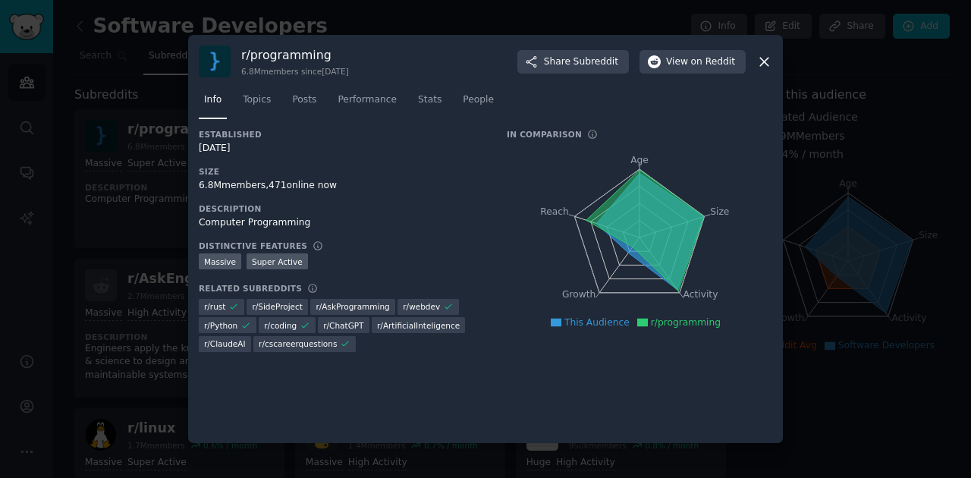
click at [775, 61] on div "r/ programming 6.8M members since 02/28/2006 Share Subreddit View on Reddit Inf…" at bounding box center [485, 239] width 595 height 408
click at [772, 61] on div "r/ programming 6.8M members since 02/28/2006 Share Subreddit View on Reddit Inf…" at bounding box center [485, 239] width 595 height 408
click at [769, 62] on icon at bounding box center [764, 62] width 16 height 16
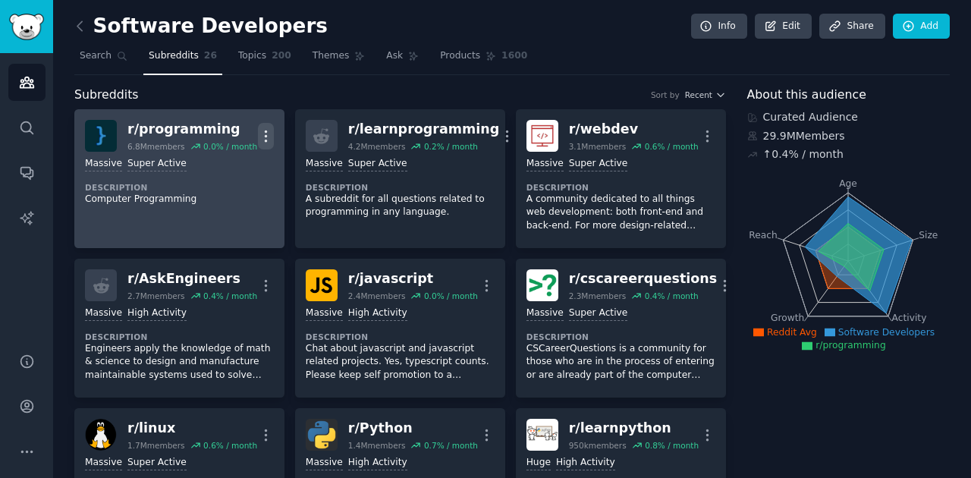
click at [268, 133] on icon "button" at bounding box center [266, 136] width 16 height 16
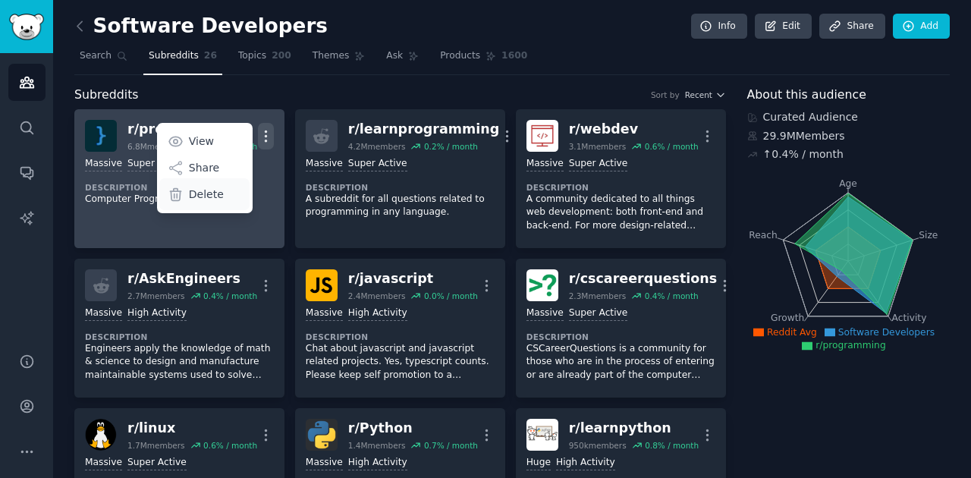
click at [237, 195] on div "Delete" at bounding box center [204, 194] width 90 height 32
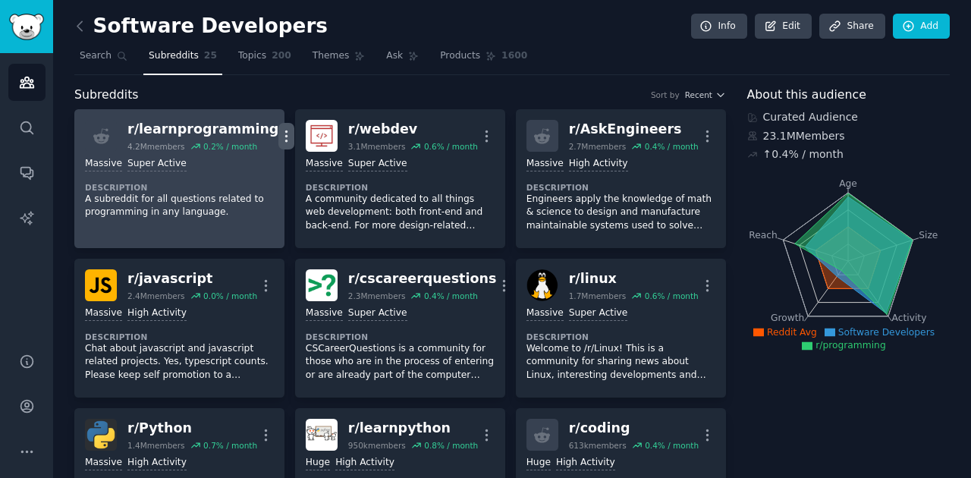
click at [278, 128] on icon "button" at bounding box center [286, 136] width 16 height 16
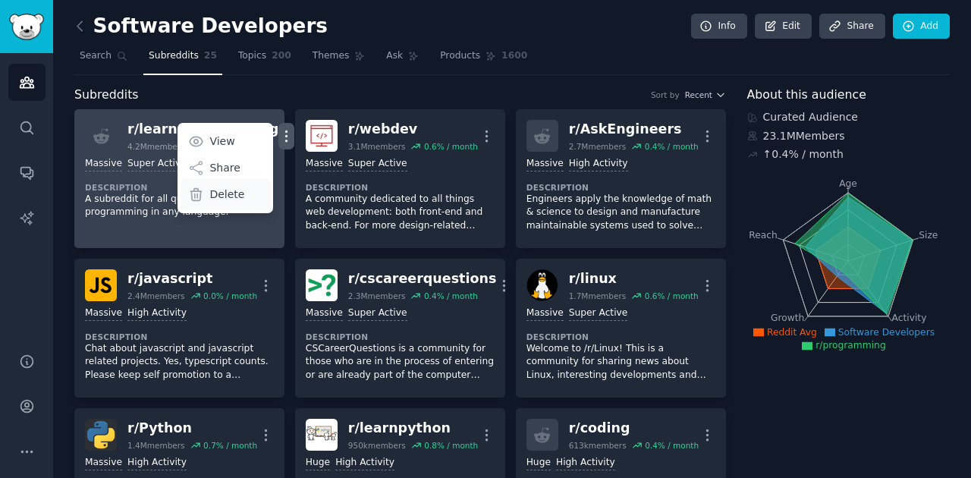
click at [220, 185] on div "Delete" at bounding box center [225, 194] width 90 height 32
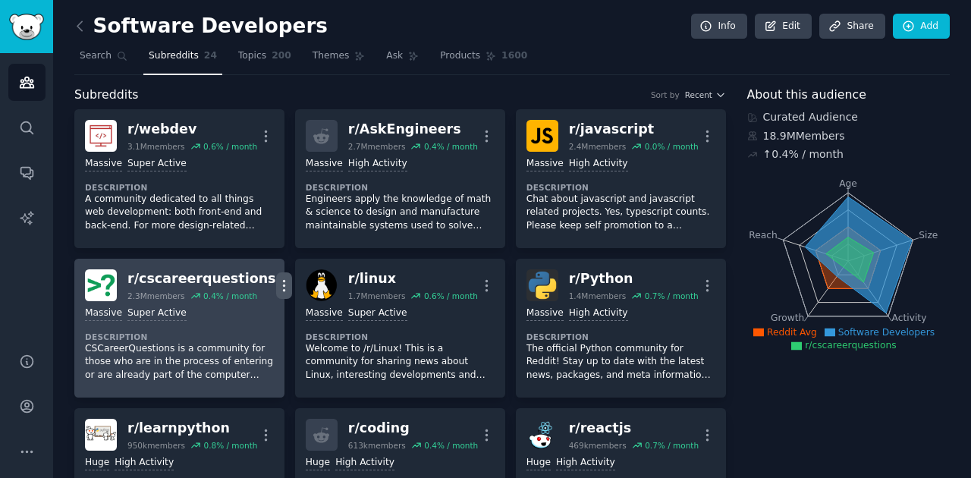
click at [276, 278] on icon "button" at bounding box center [284, 286] width 16 height 16
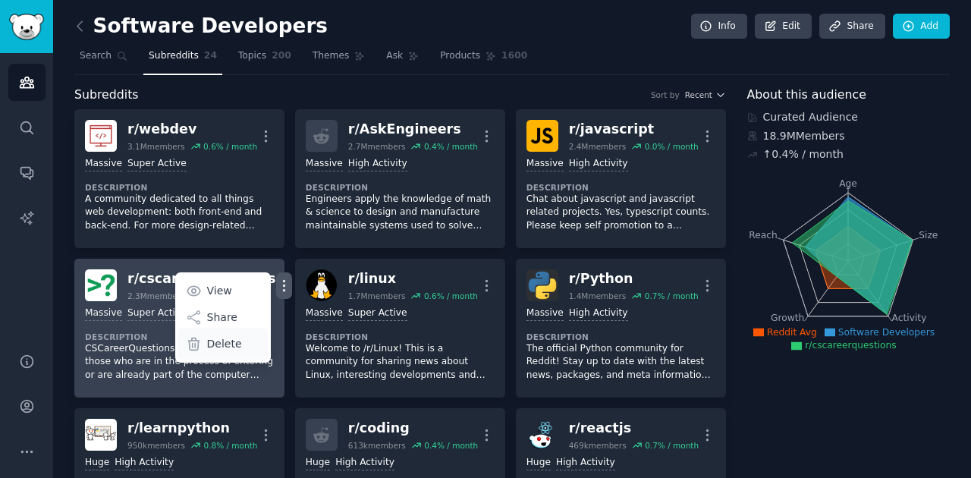
click at [215, 341] on p "Delete" at bounding box center [224, 344] width 35 height 16
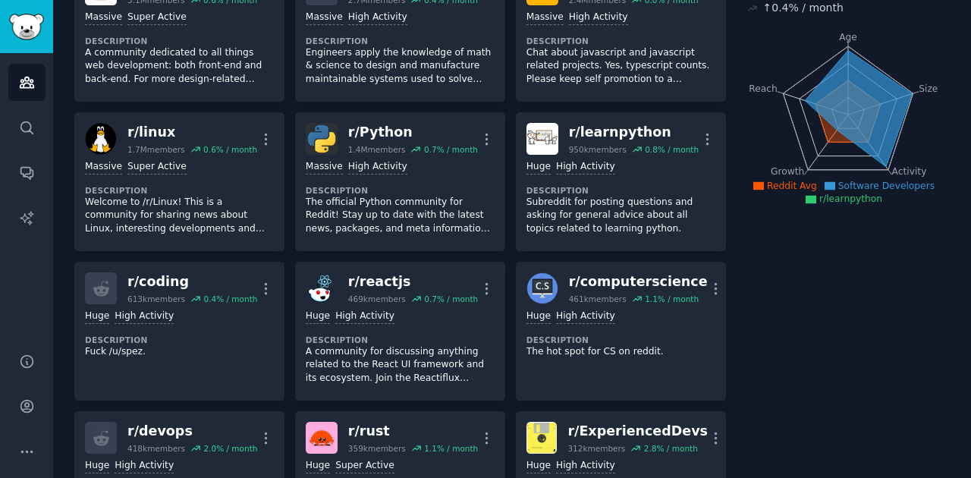
scroll to position [152, 0]
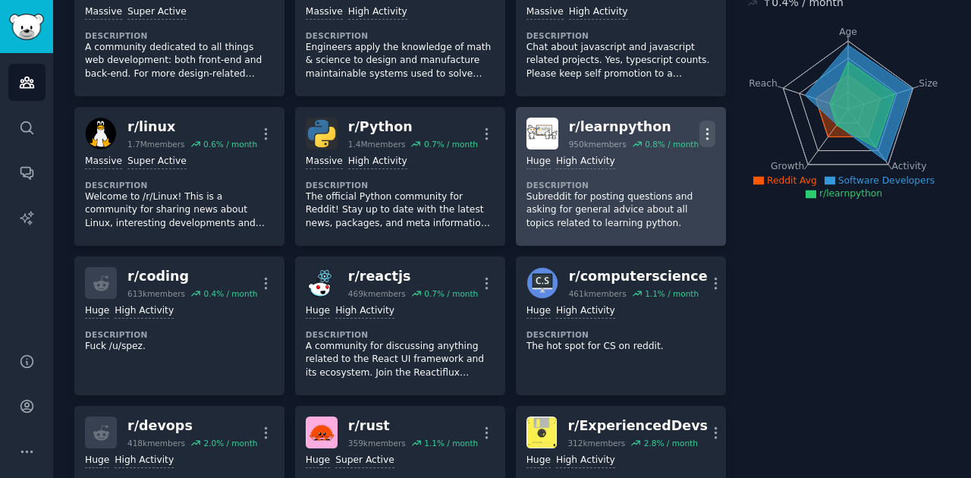
click at [708, 130] on icon "button" at bounding box center [707, 134] width 16 height 16
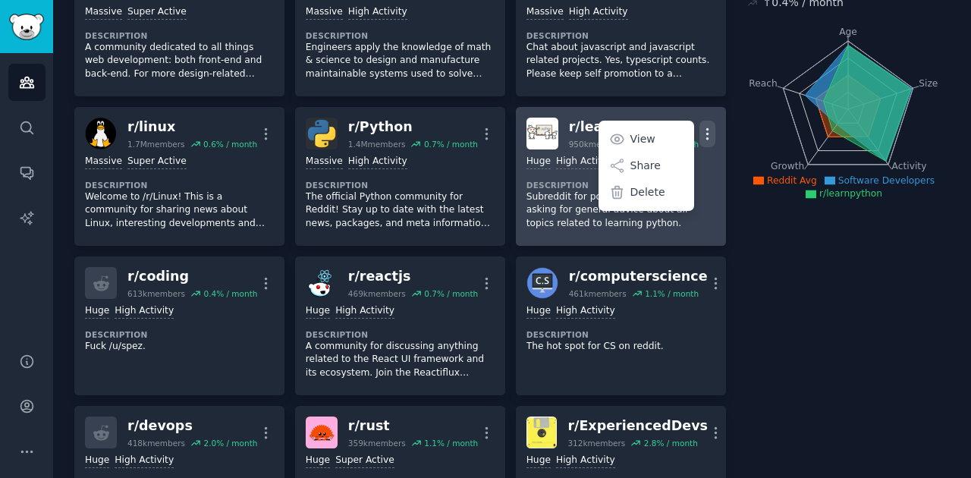
click at [708, 130] on icon "button" at bounding box center [707, 134] width 16 height 16
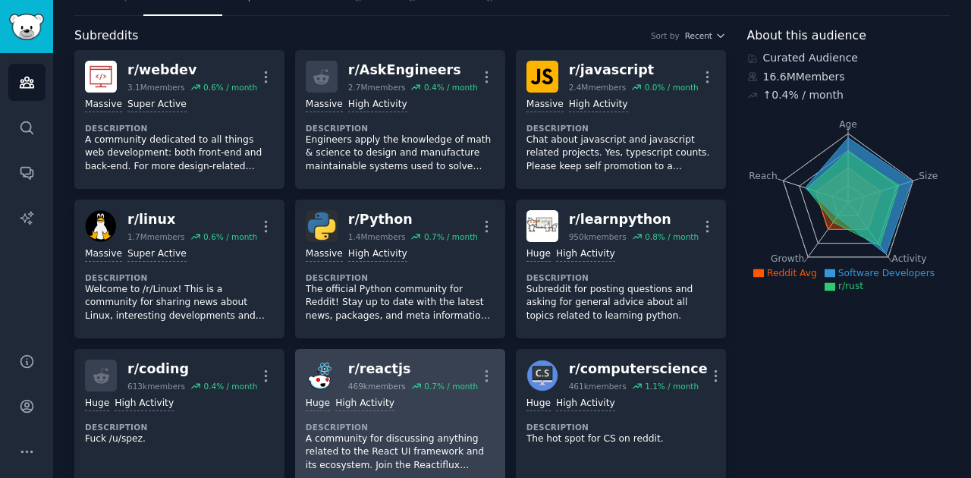
scroll to position [0, 0]
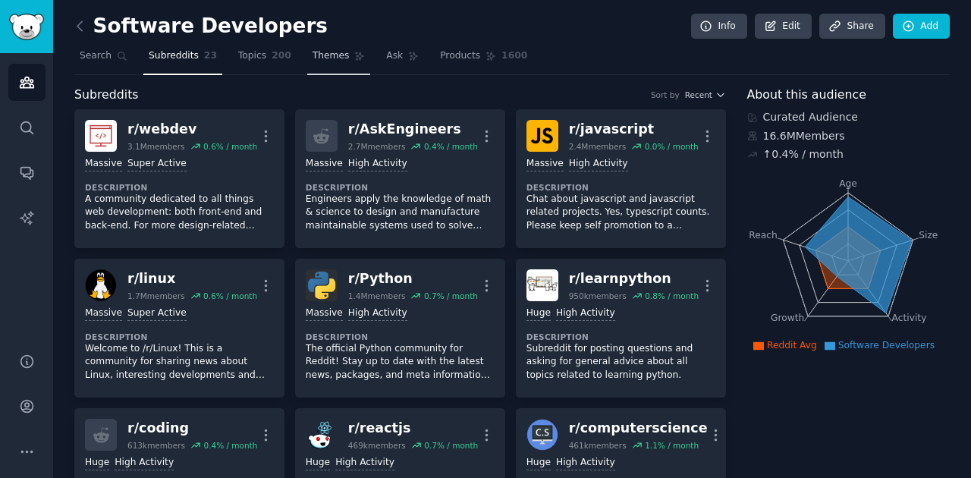
click at [354, 56] on icon at bounding box center [359, 56] width 11 height 11
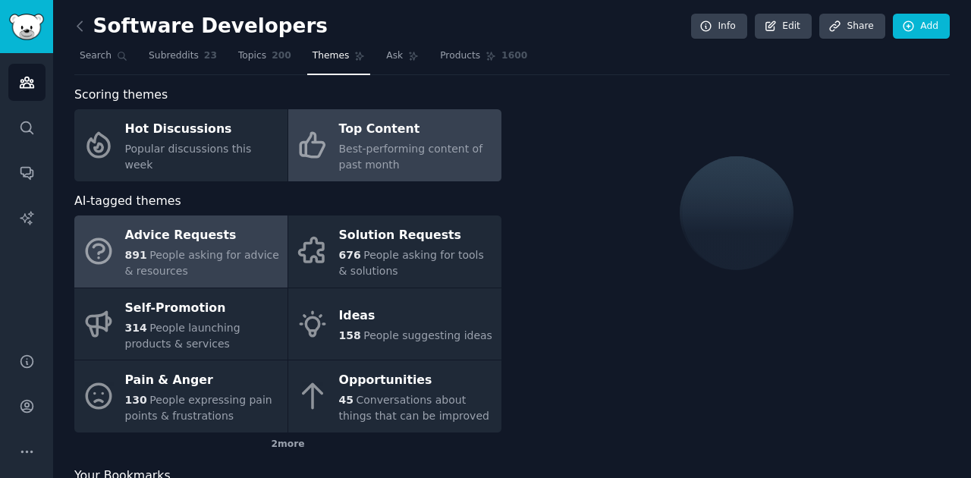
click at [366, 147] on span "Best-performing content of past month" at bounding box center [411, 157] width 144 height 28
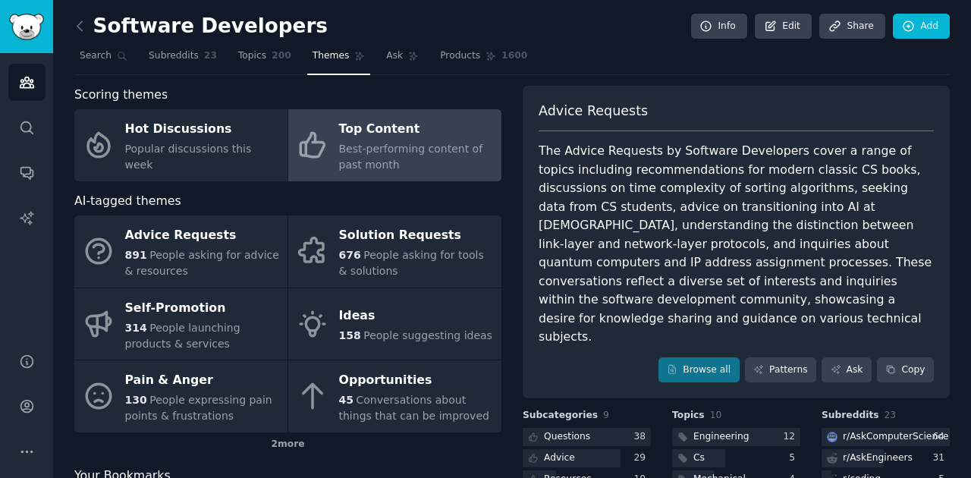
click at [461, 129] on div "Top Content" at bounding box center [416, 130] width 155 height 24
click at [501, 49] on span "1600" at bounding box center [514, 56] width 26 height 14
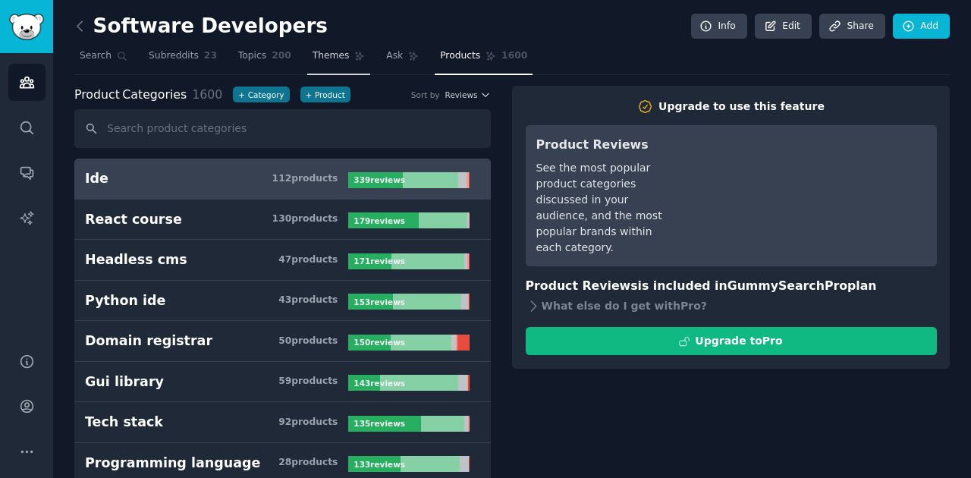
click at [324, 52] on span "Themes" at bounding box center [330, 56] width 37 height 14
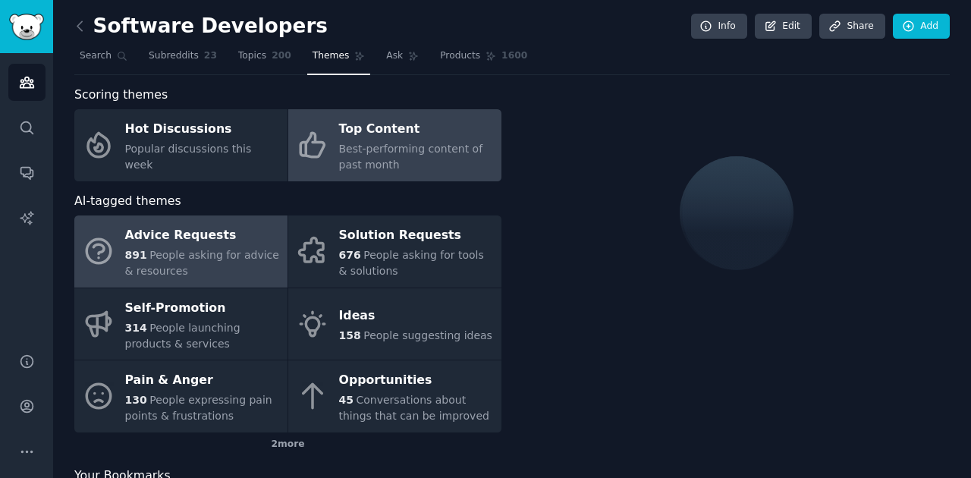
click at [422, 118] on div "Top Content" at bounding box center [416, 130] width 155 height 24
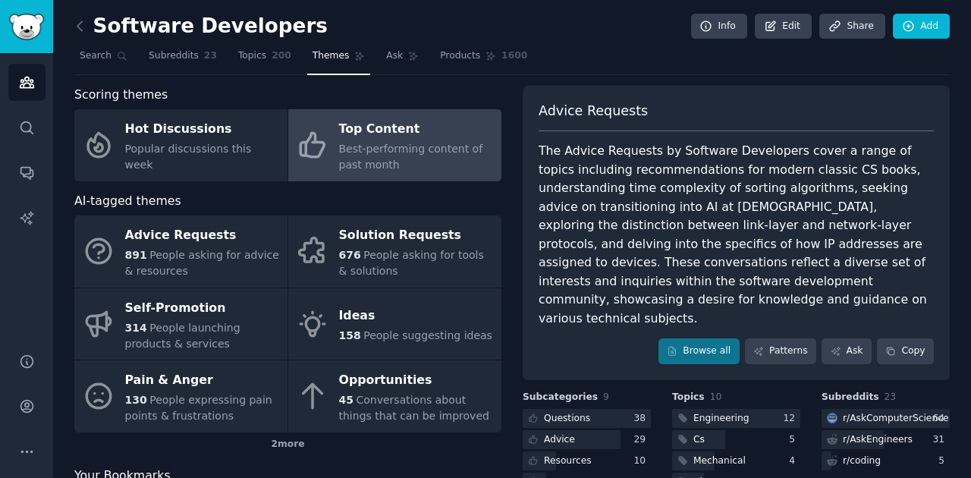
click at [441, 146] on span "Best-performing content of past month" at bounding box center [411, 157] width 144 height 28
click at [805, 338] on link "Patterns" at bounding box center [780, 351] width 71 height 26
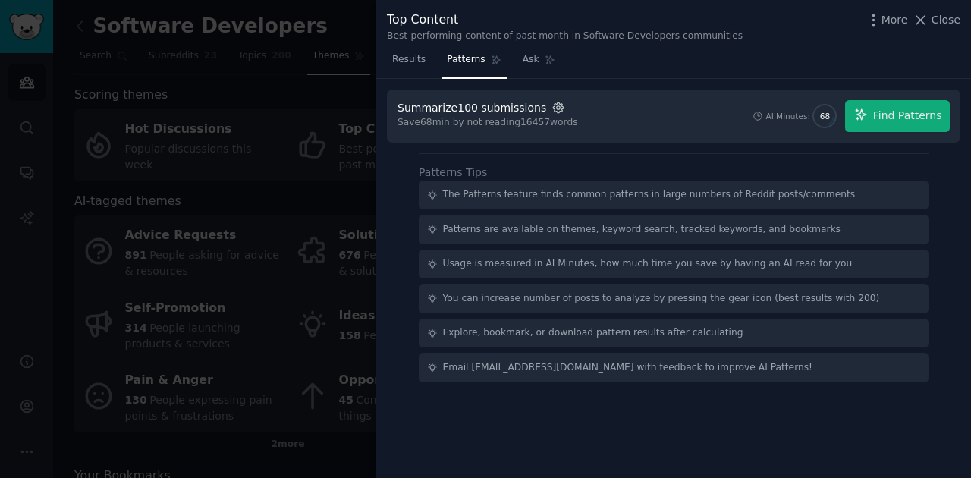
click at [551, 111] on icon "button" at bounding box center [558, 108] width 14 height 14
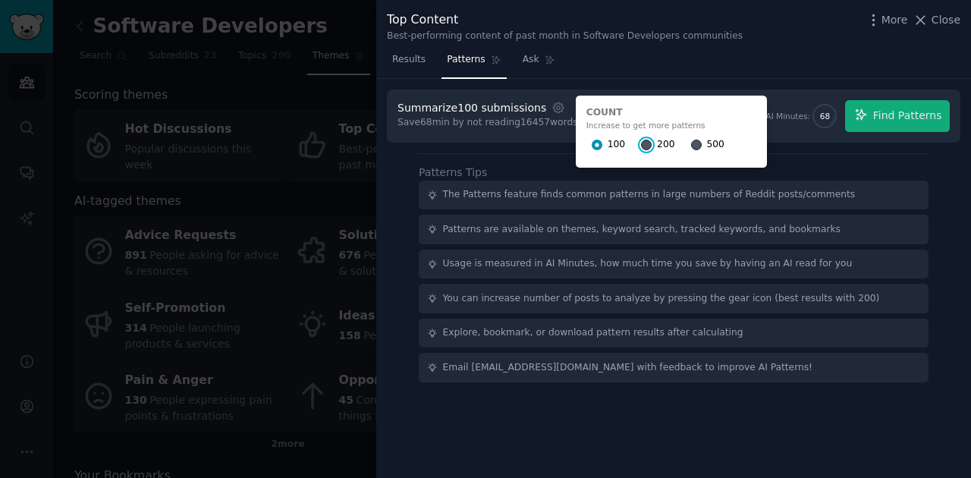
click at [641, 143] on input "200" at bounding box center [646, 145] width 11 height 11
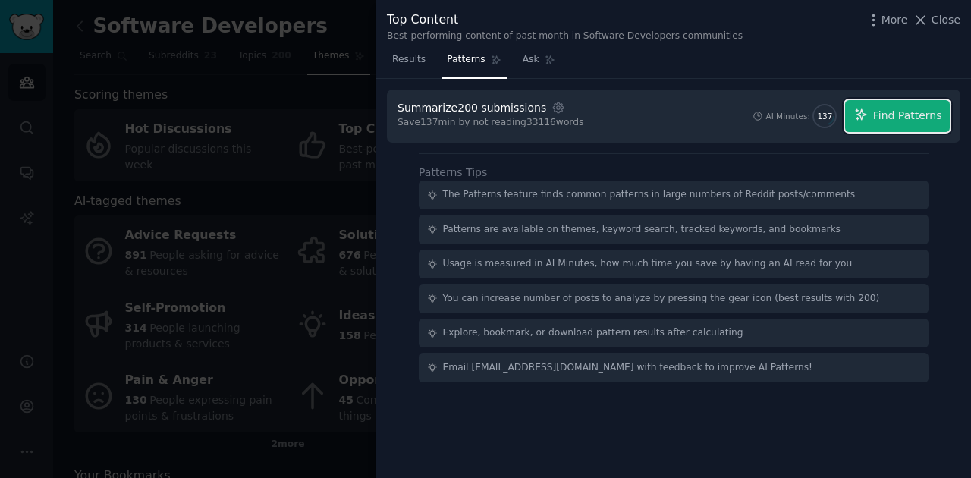
click at [867, 114] on icon "button" at bounding box center [861, 115] width 14 height 14
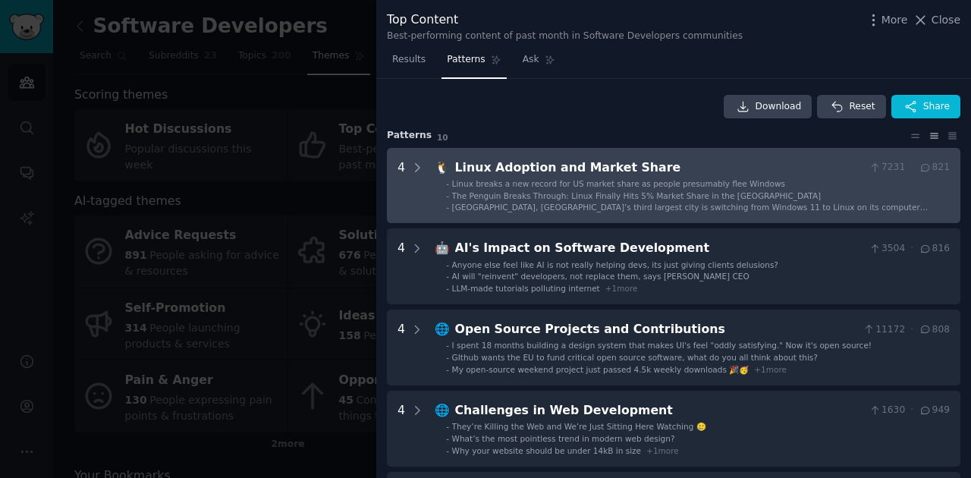
click at [661, 208] on span "Lyon, France’s third largest city is switching from Windows 11 to Linux on its …" at bounding box center [690, 212] width 476 height 20
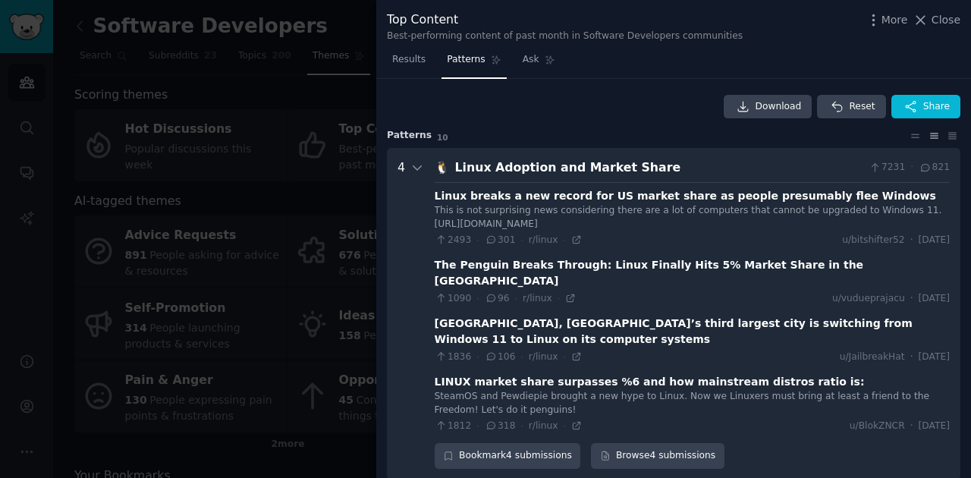
scroll to position [69, 0]
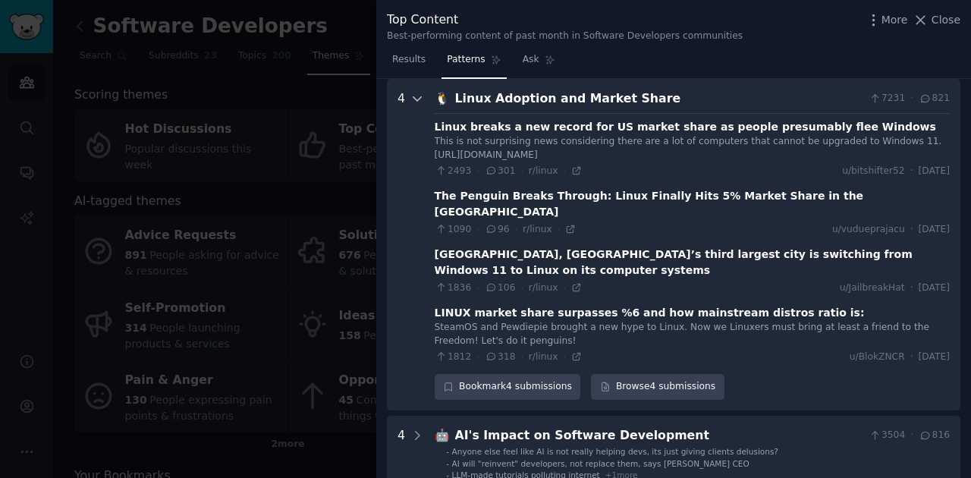
click at [419, 102] on icon at bounding box center [417, 99] width 14 height 14
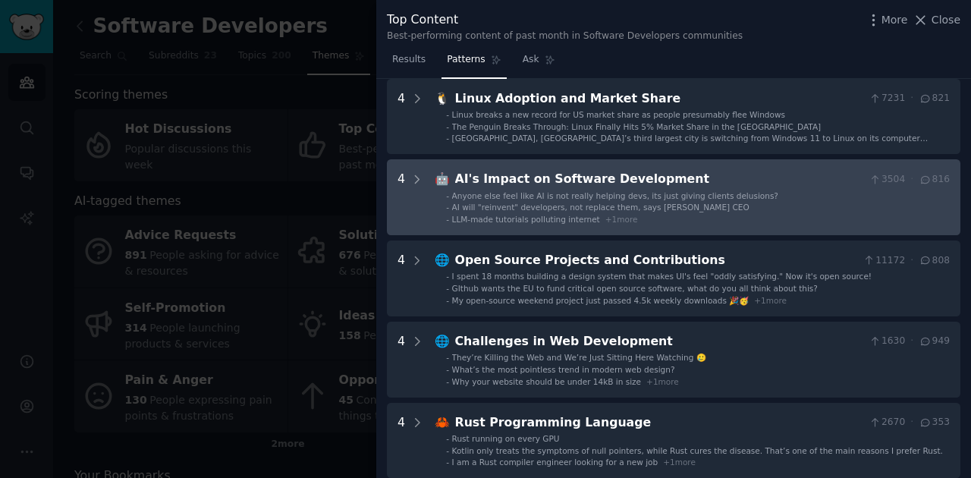
click at [734, 191] on span "Anyone else feel like AI is not really helping devs, its just giving clients de…" at bounding box center [615, 195] width 326 height 9
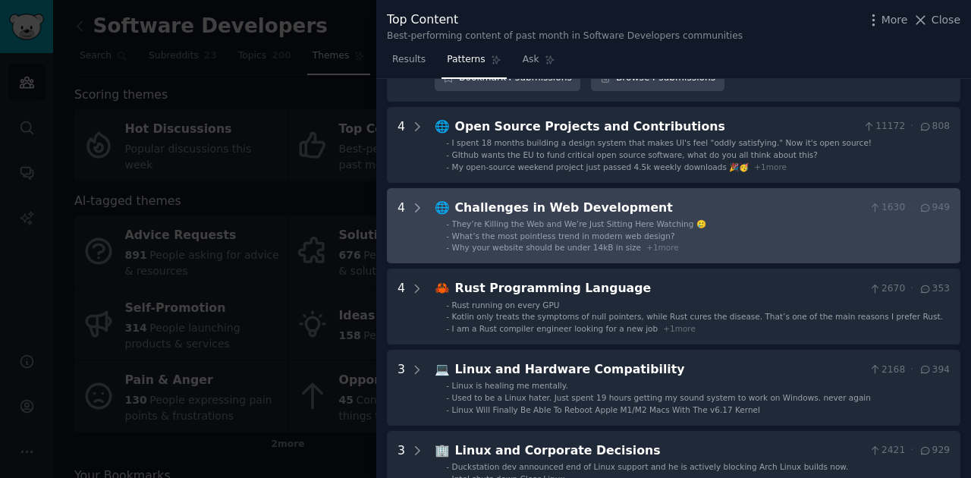
scroll to position [504, 0]
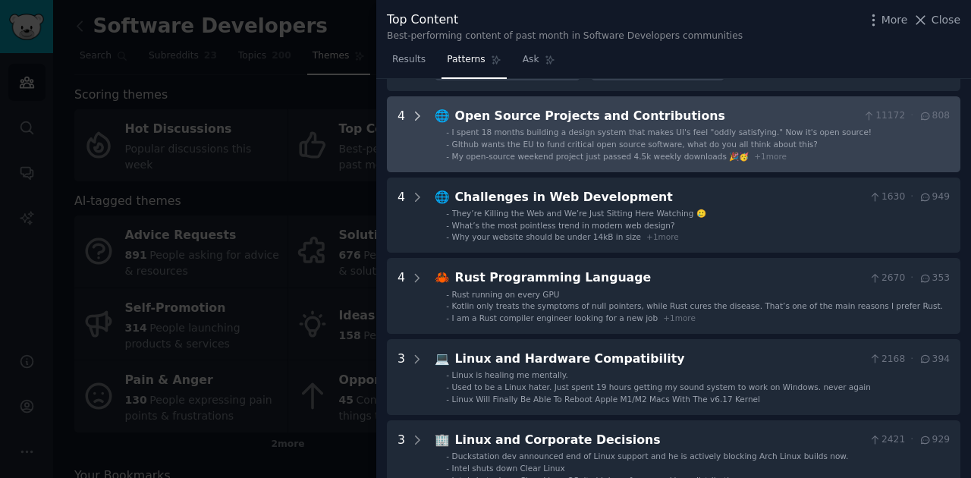
click at [419, 111] on icon at bounding box center [417, 116] width 14 height 14
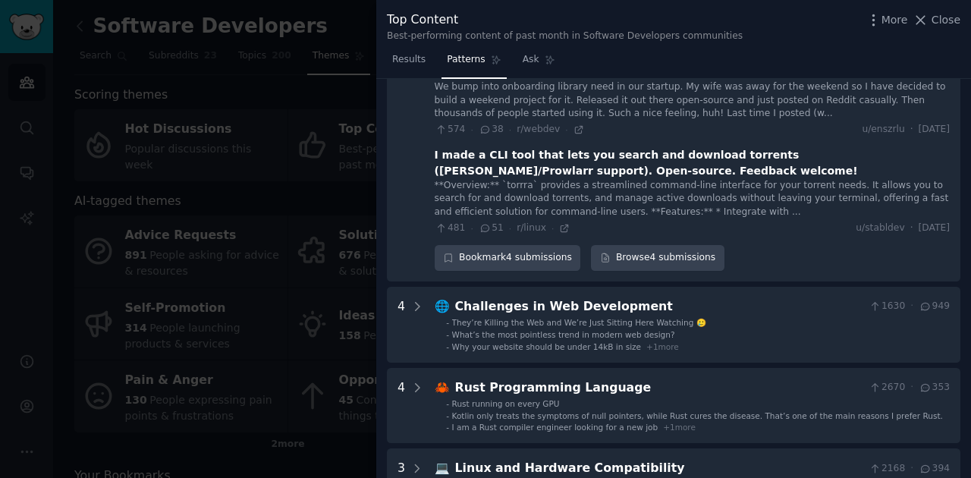
scroll to position [773, 0]
click at [691, 244] on link "Browse 4 submissions" at bounding box center [657, 257] width 133 height 26
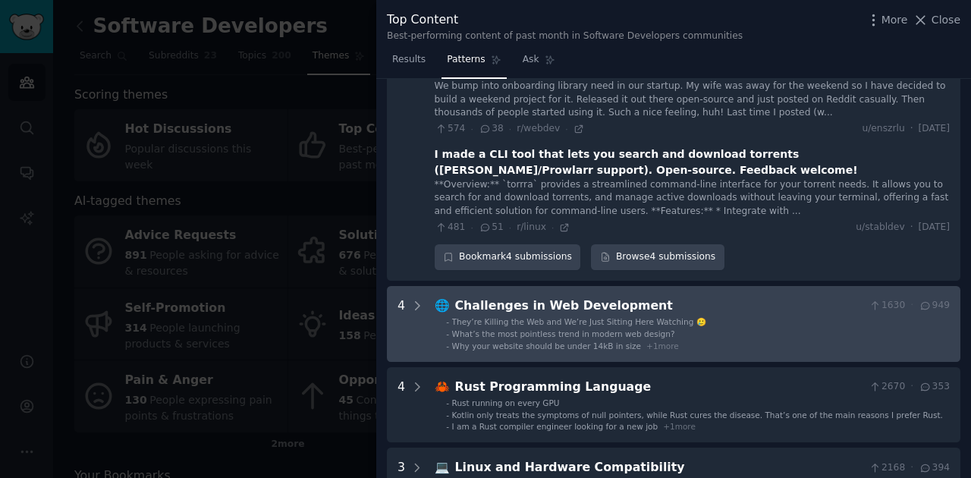
click at [466, 317] on span "They’re Killing the Web and We’re Just Sitting Here Watching 🥲" at bounding box center [579, 321] width 254 height 9
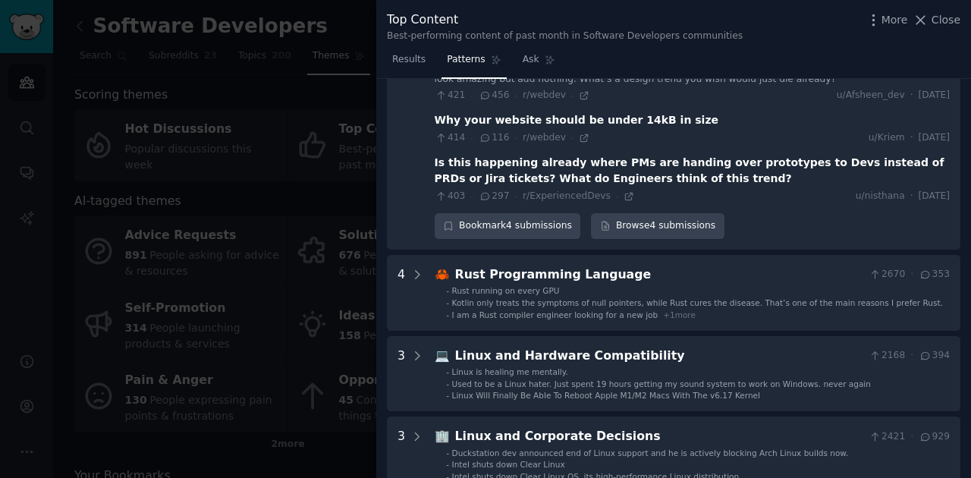
scroll to position [896, 0]
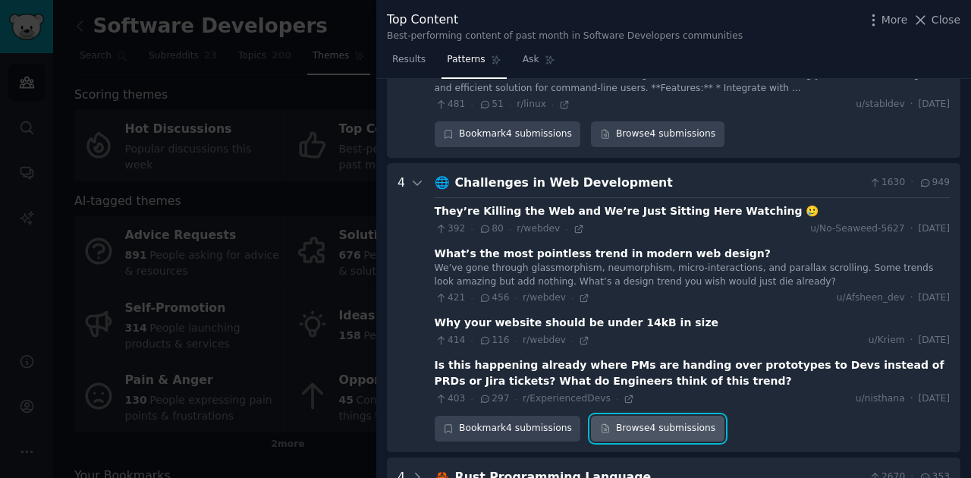
click at [668, 416] on link "Browse 4 submissions" at bounding box center [657, 429] width 133 height 26
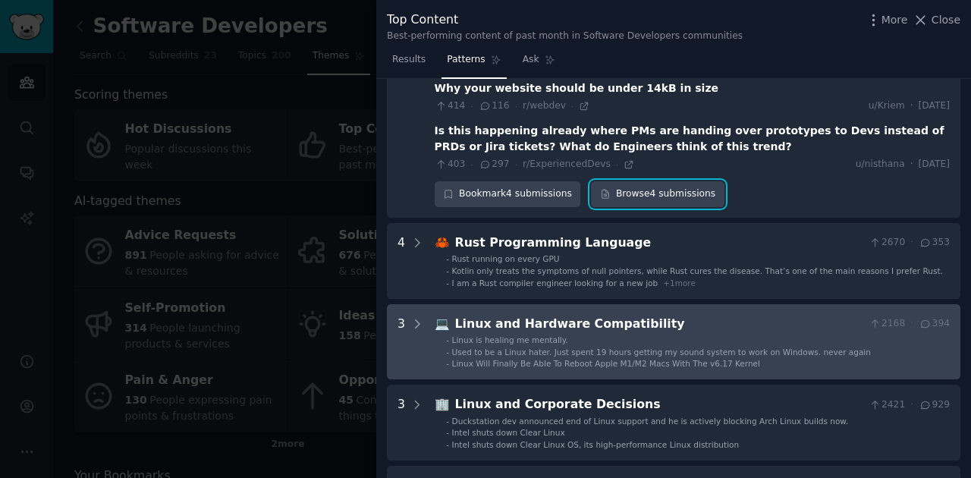
scroll to position [1148, 0]
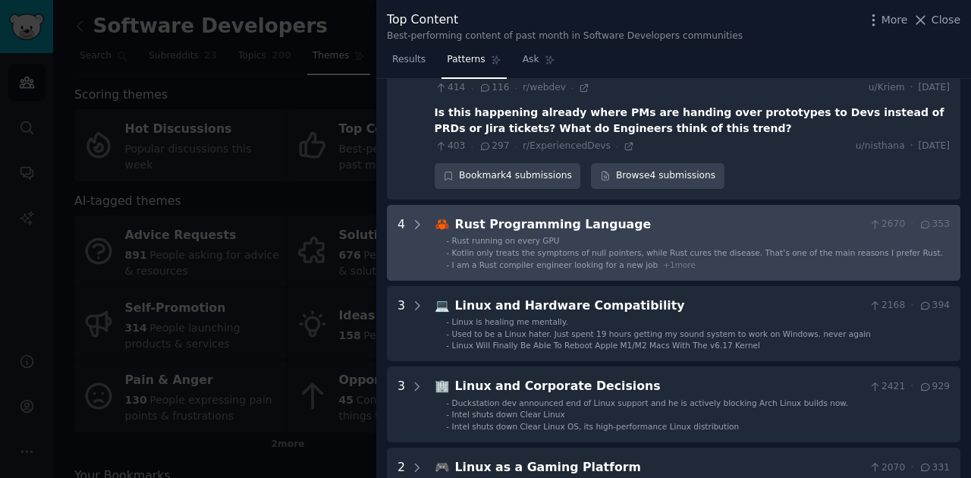
click at [532, 248] on span "Kotlin only treats the symptoms of null pointers, while Rust cures the disease.…" at bounding box center [697, 252] width 491 height 9
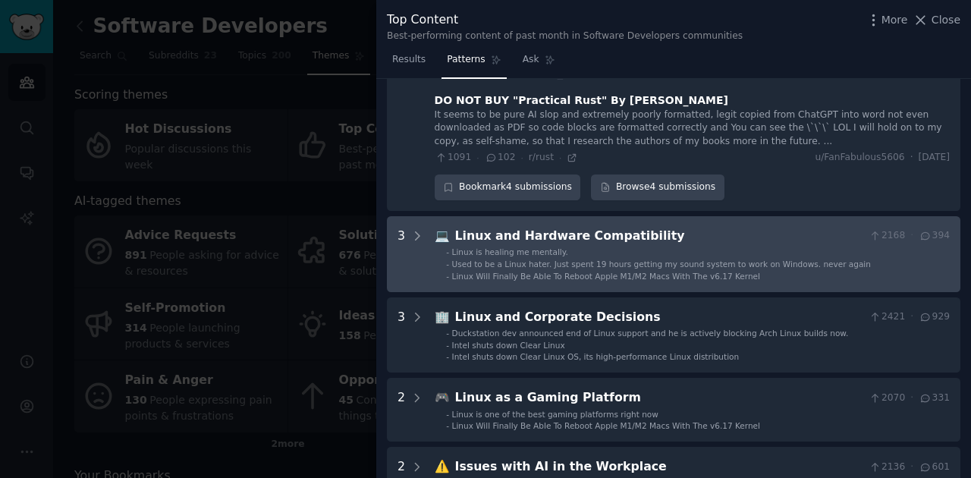
scroll to position [1492, 0]
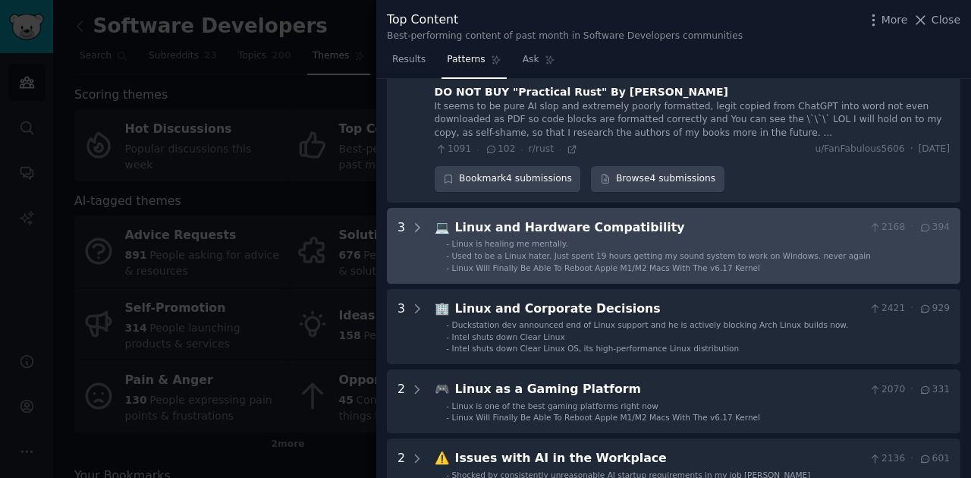
click at [635, 251] on span "Used to be a Linux hater. Just spent 19 hours getting my sound system to work o…" at bounding box center [661, 255] width 419 height 9
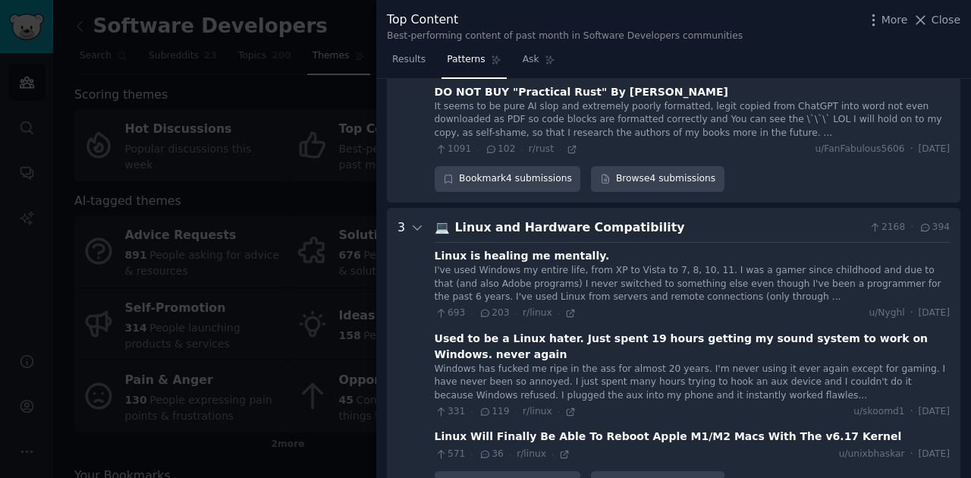
scroll to position [1586, 0]
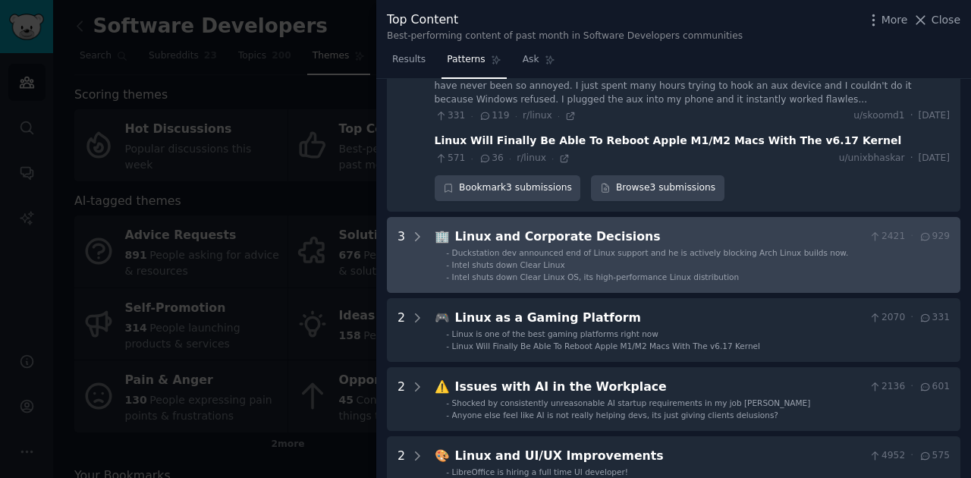
click at [622, 259] on li "- Intel shuts down Clear Linux" at bounding box center [698, 264] width 504 height 11
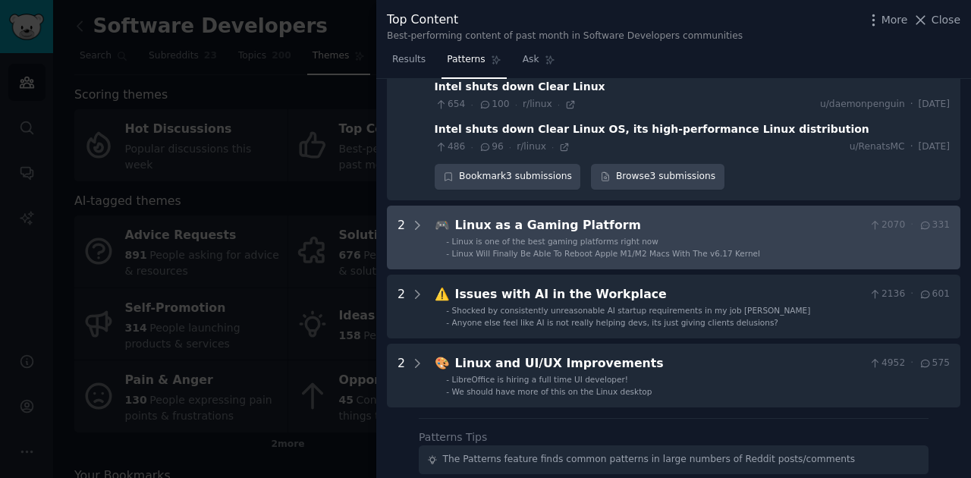
scroll to position [2026, 0]
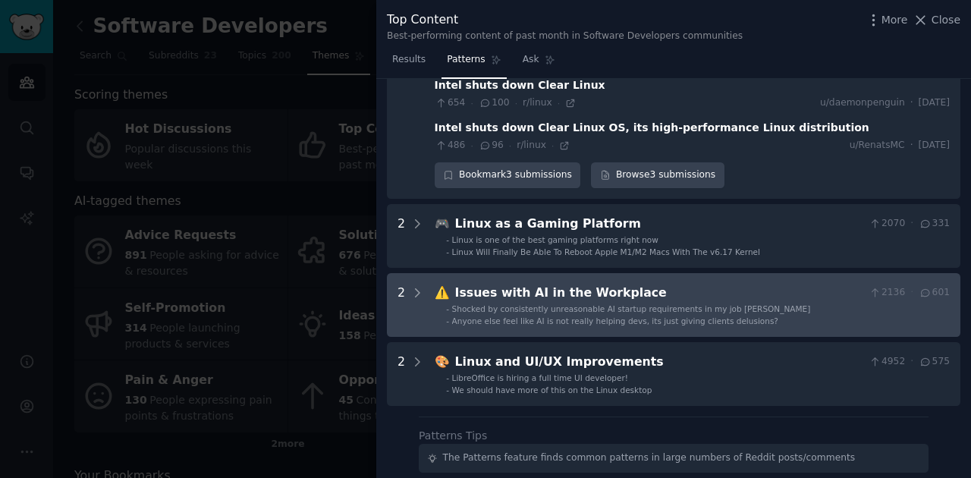
click at [657, 304] on span "Shocked by consistently unreasonable AI startup requirements in my job hunt" at bounding box center [631, 308] width 359 height 9
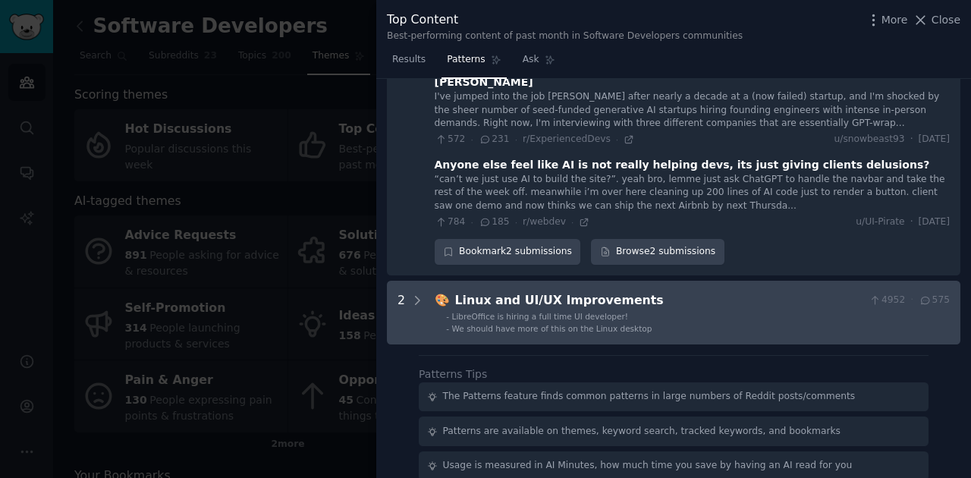
scroll to position [2304, 0]
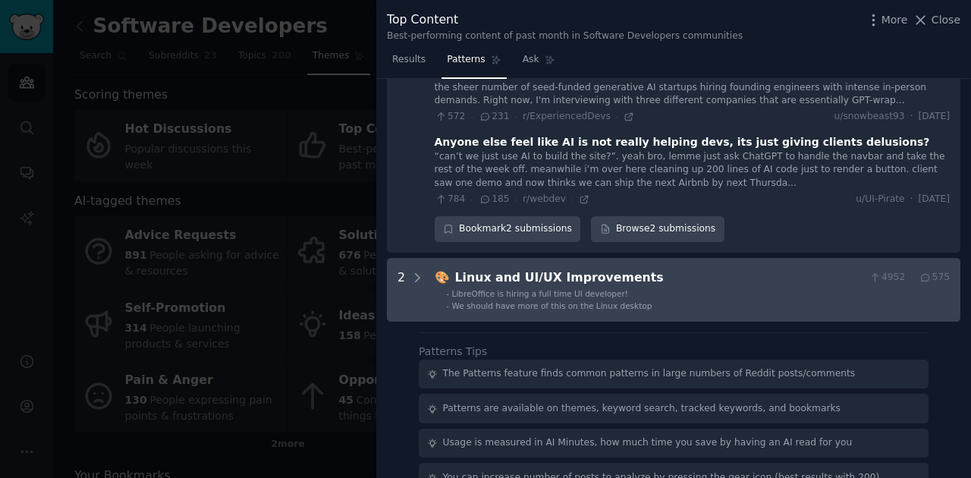
click at [623, 301] on span "We should have more of this on the Linux desktop" at bounding box center [552, 305] width 200 height 9
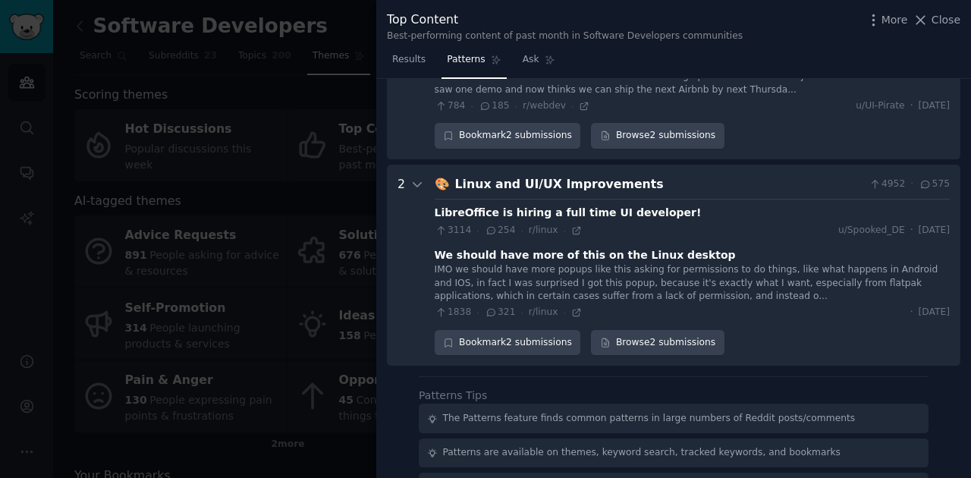
scroll to position [2398, 0]
click at [234, 195] on div at bounding box center [485, 239] width 971 height 478
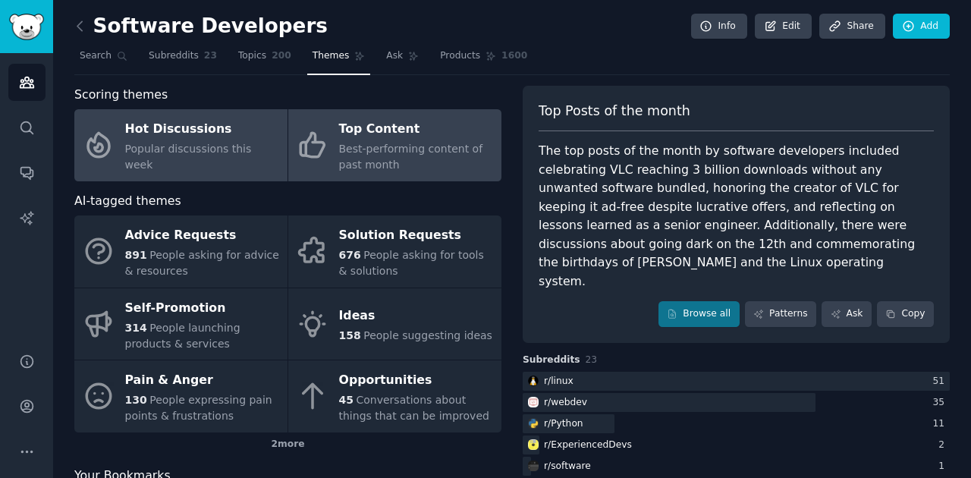
click at [207, 142] on div "Hot Discussions" at bounding box center [202, 130] width 155 height 24
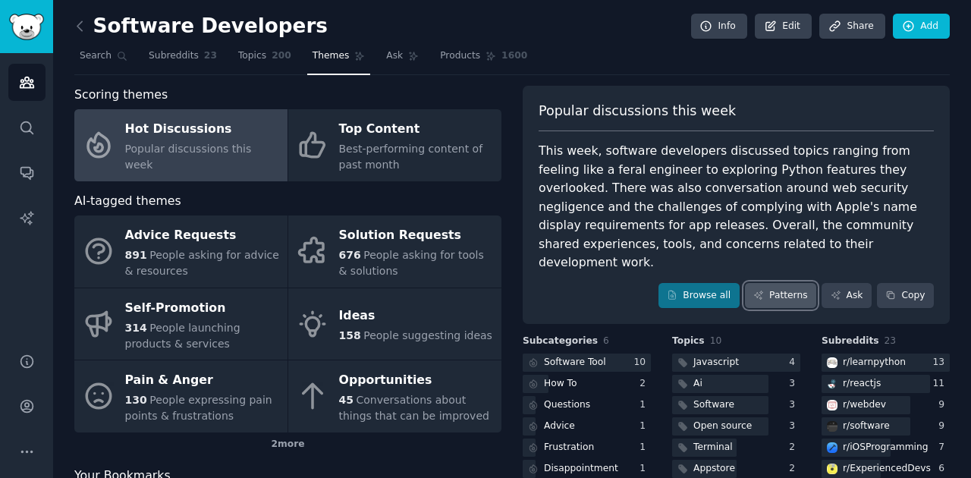
click at [769, 283] on link "Patterns" at bounding box center [780, 296] width 71 height 26
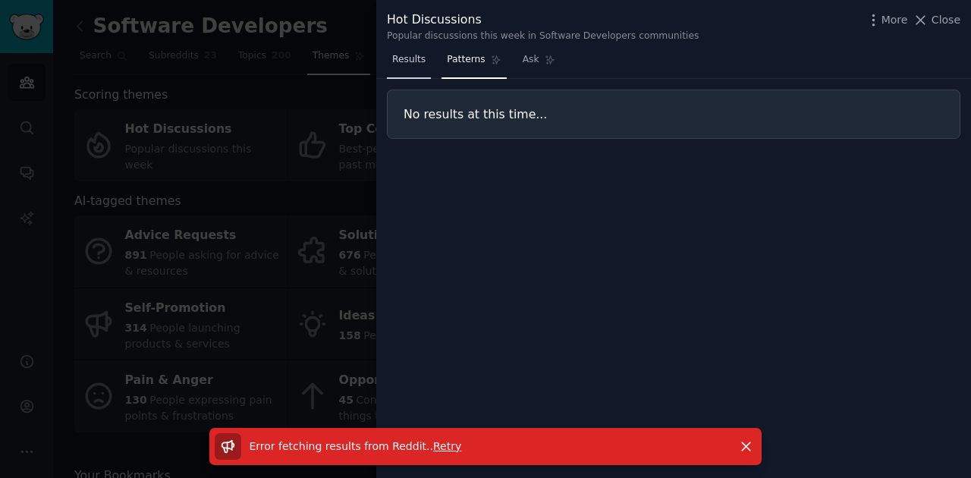
click at [421, 66] on span "Results" at bounding box center [408, 60] width 33 height 14
click at [743, 441] on icon "button" at bounding box center [746, 446] width 16 height 16
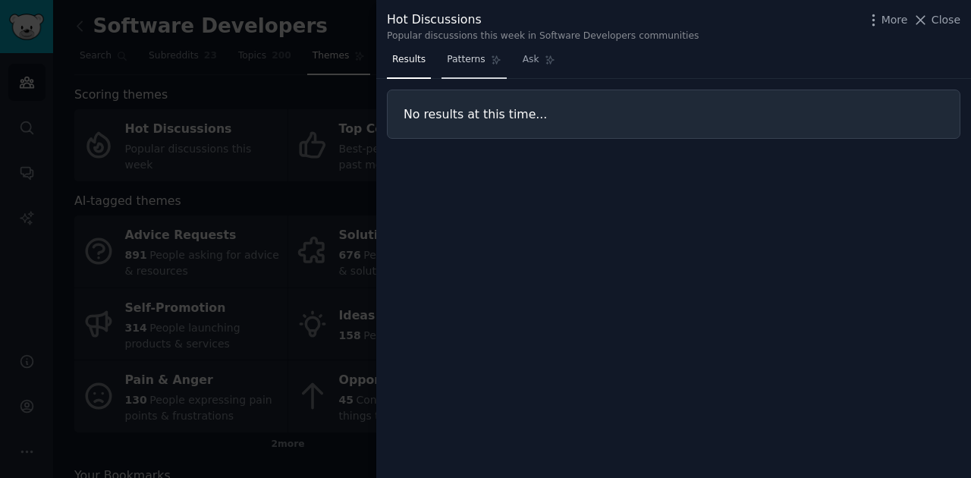
click at [450, 66] on span "Patterns" at bounding box center [466, 60] width 38 height 14
click at [419, 67] on link "Results" at bounding box center [409, 63] width 44 height 31
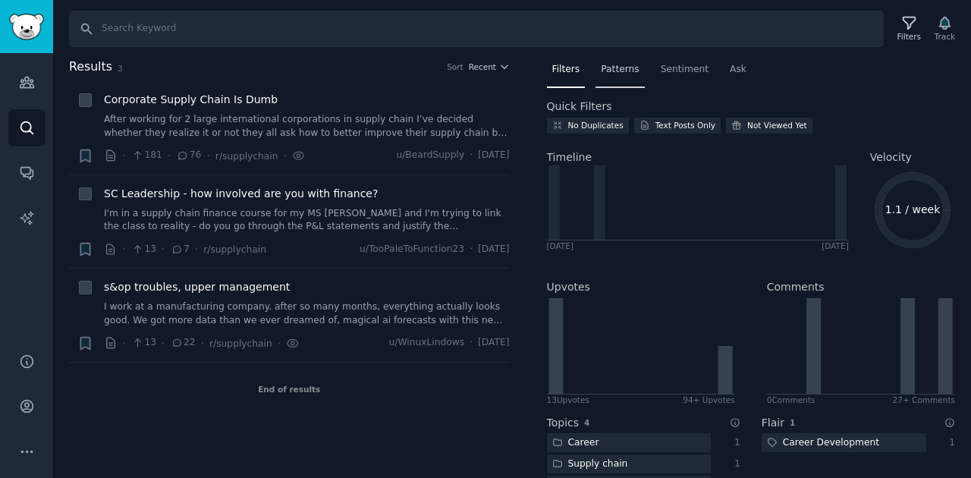
click at [618, 84] on div "Patterns" at bounding box center [619, 73] width 49 height 31
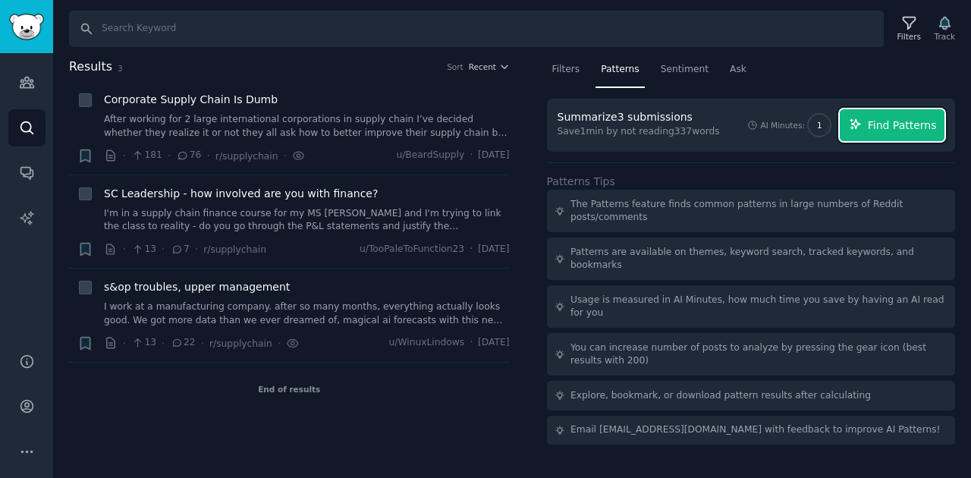
click at [862, 128] on icon "button" at bounding box center [856, 125] width 14 height 14
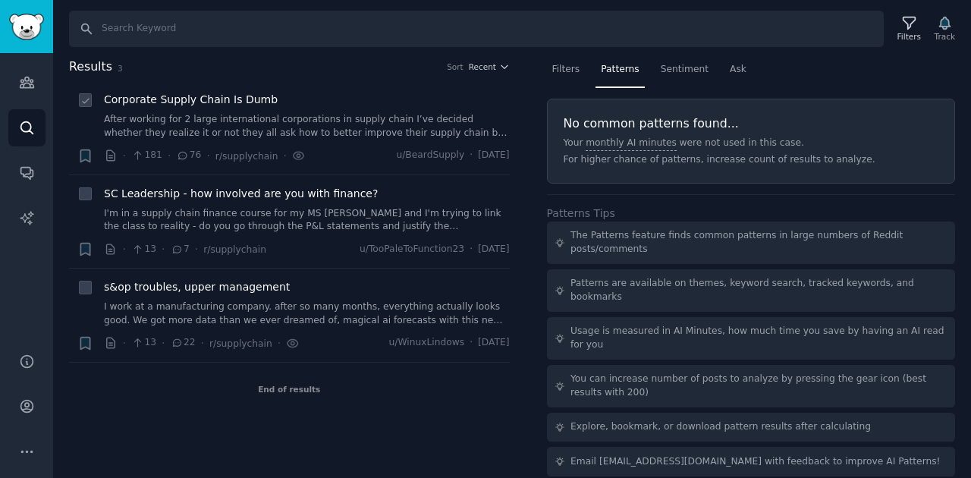
click at [260, 123] on link "After working for 2 large international corporations in supply chain I’ve decid…" at bounding box center [307, 126] width 406 height 27
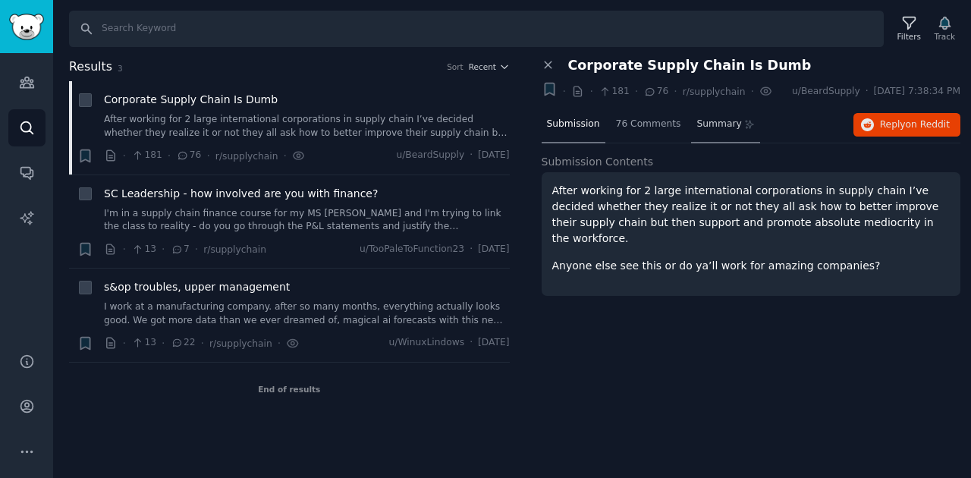
click at [725, 133] on div "Summary" at bounding box center [725, 125] width 69 height 36
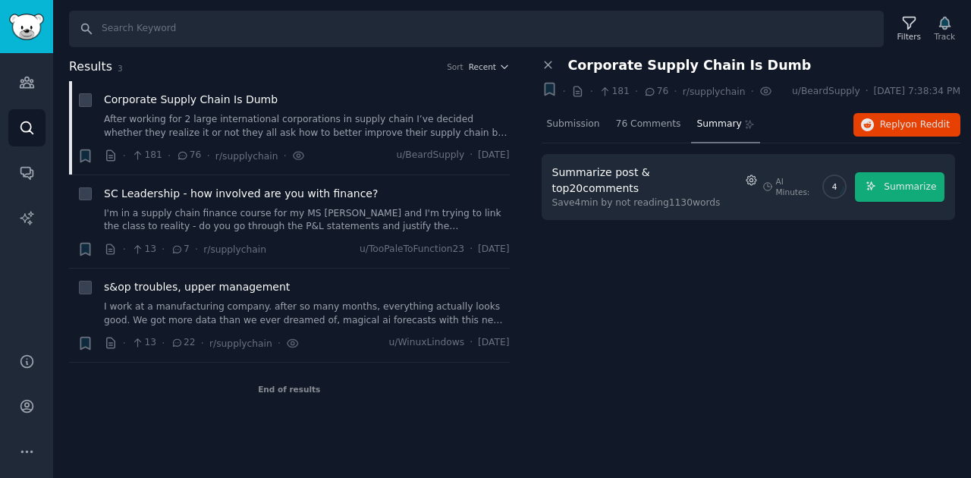
click at [745, 176] on icon "button" at bounding box center [752, 181] width 14 height 14
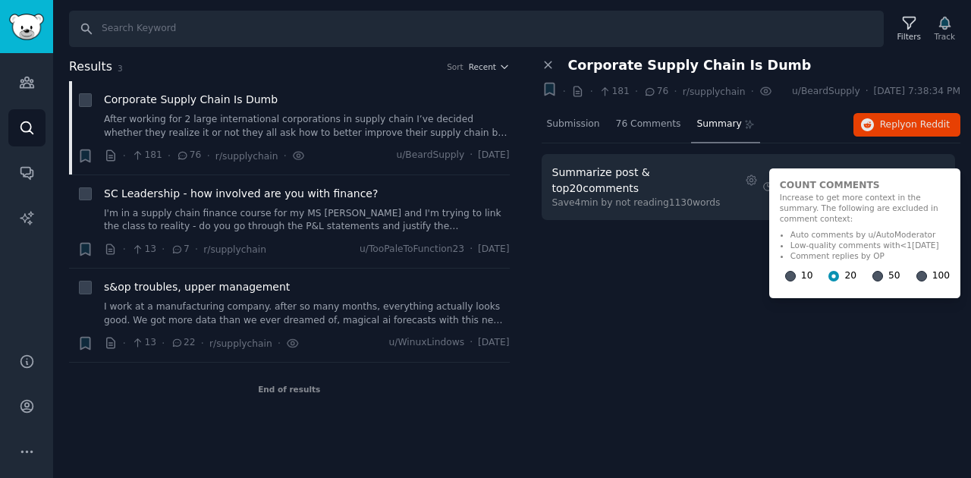
click at [916, 269] on div at bounding box center [921, 276] width 11 height 14
click at [916, 271] on input "100" at bounding box center [921, 276] width 11 height 11
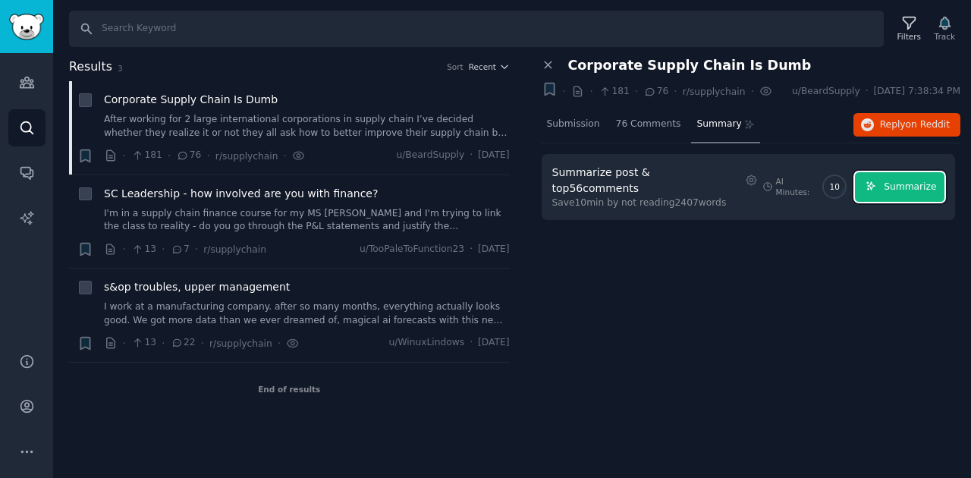
click at [893, 180] on span "Summarize" at bounding box center [909, 187] width 52 height 14
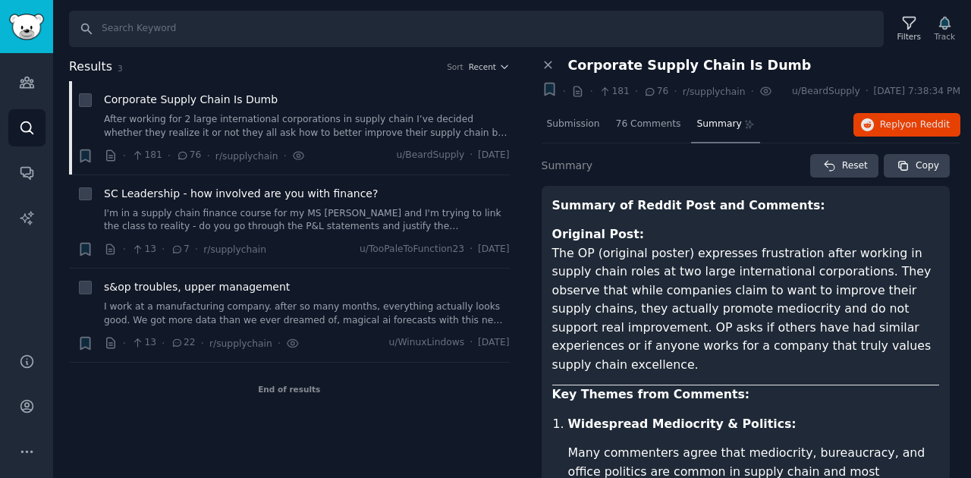
click at [686, 300] on p "Original Post: The OP (original poster) expresses frustration after working in …" at bounding box center [745, 299] width 387 height 149
copy p "mediocrity"
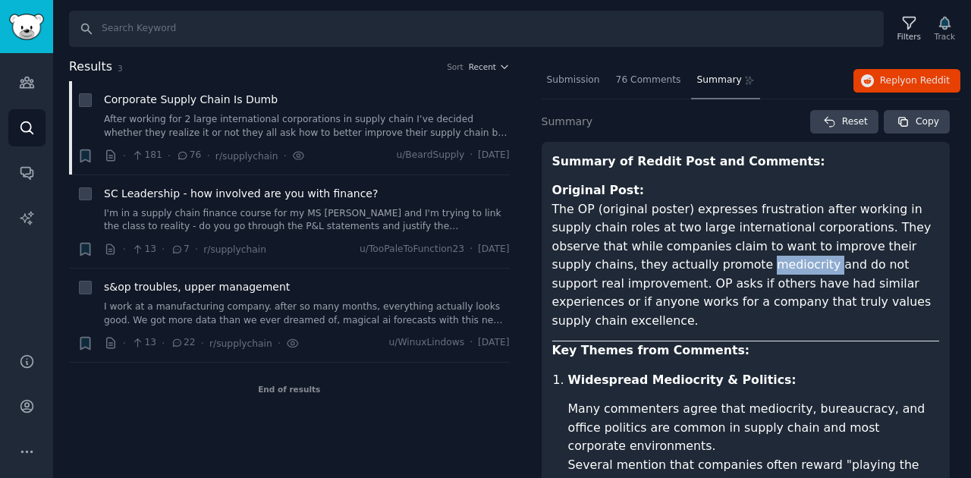
scroll to position [101, 0]
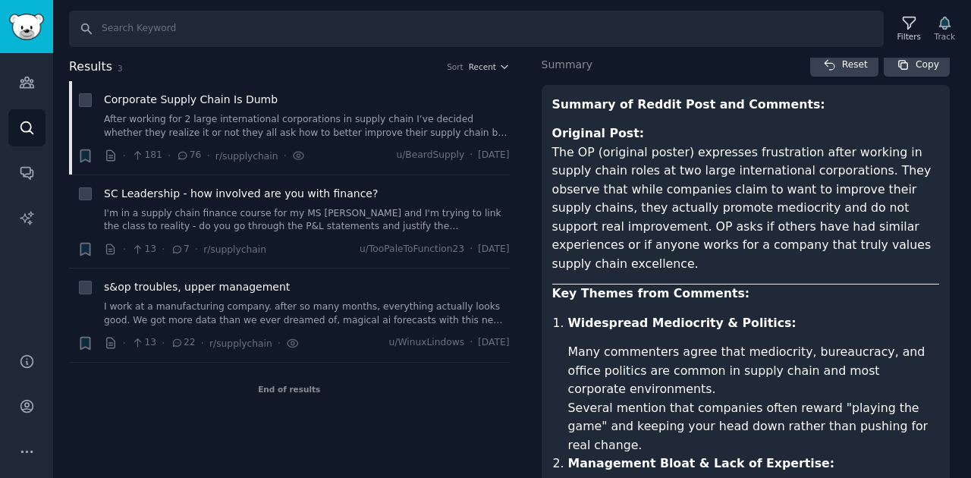
click at [792, 234] on p "Original Post: The OP (original poster) expresses frustration after working in …" at bounding box center [745, 198] width 387 height 149
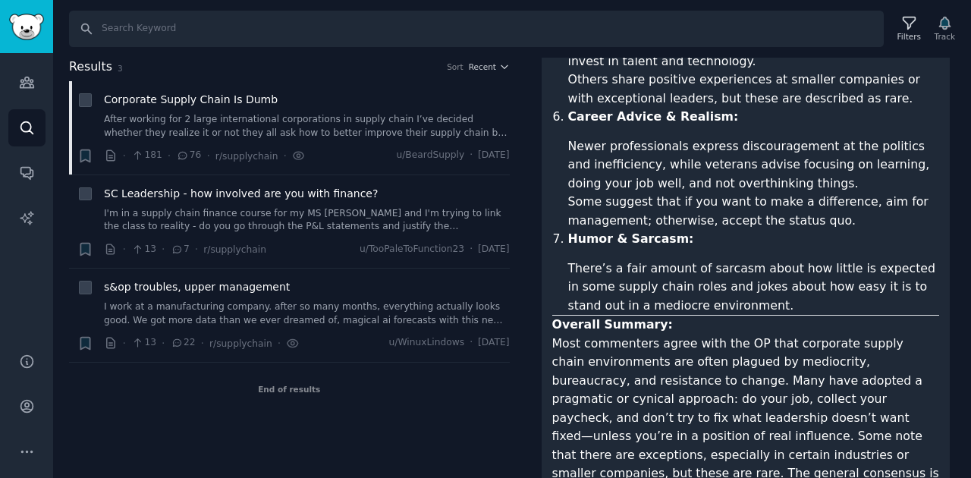
scroll to position [975, 0]
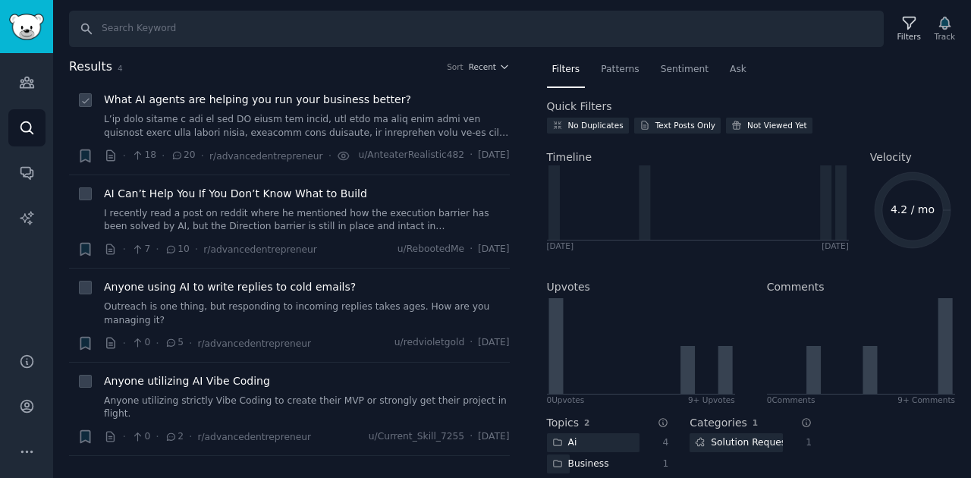
click at [419, 111] on div "What AI agents are helping you run your business better?" at bounding box center [307, 116] width 406 height 48
click at [419, 118] on link at bounding box center [307, 126] width 406 height 27
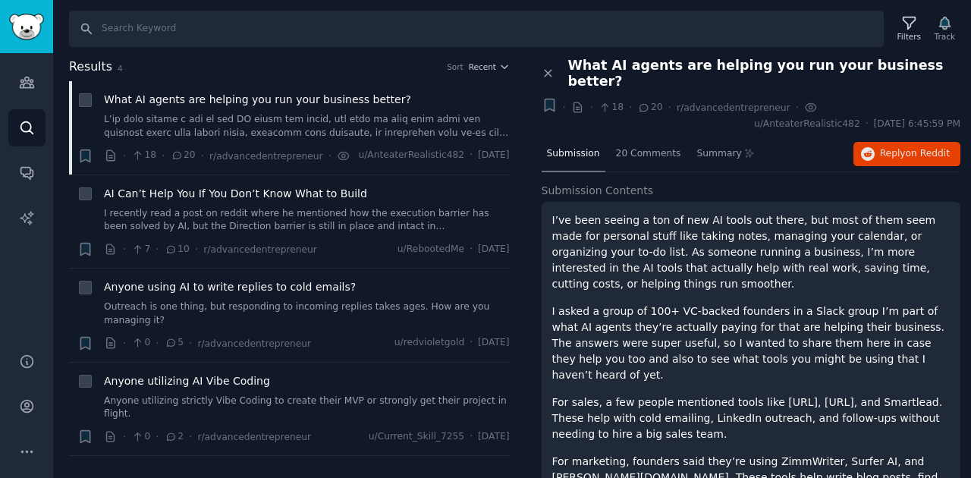
click at [611, 183] on span "Submission Contents" at bounding box center [597, 191] width 112 height 16
click at [634, 145] on div "20 Comments" at bounding box center [648, 154] width 76 height 36
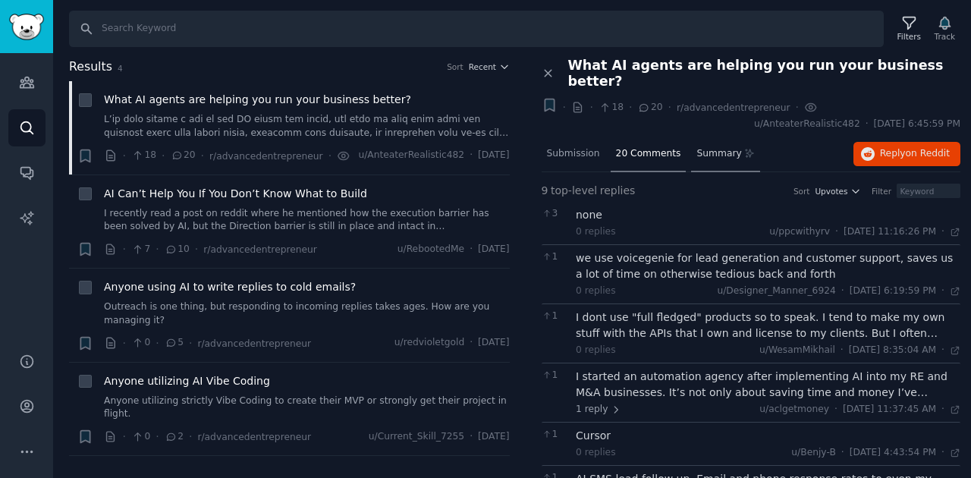
click at [702, 147] on span "Summary" at bounding box center [718, 154] width 45 height 14
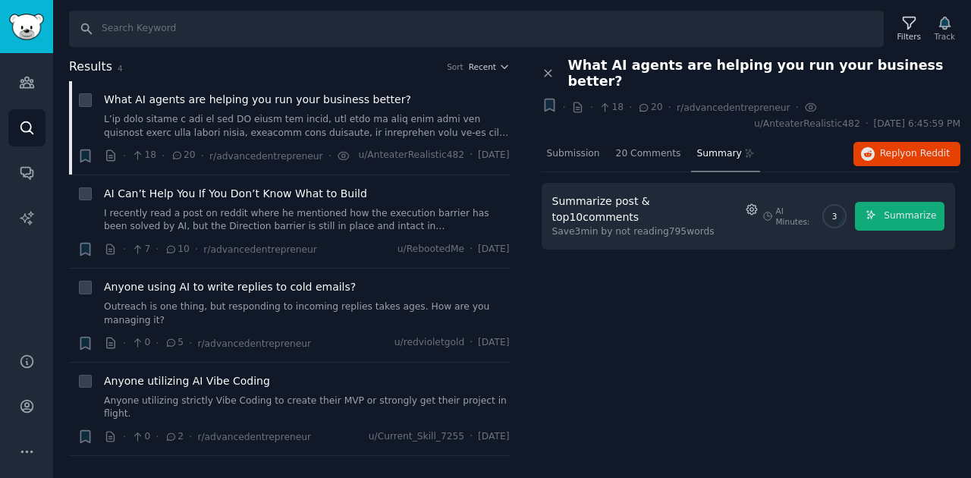
click at [745, 202] on icon "button" at bounding box center [752, 209] width 14 height 14
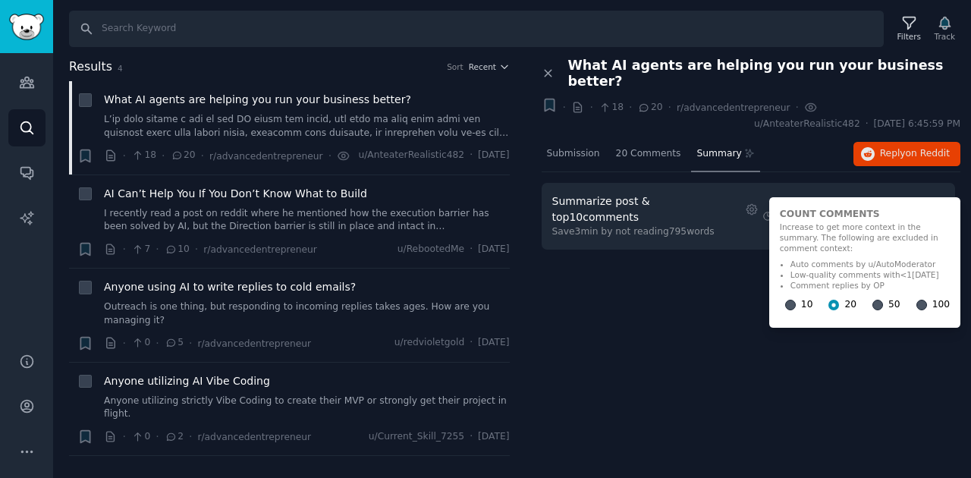
click at [740, 276] on div "Close panel What AI agents are helping you run your business better? + · · 18 ·…" at bounding box center [750, 171] width 419 height 227
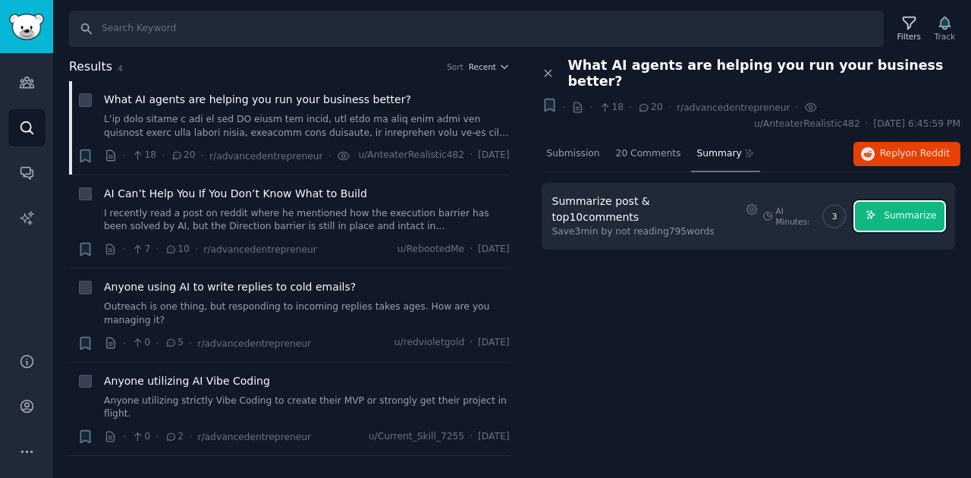
click at [889, 202] on button "Summarize" at bounding box center [899, 217] width 89 height 30
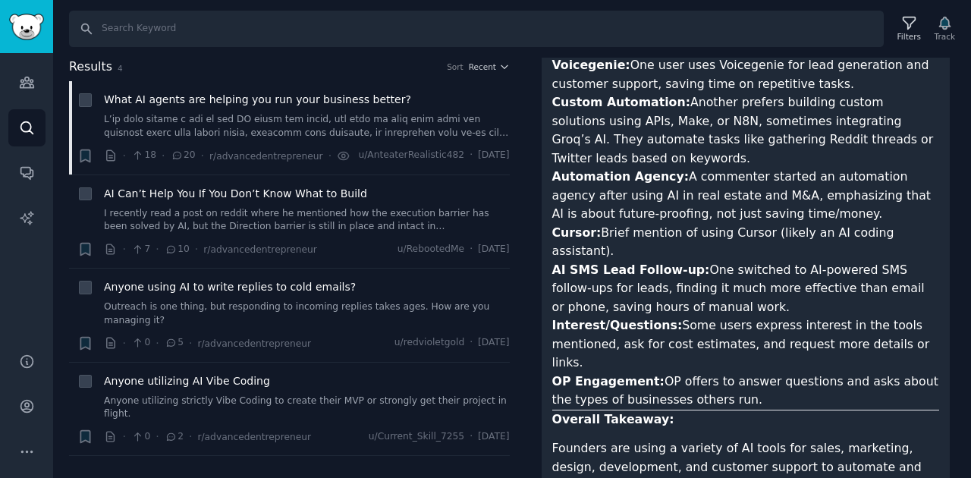
scroll to position [610, 0]
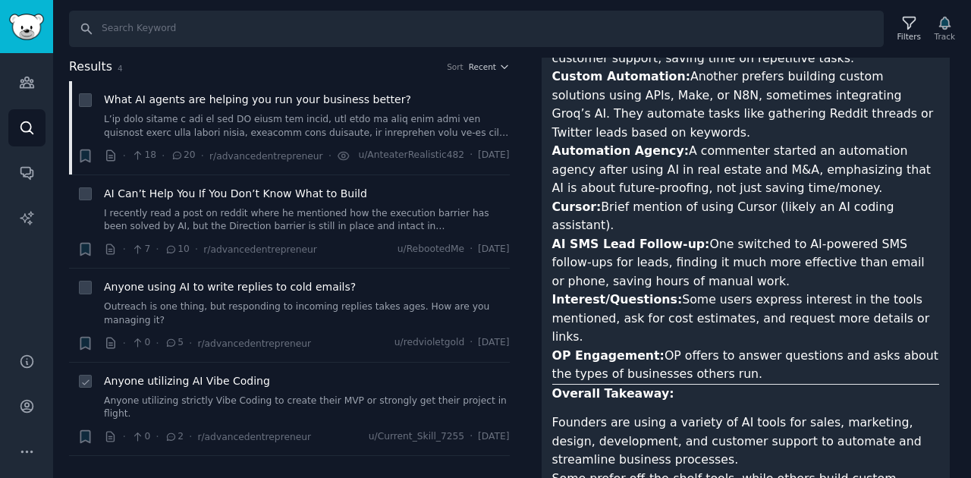
click at [227, 373] on span "Anyone utilizing AI Vibe Coding" at bounding box center [187, 381] width 166 height 16
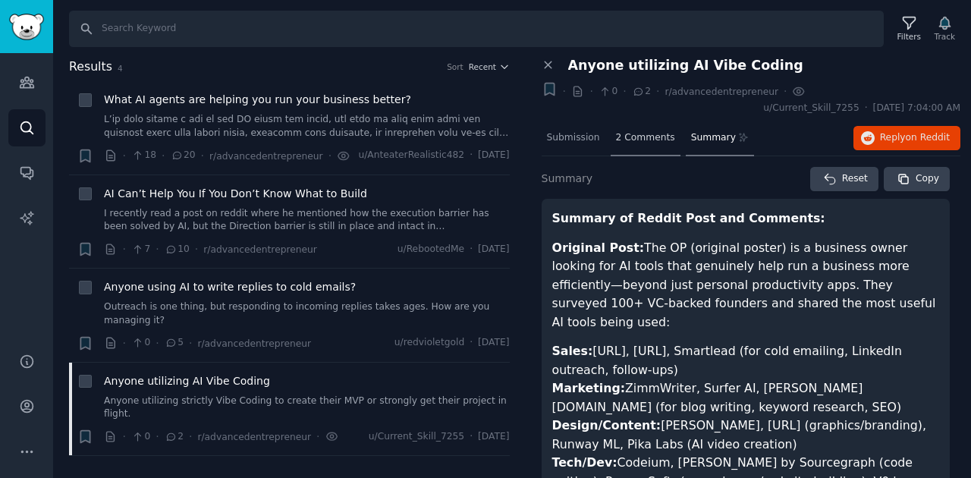
click at [650, 136] on span "2 Comments" at bounding box center [645, 138] width 59 height 14
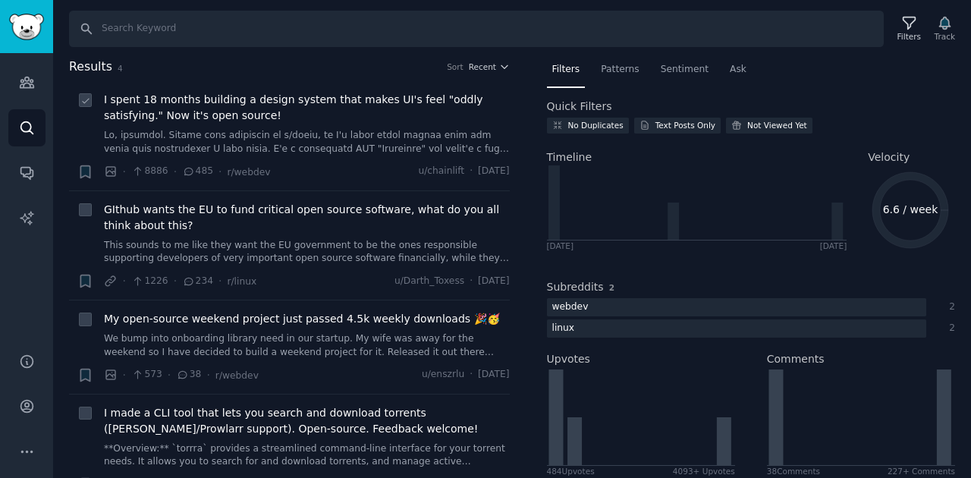
click at [272, 133] on link at bounding box center [307, 142] width 406 height 27
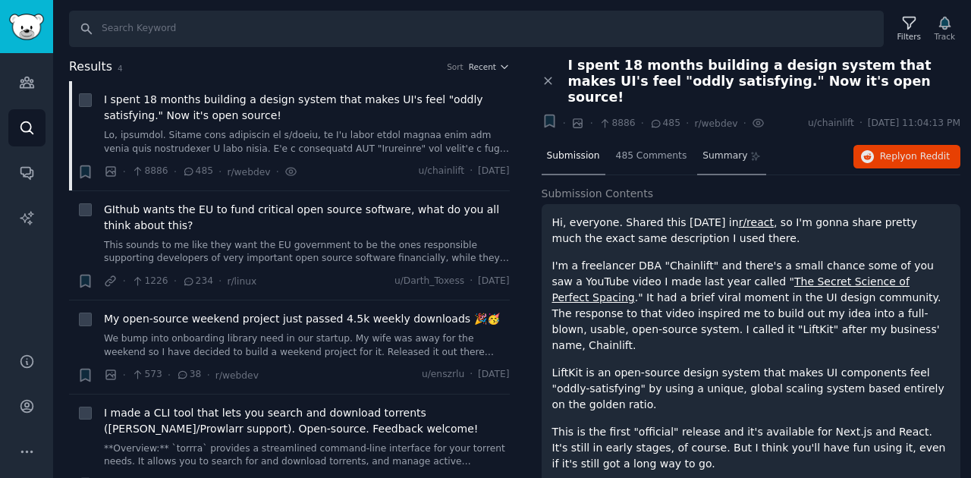
click at [706, 149] on div "Summary" at bounding box center [731, 157] width 69 height 36
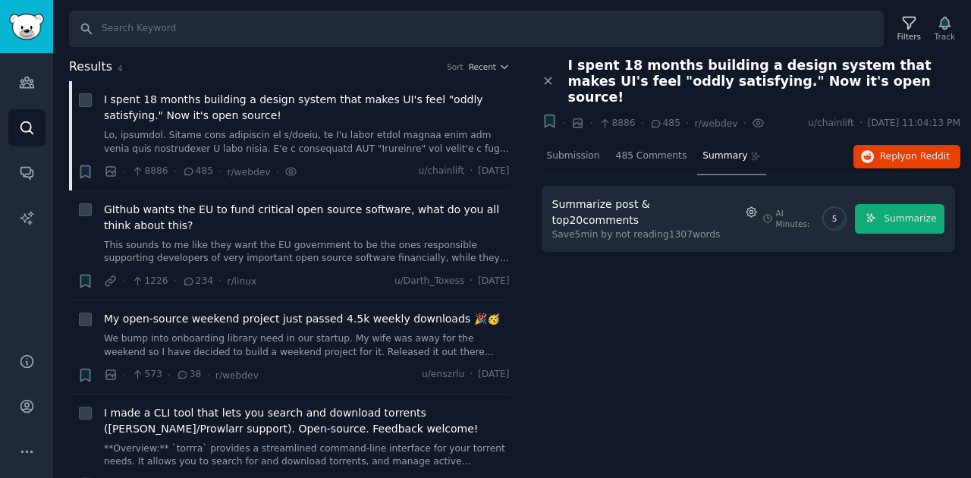
click at [745, 205] on icon "button" at bounding box center [752, 212] width 14 height 14
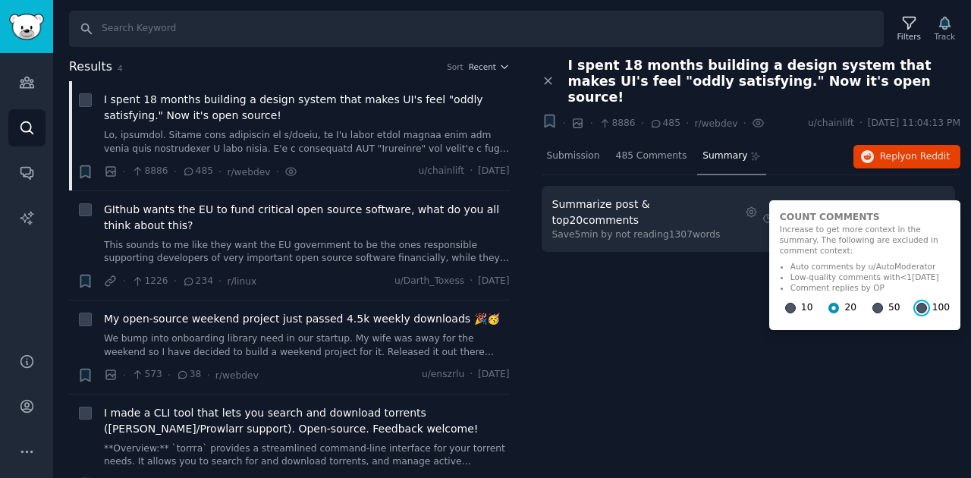
click at [916, 303] on input "100" at bounding box center [921, 308] width 11 height 11
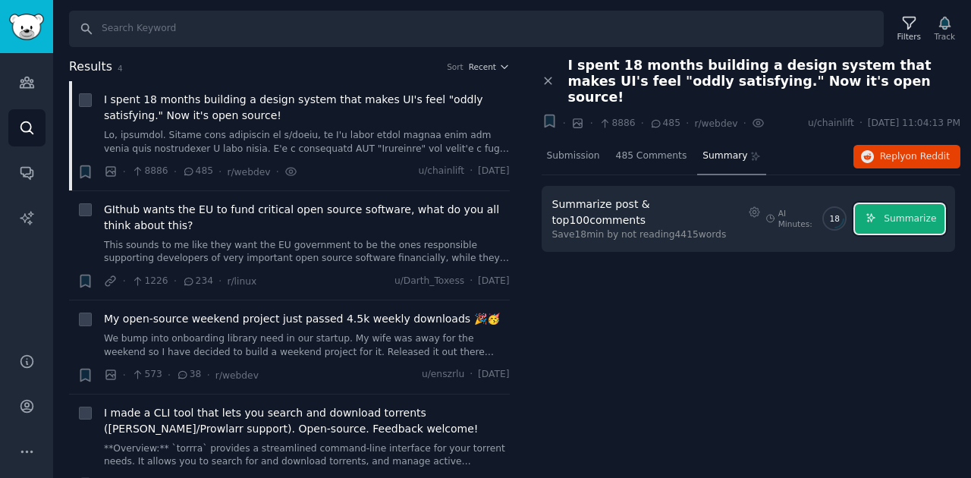
click at [899, 212] on span "Summarize" at bounding box center [909, 219] width 52 height 14
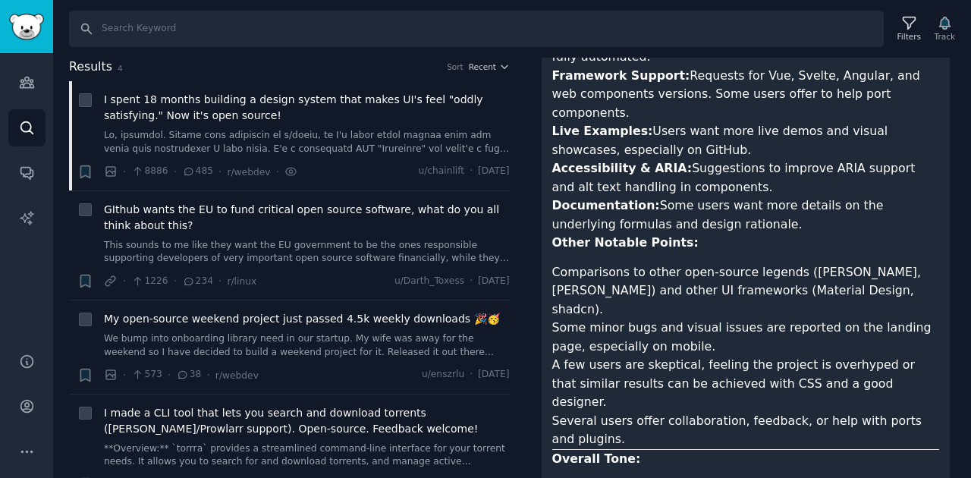
scroll to position [886, 0]
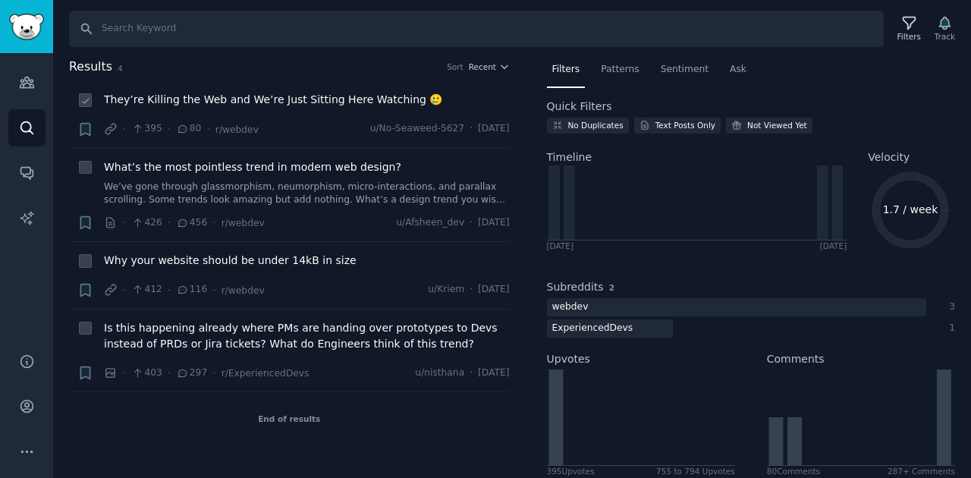
click at [359, 97] on span "They’re Killing the Web and We’re Just Sitting Here Watching 🥲" at bounding box center [273, 100] width 338 height 16
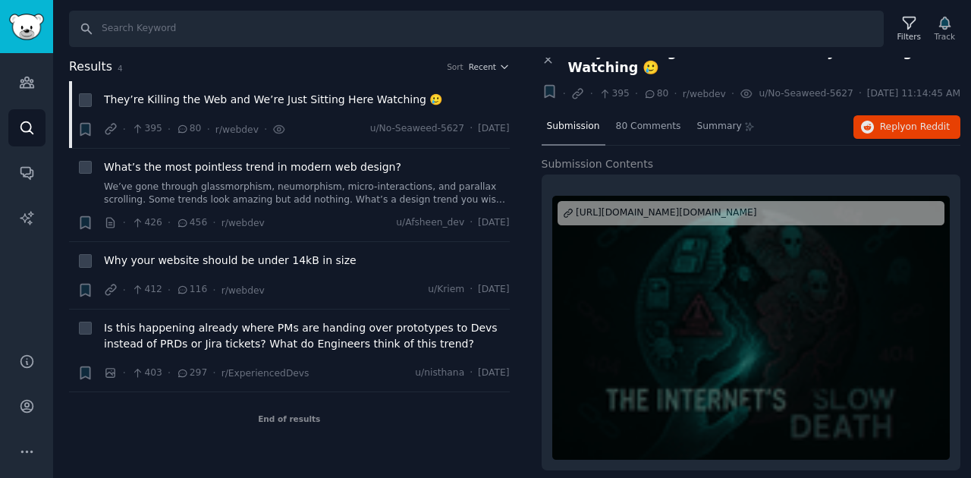
scroll to position [18, 0]
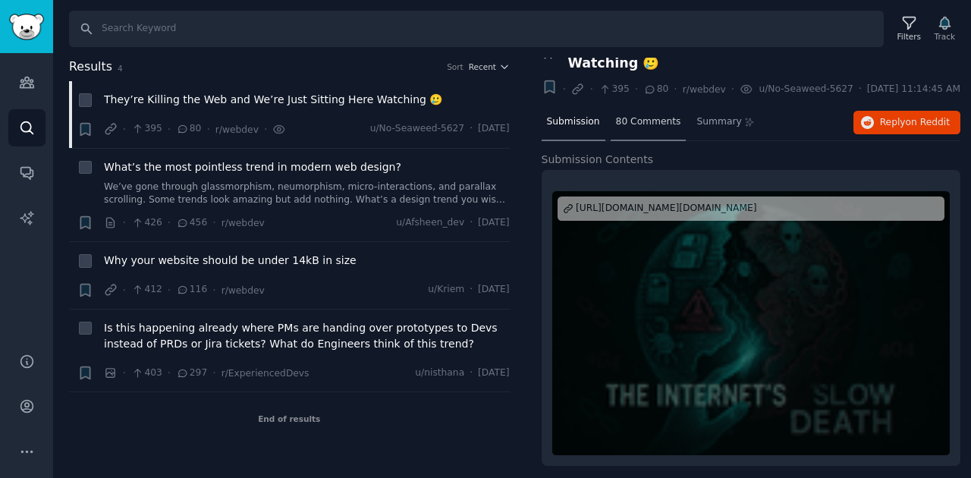
click at [620, 115] on span "80 Comments" at bounding box center [648, 122] width 65 height 14
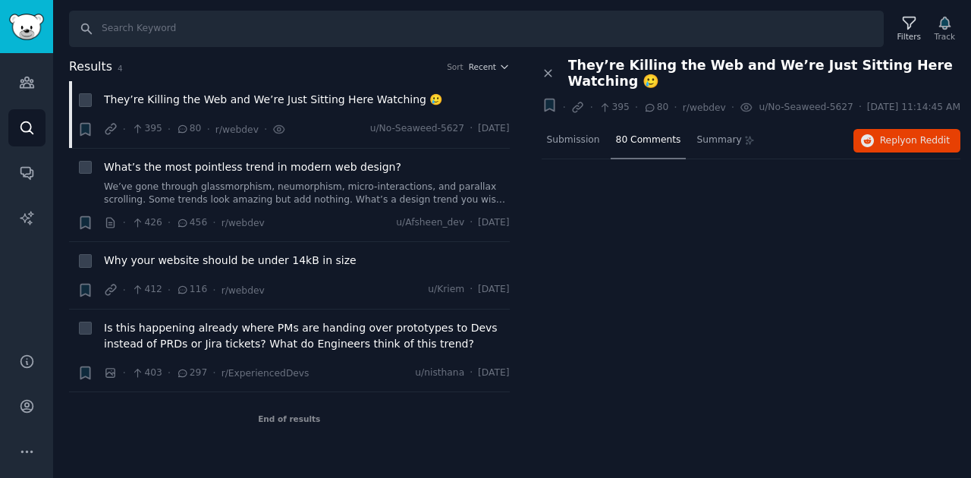
scroll to position [0, 0]
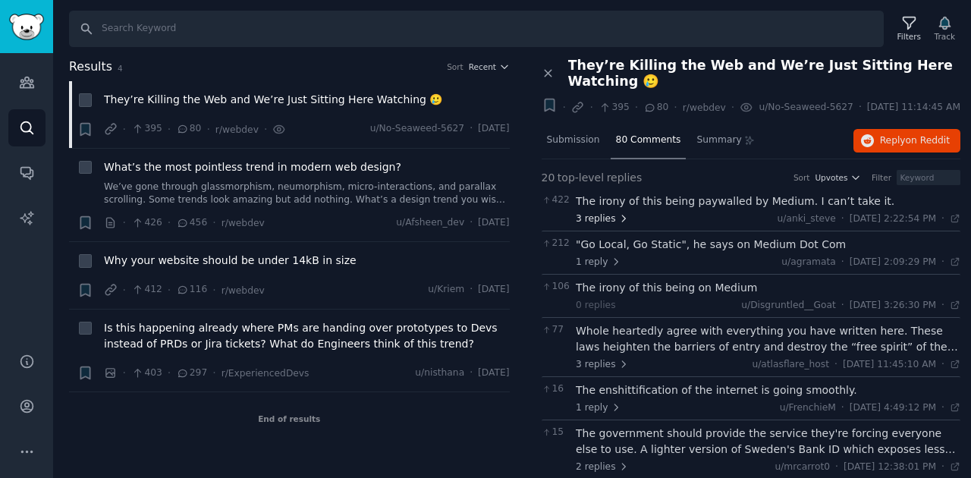
click at [613, 212] on span "3 replies" at bounding box center [602, 219] width 53 height 14
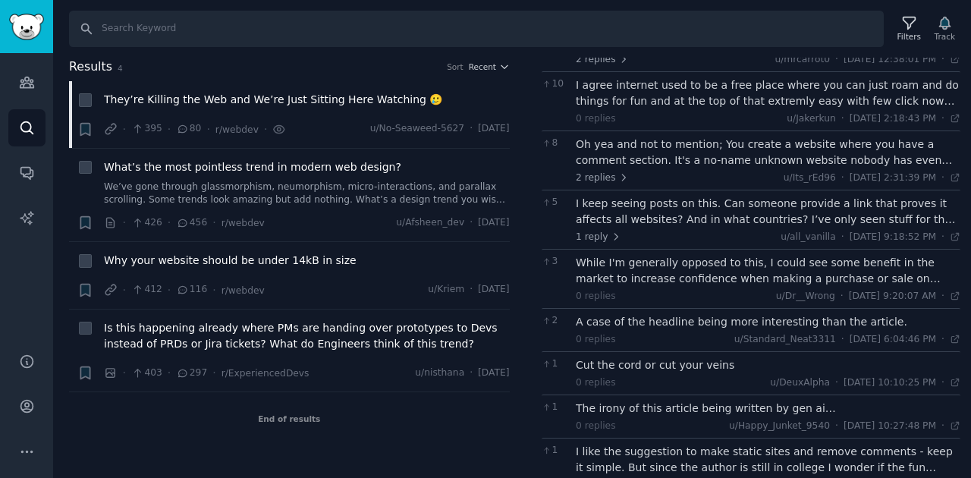
scroll to position [505, 0]
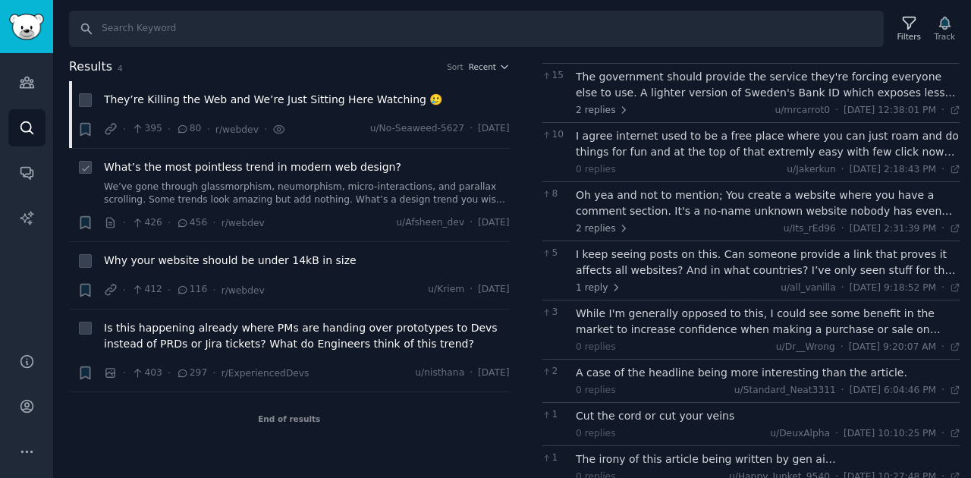
click at [328, 171] on span "What’s the most pointless trend in modern web design?" at bounding box center [252, 167] width 297 height 16
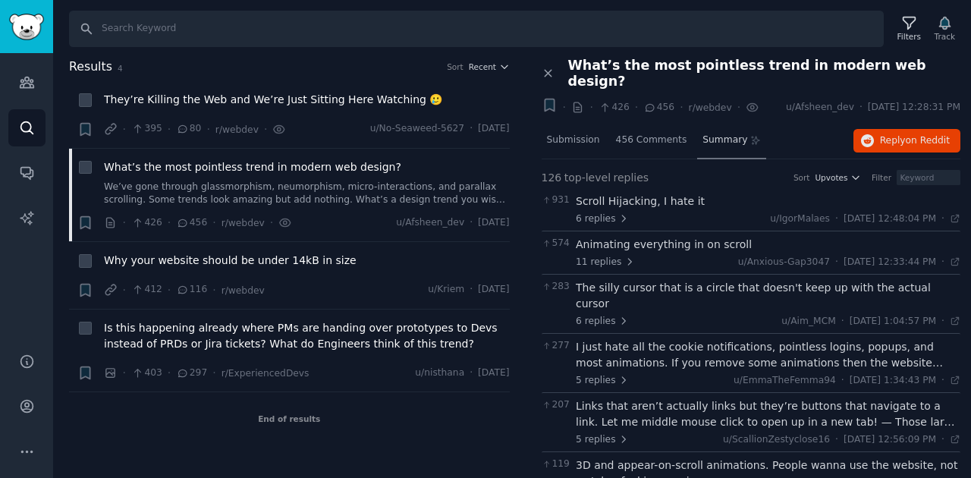
click at [710, 133] on span "Summary" at bounding box center [724, 140] width 45 height 14
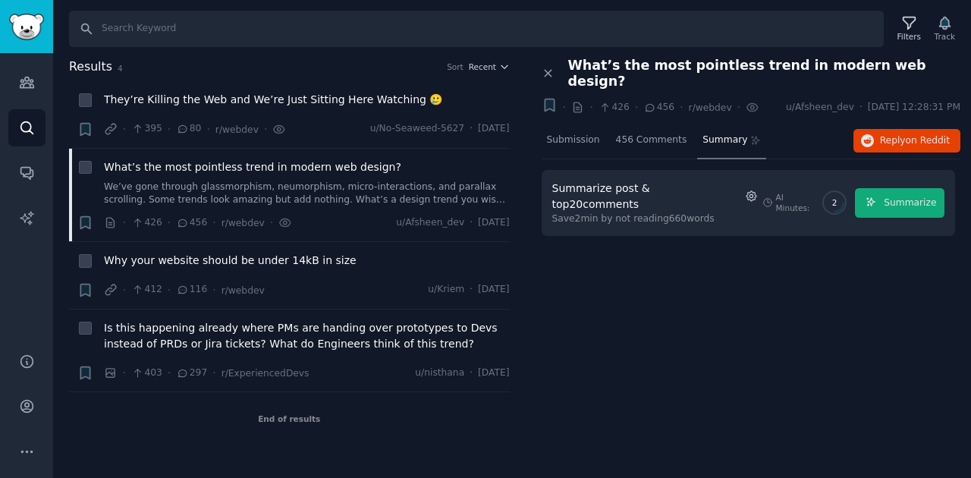
click at [745, 190] on icon "button" at bounding box center [752, 197] width 14 height 14
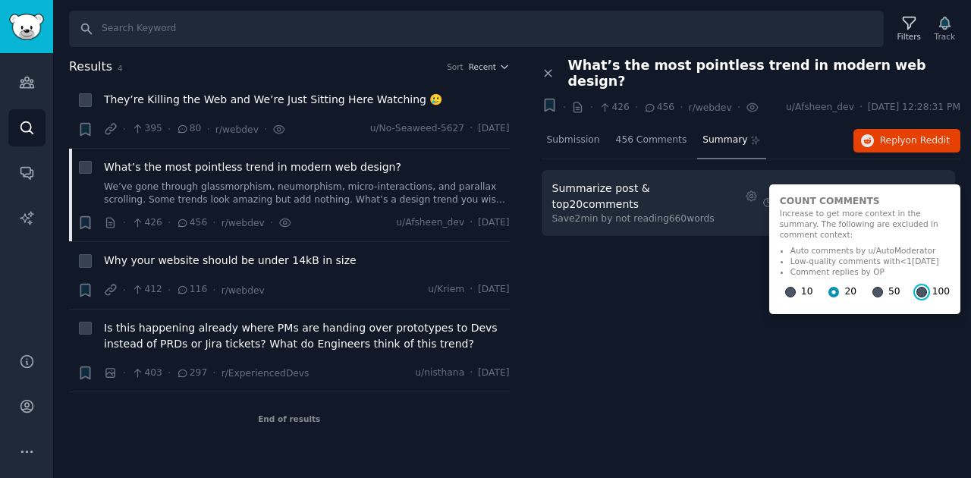
click at [916, 287] on input "100" at bounding box center [921, 292] width 11 height 11
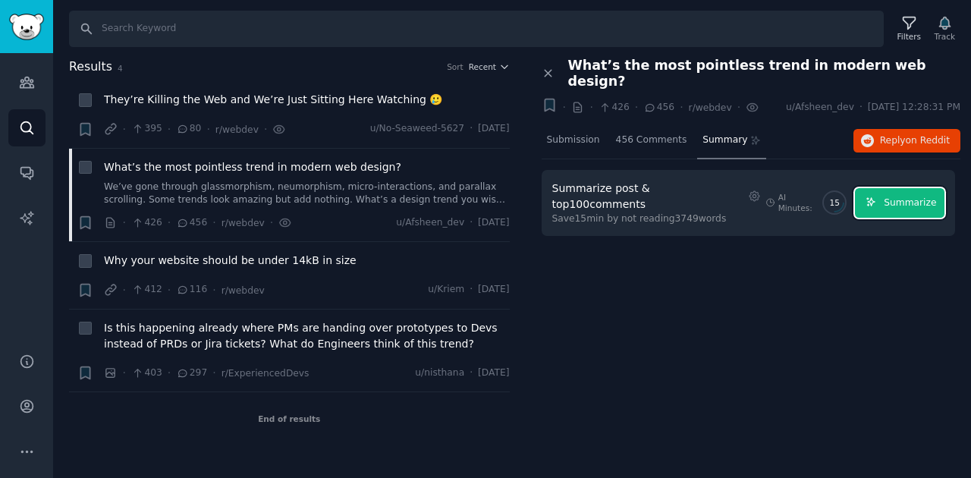
click at [883, 188] on button "Summarize" at bounding box center [899, 203] width 89 height 30
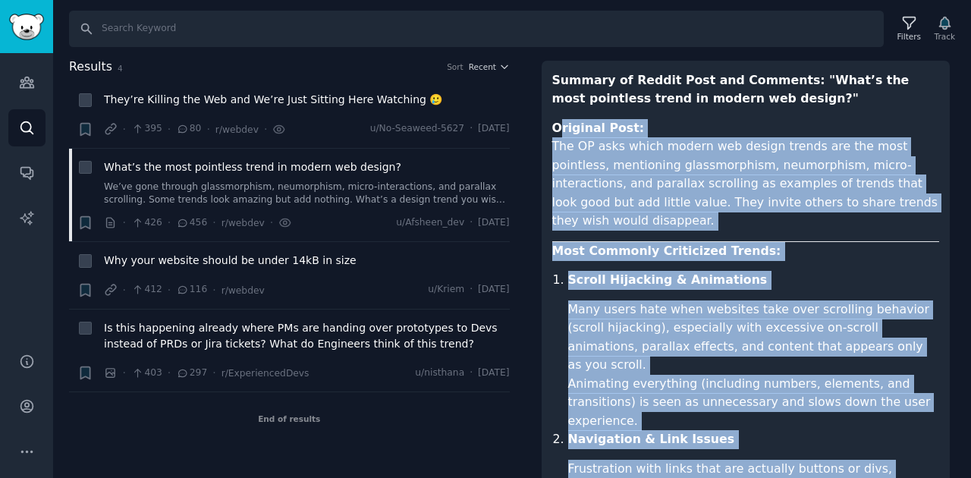
scroll to position [39, 0]
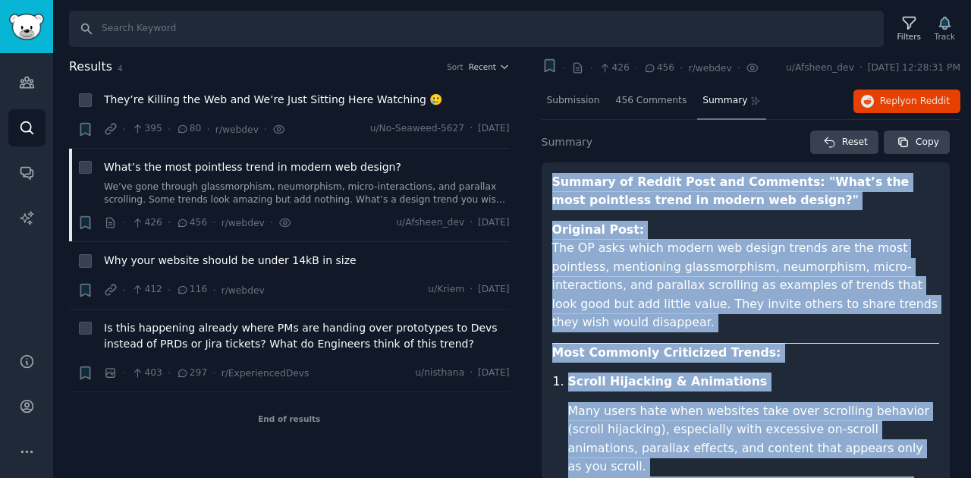
copy article "Loremip do Sitame Cons adi Elitsedd: "Eius’t inc utla etdolorem aliqu en admini…"
drag, startPoint x: 658, startPoint y: 445, endPoint x: 541, endPoint y: 171, distance: 297.6
click at [341, 334] on span "Is this happening already where PMs are handing over prototypes to Devs instead…" at bounding box center [307, 336] width 406 height 32
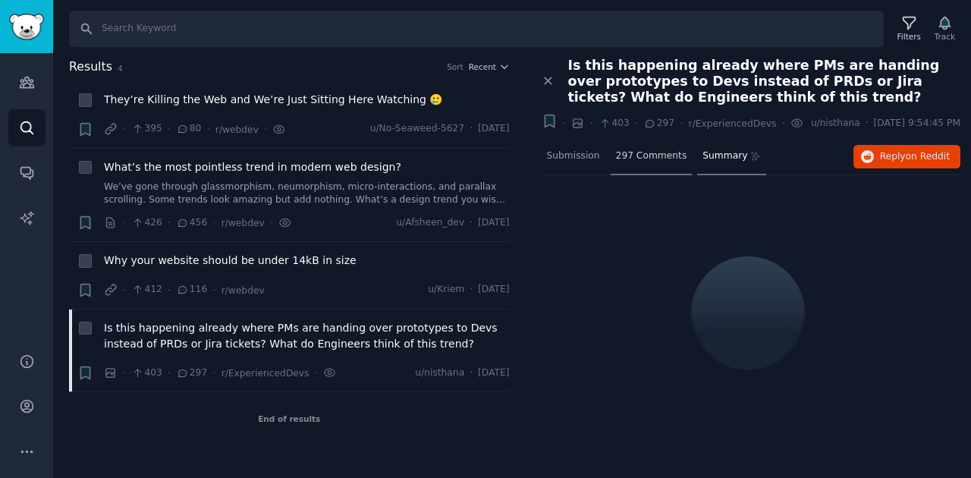
click at [655, 155] on span "297 Comments" at bounding box center [651, 156] width 71 height 14
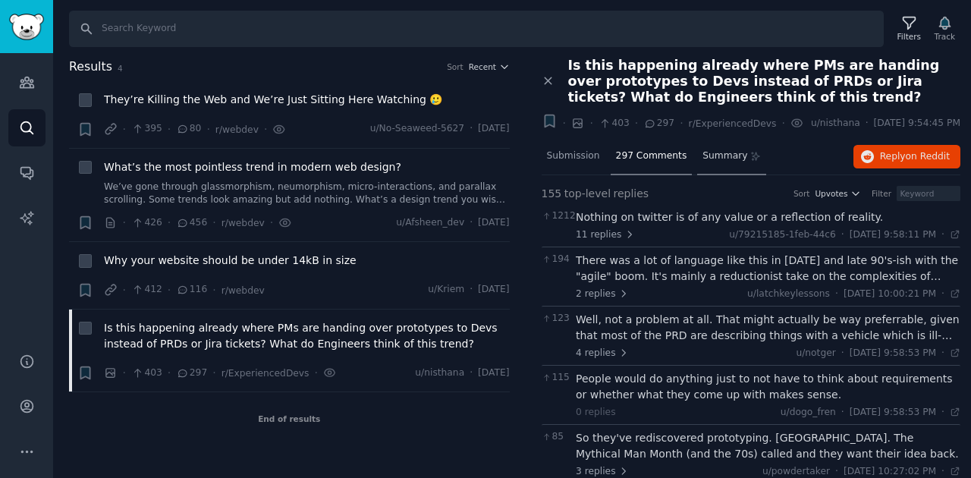
click at [750, 159] on icon at bounding box center [755, 156] width 11 height 11
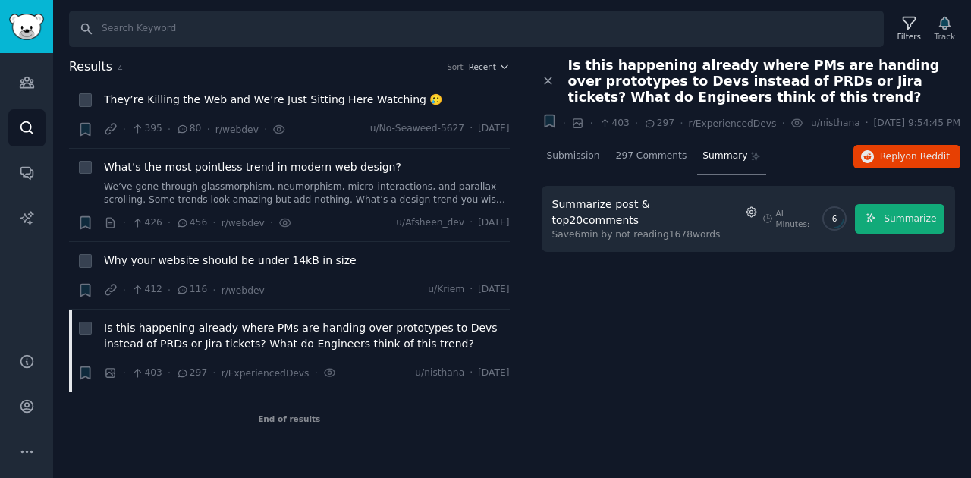
click at [745, 205] on icon "button" at bounding box center [752, 212] width 14 height 14
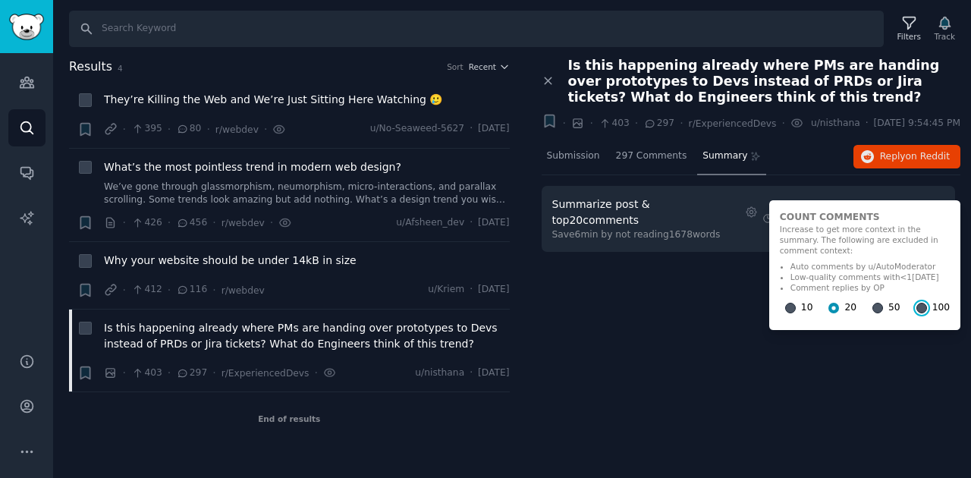
click at [916, 303] on input "100" at bounding box center [921, 308] width 11 height 11
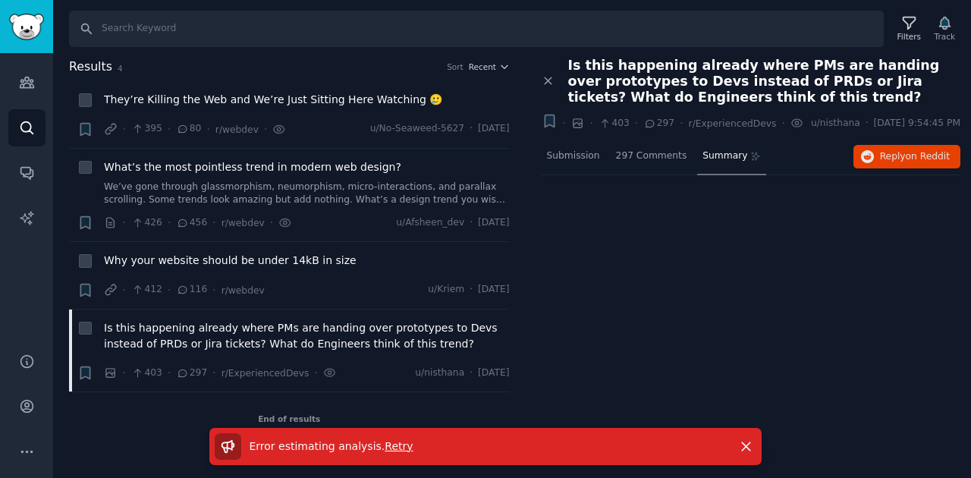
click at [697, 171] on div "Summary" at bounding box center [731, 157] width 69 height 36
click at [384, 444] on span "Retry" at bounding box center [398, 446] width 28 height 12
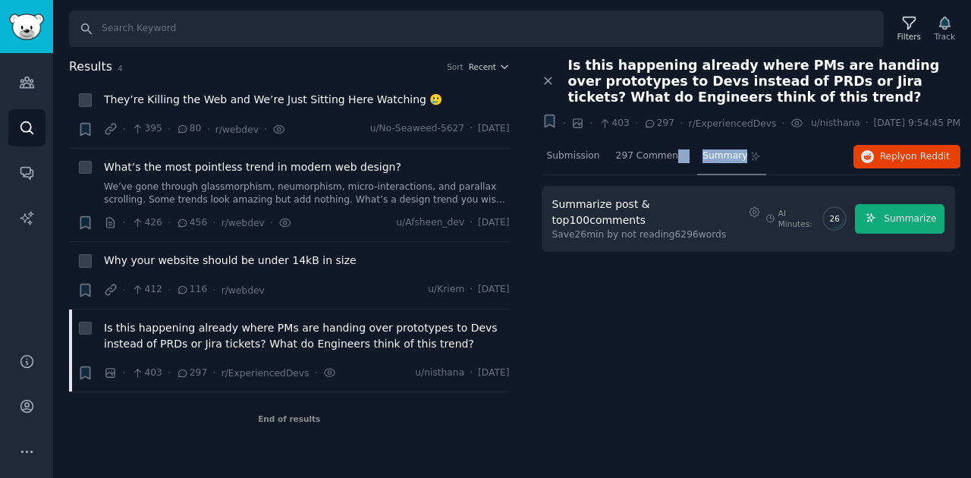
drag, startPoint x: 664, startPoint y: 159, endPoint x: 783, endPoint y: 158, distance: 119.1
click at [783, 158] on div "Submission 297 Comments Summary Reply on Reddit" at bounding box center [750, 157] width 419 height 36
click at [887, 213] on button "Summarize" at bounding box center [899, 219] width 89 height 30
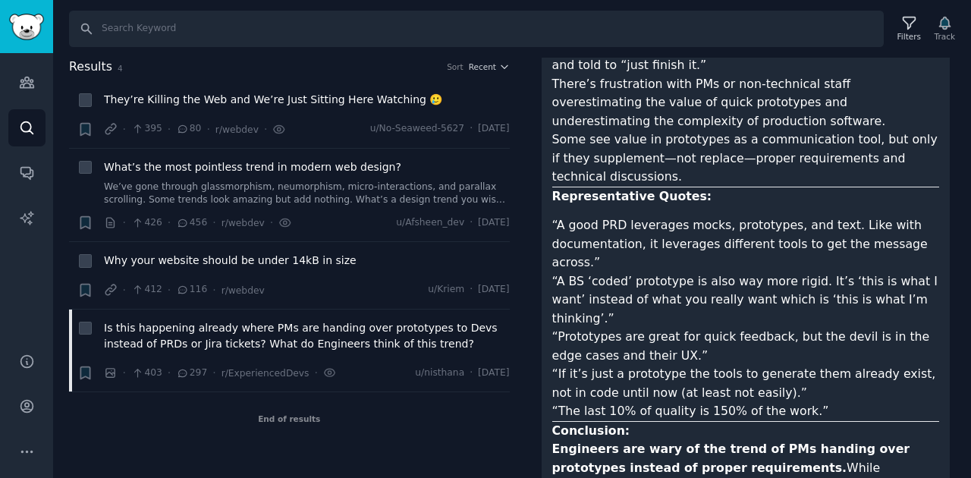
scroll to position [1204, 0]
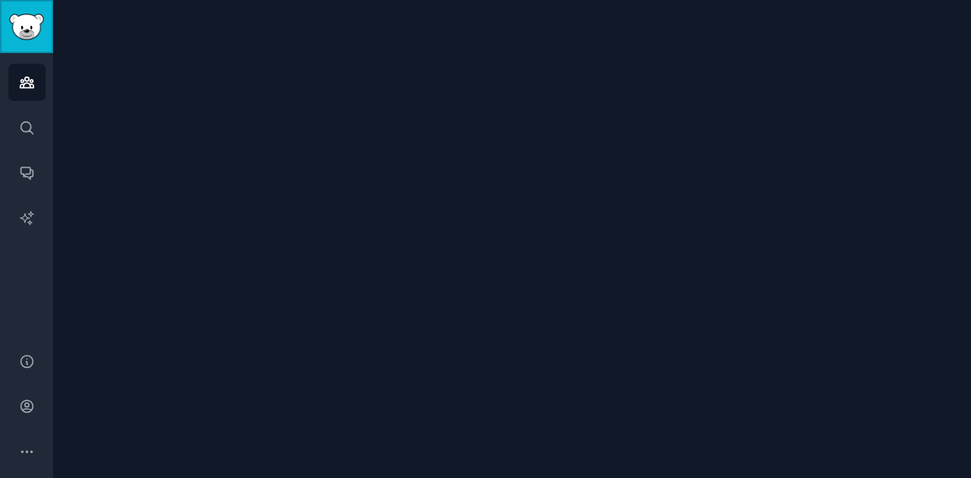
click at [26, 39] on img "Sidebar" at bounding box center [26, 27] width 35 height 27
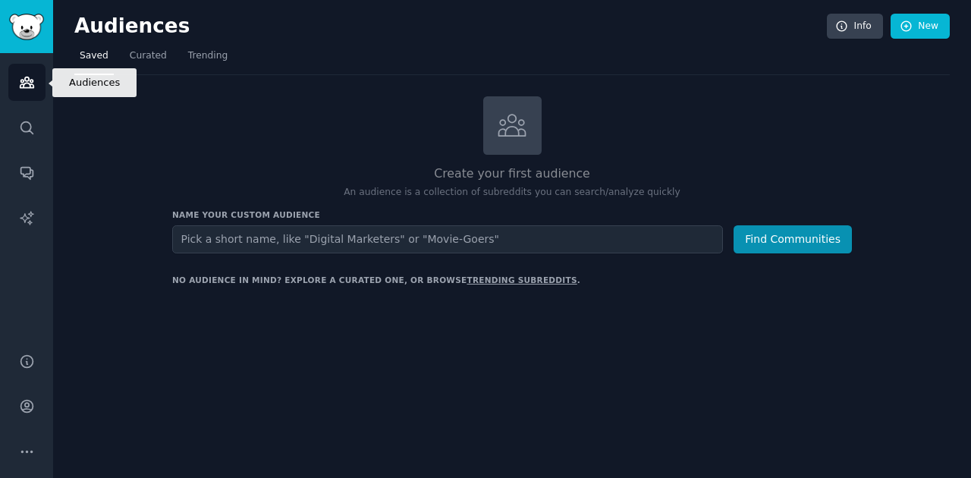
click at [29, 91] on link "Audiences" at bounding box center [26, 82] width 37 height 37
click at [27, 91] on link "Audiences" at bounding box center [26, 82] width 37 height 37
click at [15, 91] on link "Audiences" at bounding box center [26, 82] width 37 height 37
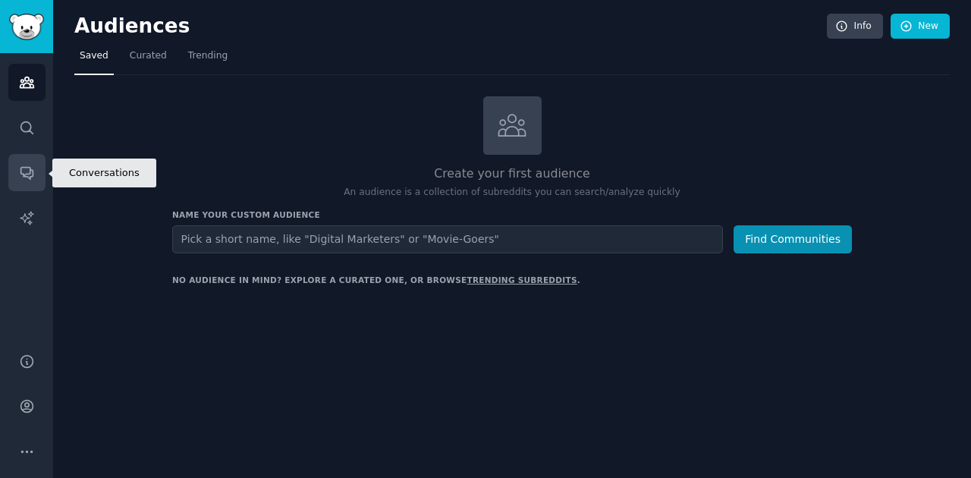
click at [39, 177] on link "Conversations" at bounding box center [26, 172] width 37 height 37
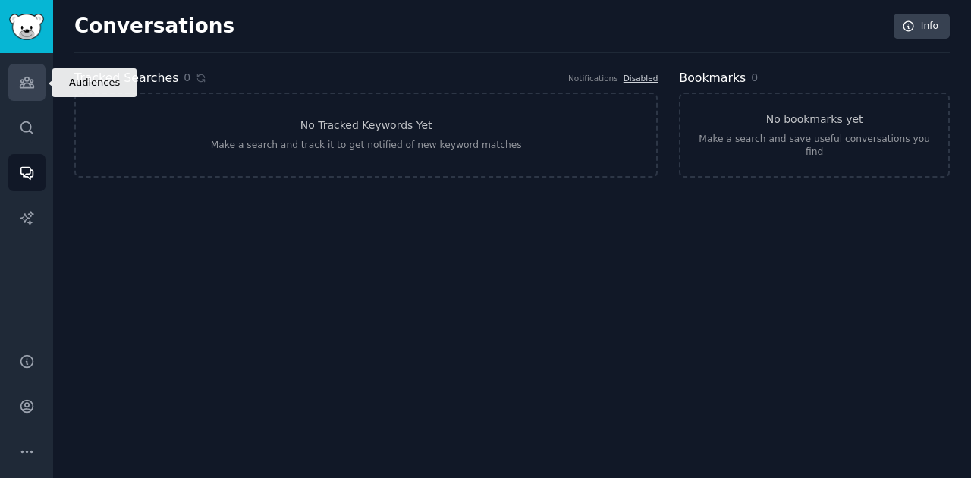
click at [36, 86] on link "Audiences" at bounding box center [26, 82] width 37 height 37
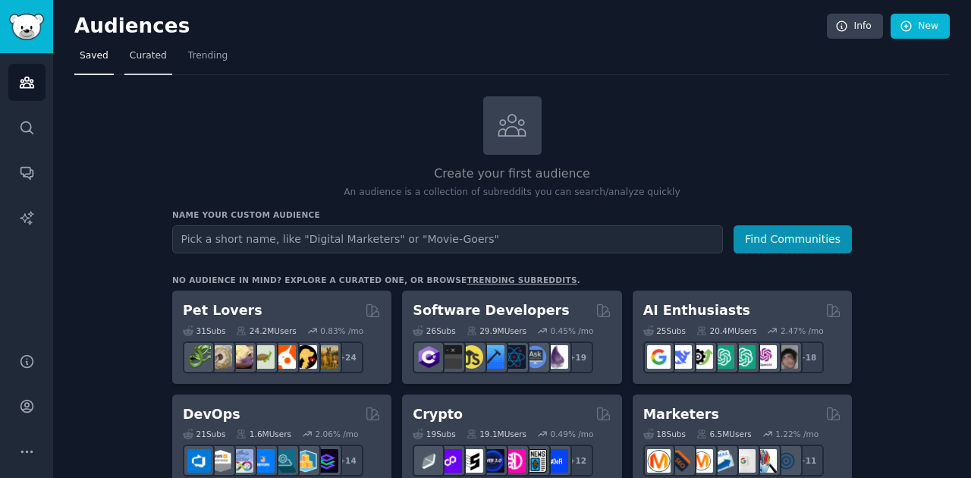
click at [152, 65] on link "Curated" at bounding box center [148, 59] width 48 height 31
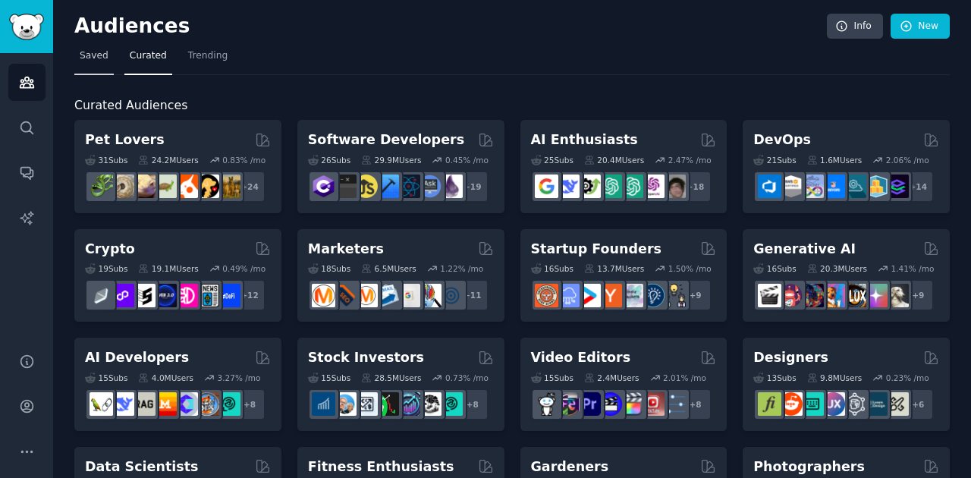
click at [80, 53] on span "Saved" at bounding box center [94, 56] width 29 height 14
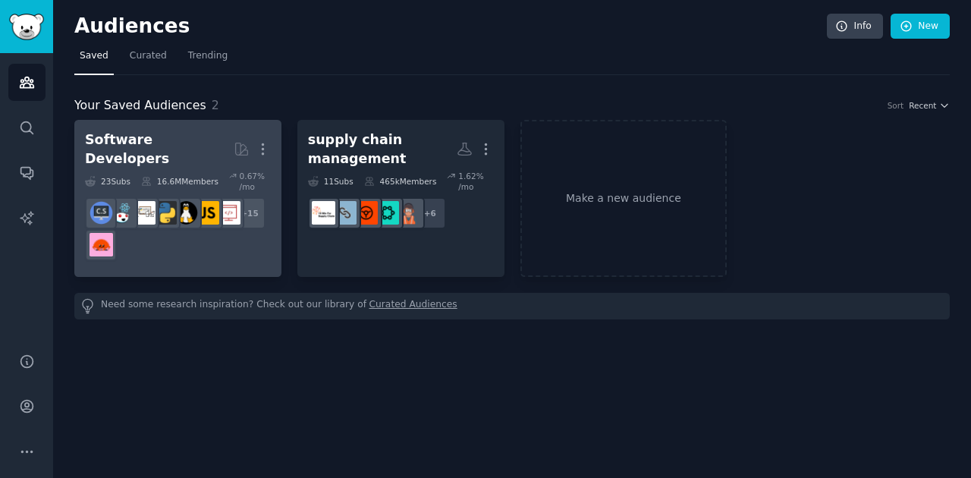
click at [215, 171] on div "23 Sub s 16.6M Members 0.67 % /mo" at bounding box center [178, 181] width 186 height 21
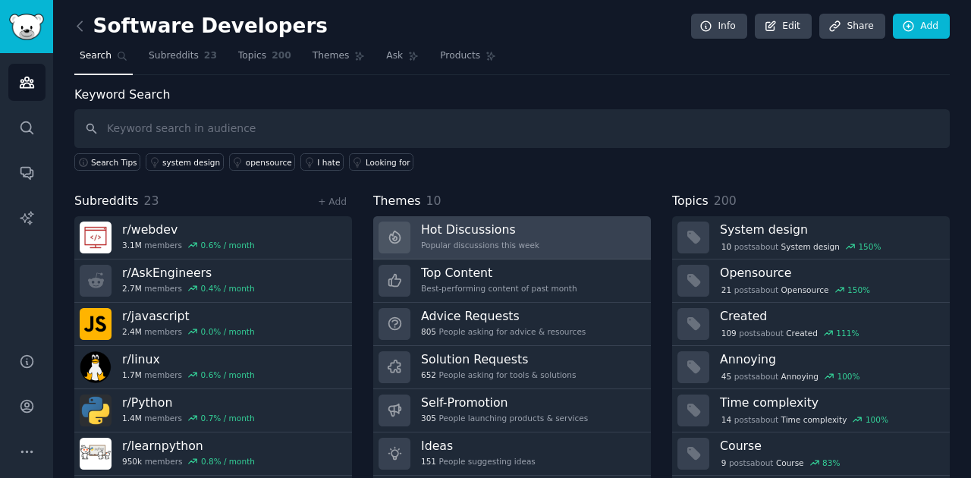
click at [502, 244] on div "Popular discussions this week" at bounding box center [480, 245] width 118 height 11
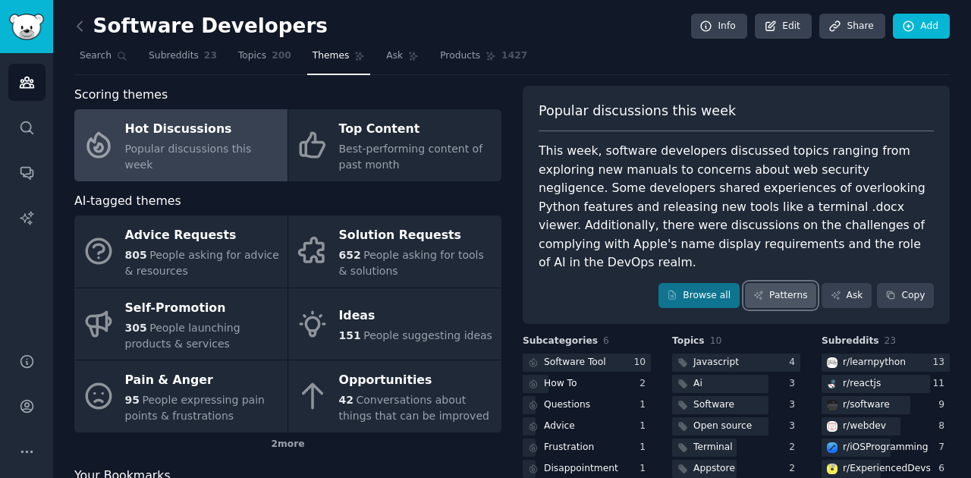
click at [785, 283] on link "Patterns" at bounding box center [780, 296] width 71 height 26
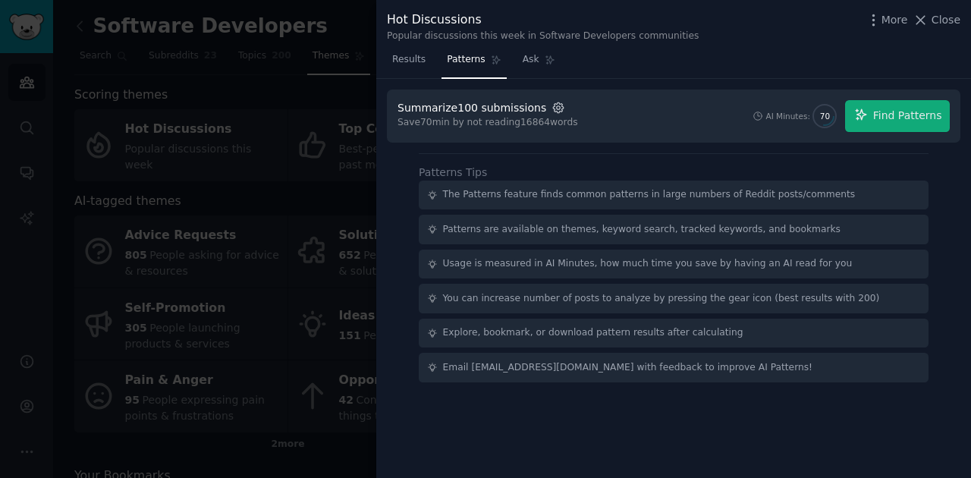
click at [551, 112] on icon "button" at bounding box center [558, 108] width 14 height 14
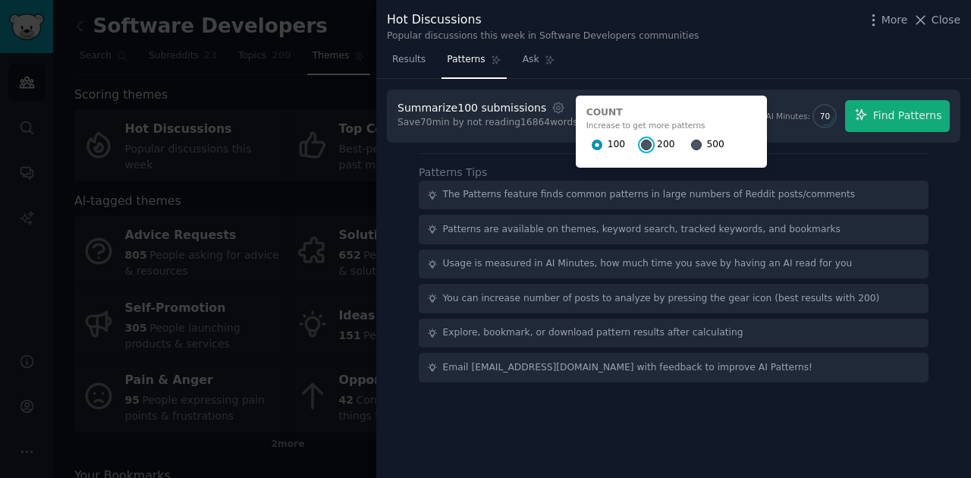
click at [641, 146] on input "200" at bounding box center [646, 145] width 11 height 11
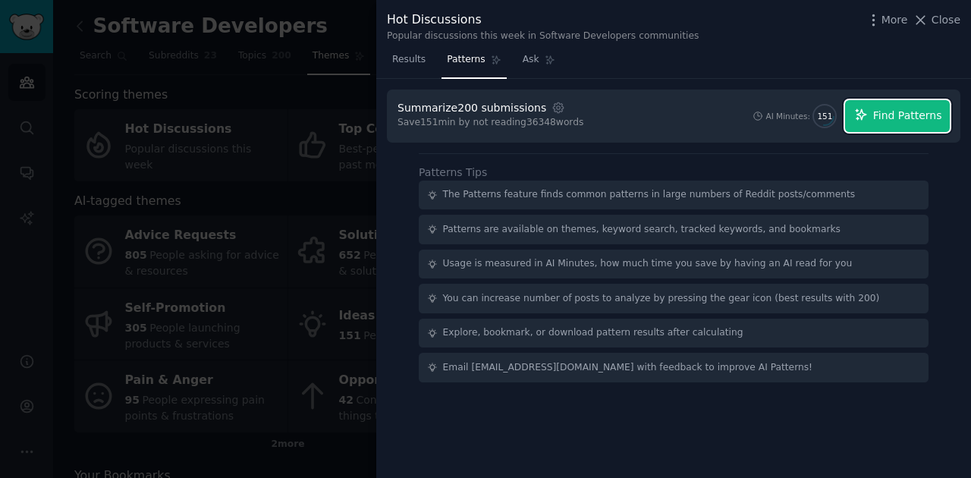
click at [875, 122] on button "Find Patterns" at bounding box center [897, 116] width 105 height 32
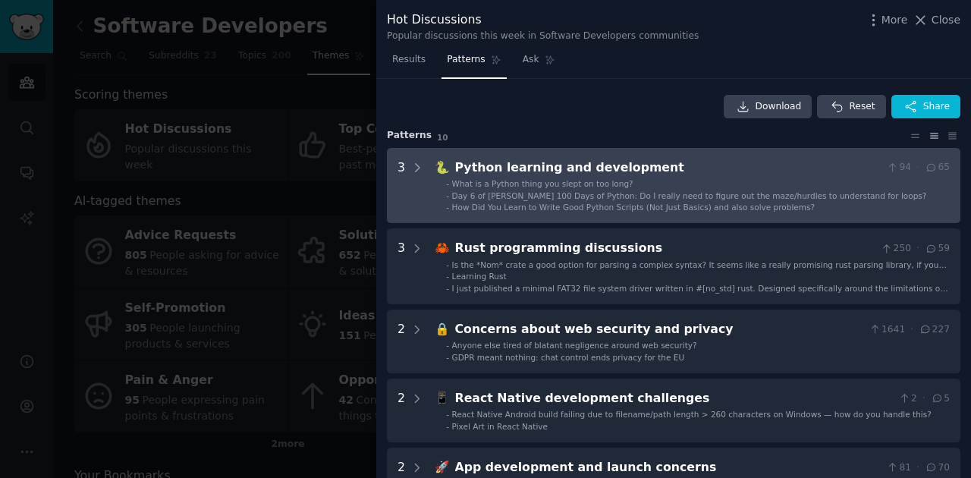
click at [660, 182] on li "- What is a Python thing you slept on too long?" at bounding box center [698, 183] width 504 height 11
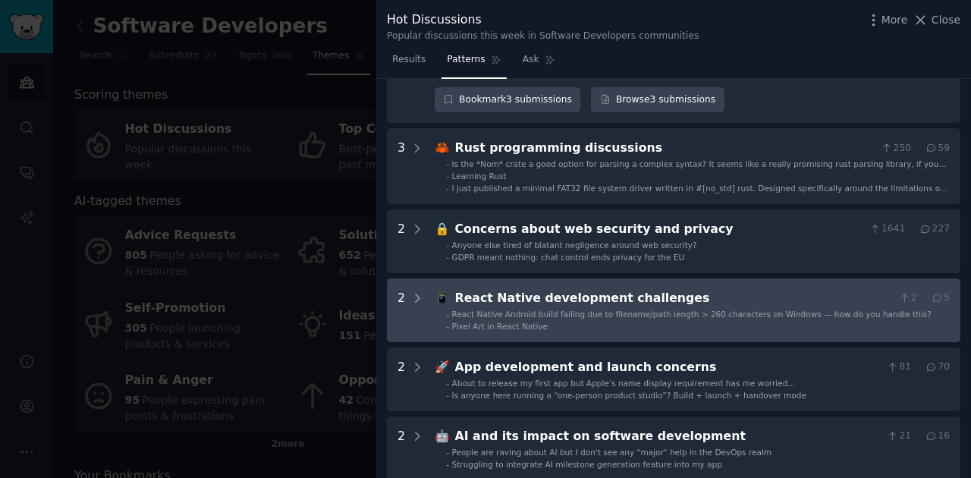
scroll to position [423, 0]
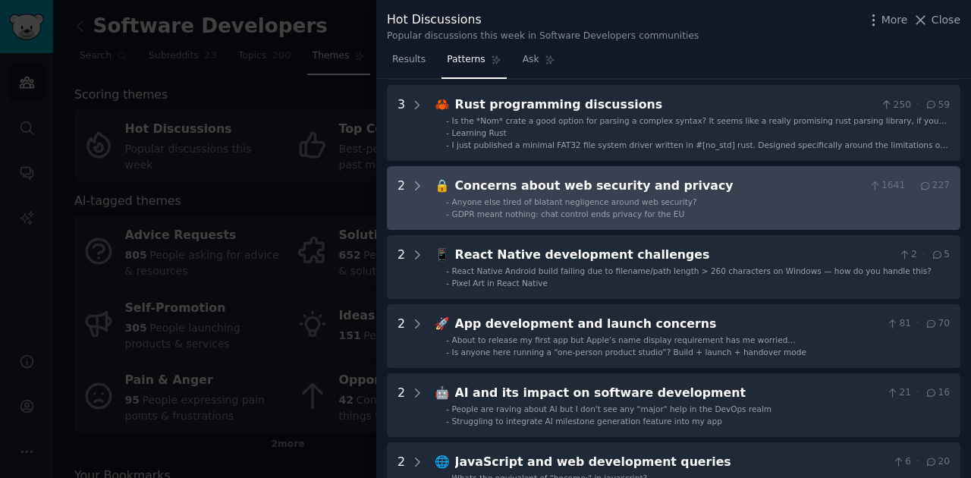
click at [679, 196] on li "- Anyone else tired of blatant negligence around web security?" at bounding box center [698, 201] width 504 height 11
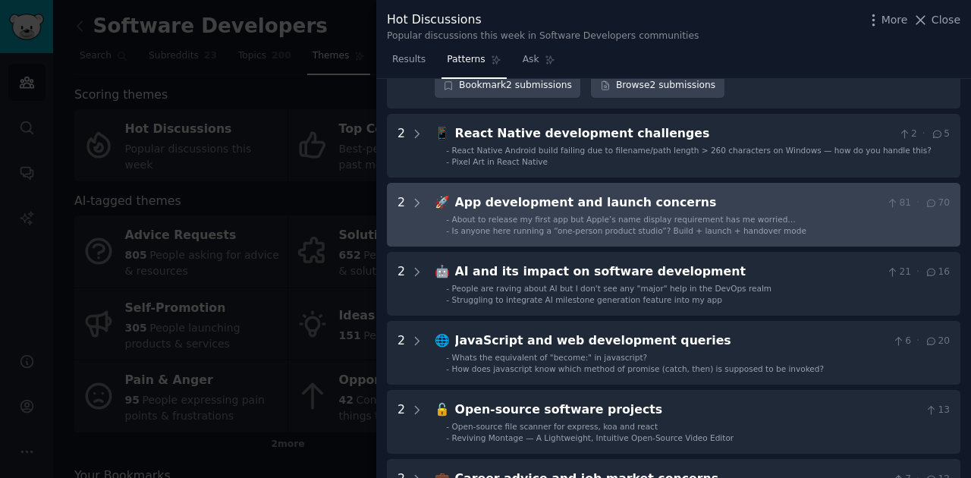
scroll to position [682, 0]
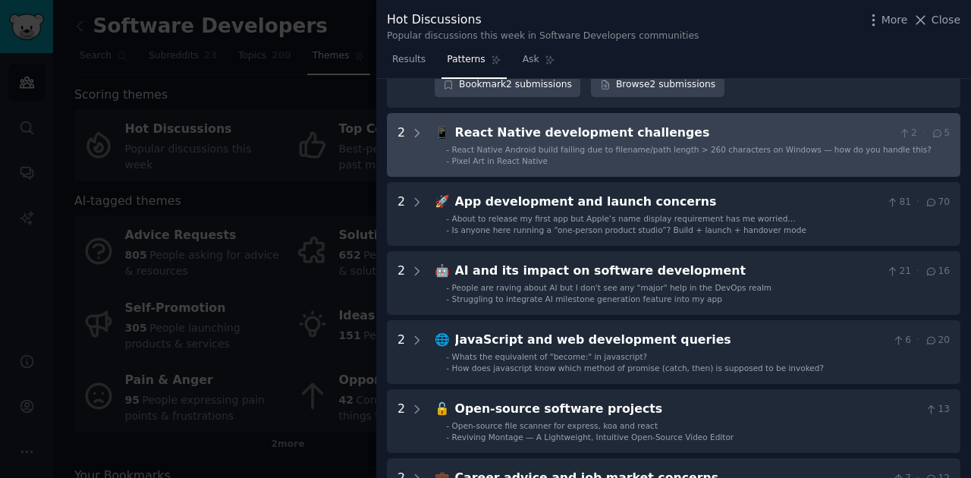
click at [576, 145] on span "React Native Android build failing due to filename/path length > 260 characters…" at bounding box center [691, 149] width 479 height 9
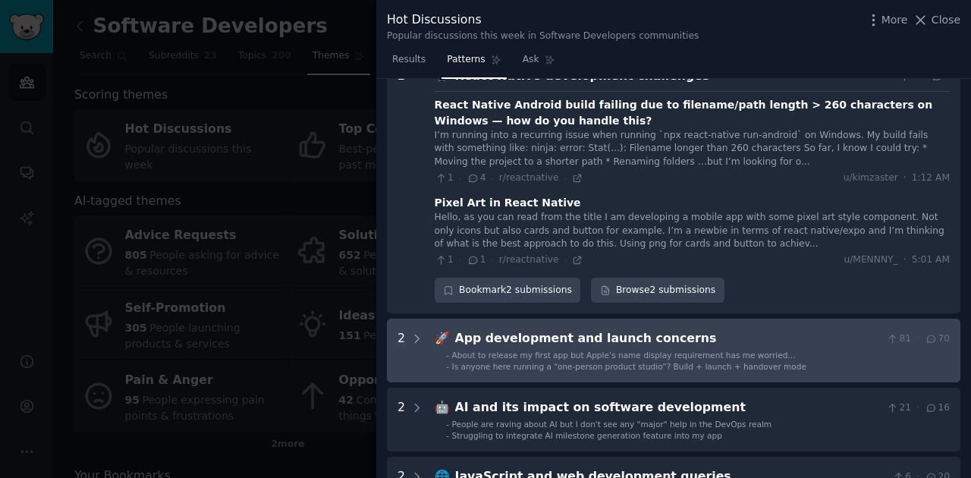
scroll to position [737, 0]
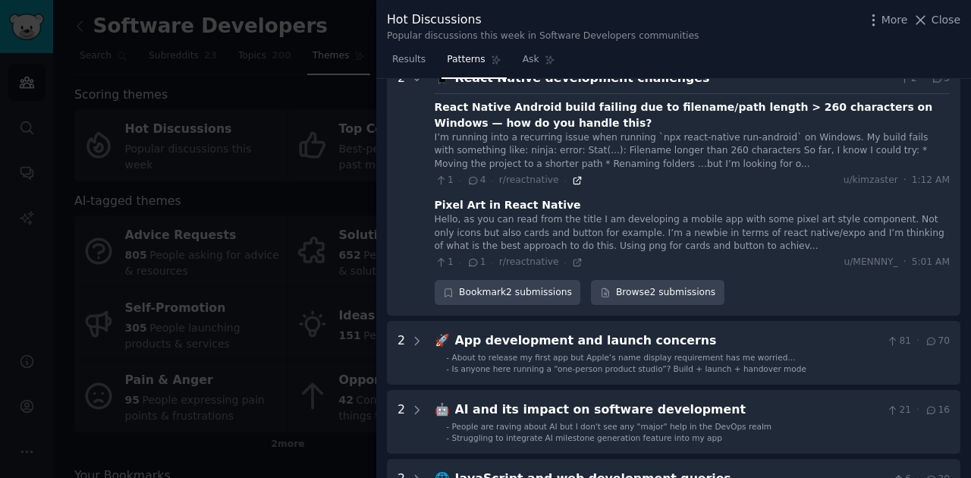
click at [572, 175] on icon at bounding box center [577, 180] width 11 height 11
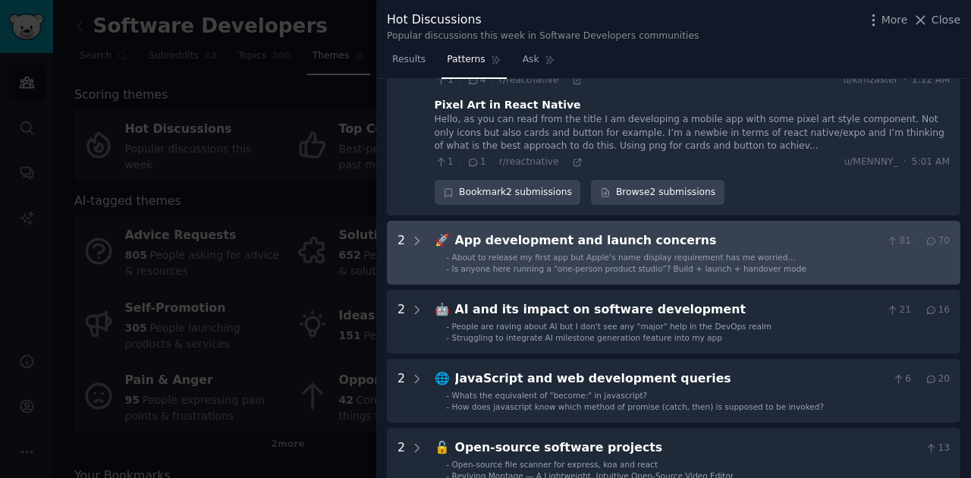
scroll to position [838, 0]
click at [644, 263] on span "Is anyone here running a “one-person product studio”? Build + launch + handover…" at bounding box center [629, 267] width 354 height 9
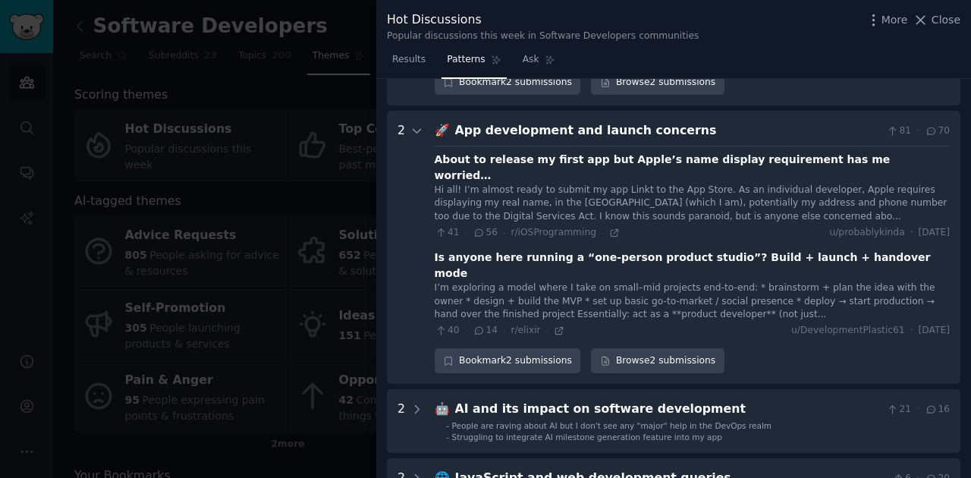
scroll to position [948, 0]
click at [554, 325] on icon at bounding box center [559, 330] width 11 height 11
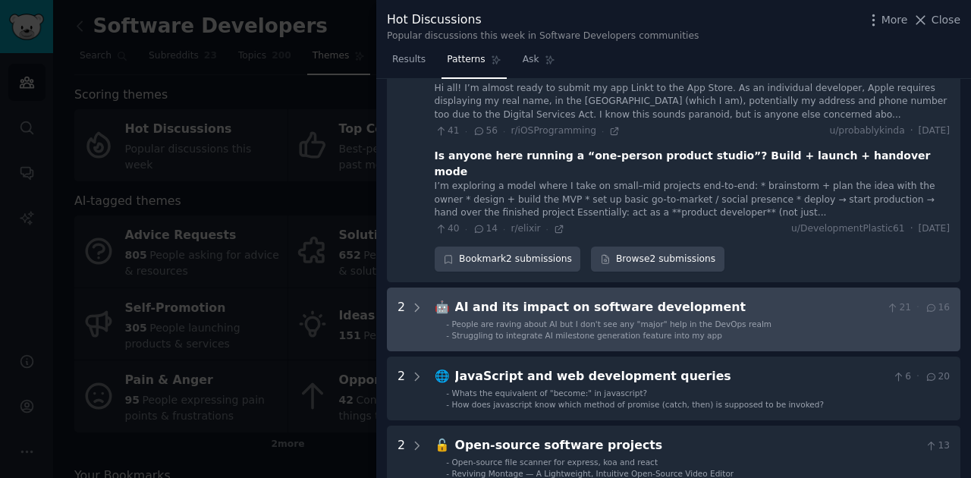
click at [673, 331] on span "Struggling to integrate AI milestone generation feature into my app" at bounding box center [587, 335] width 270 height 9
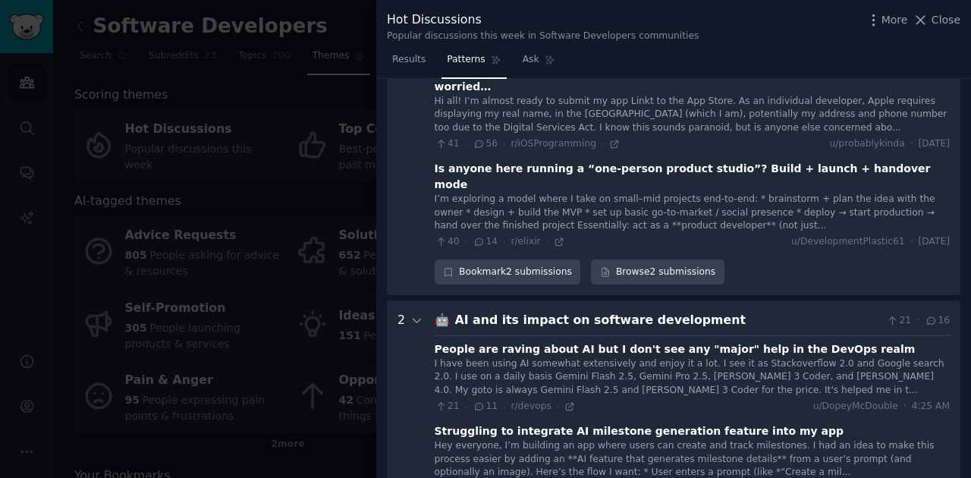
scroll to position [890, 0]
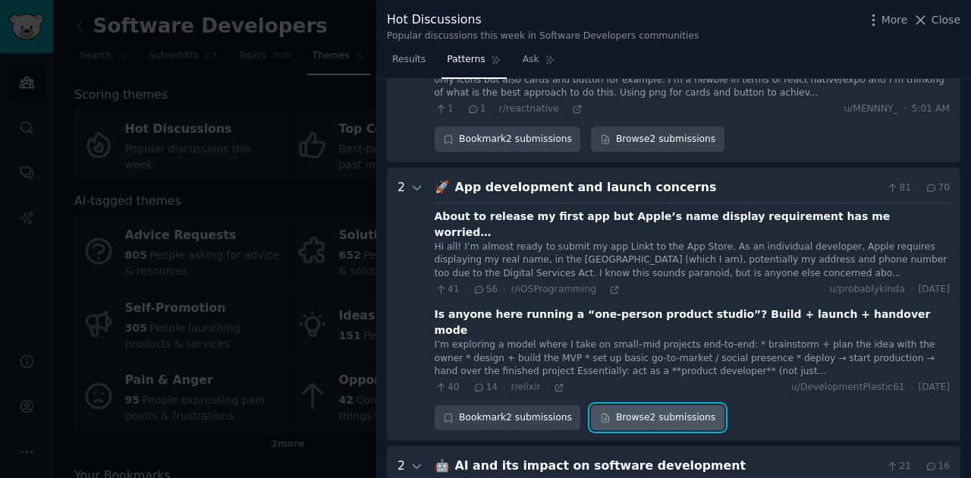
click at [629, 405] on link "Browse 2 submissions" at bounding box center [657, 418] width 133 height 26
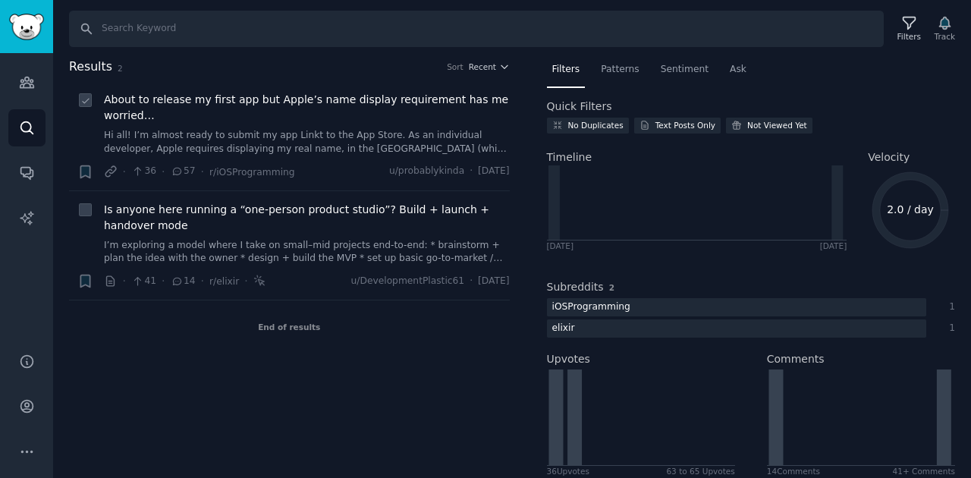
click at [83, 102] on icon at bounding box center [85, 101] width 6 height 5
checkbox input "true"
click at [214, 242] on link "I’m exploring a model where I take on small–mid projects end-to-end: * brainsto…" at bounding box center [307, 252] width 406 height 27
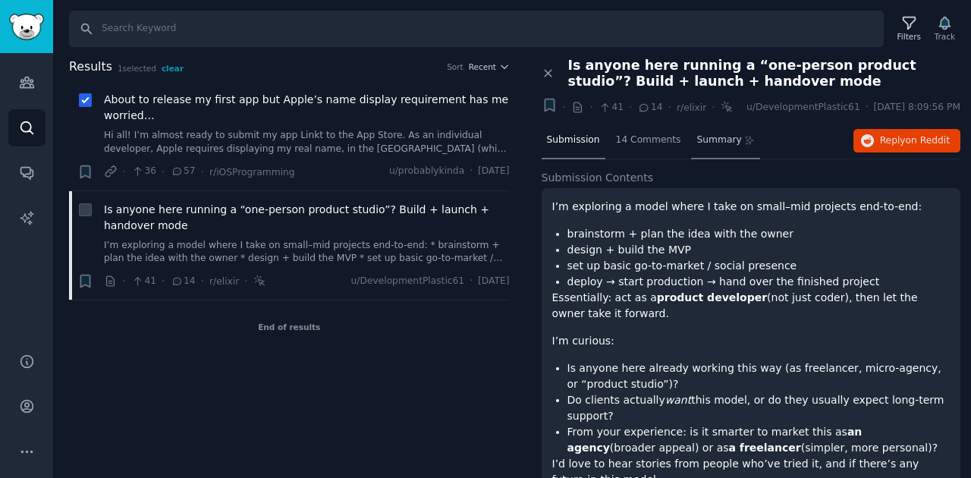
click at [744, 141] on icon at bounding box center [749, 140] width 11 height 11
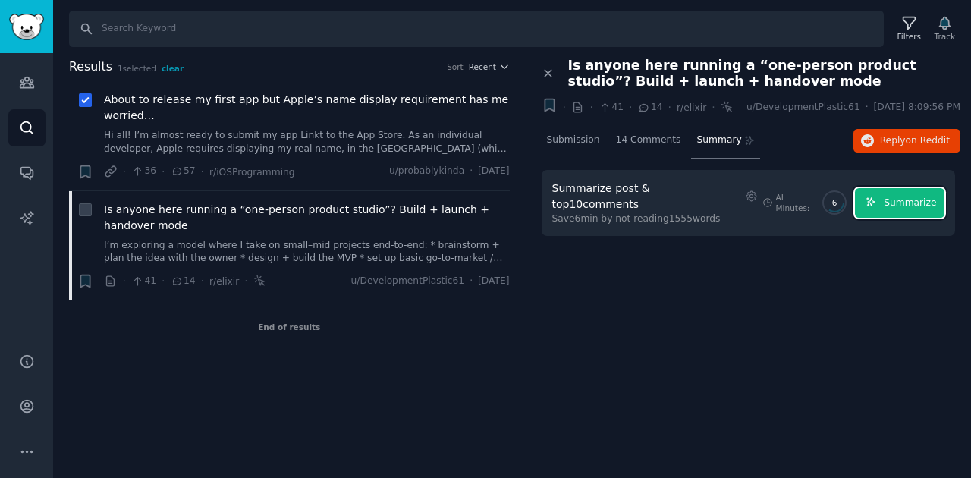
click at [911, 196] on span "Summarize" at bounding box center [909, 203] width 52 height 14
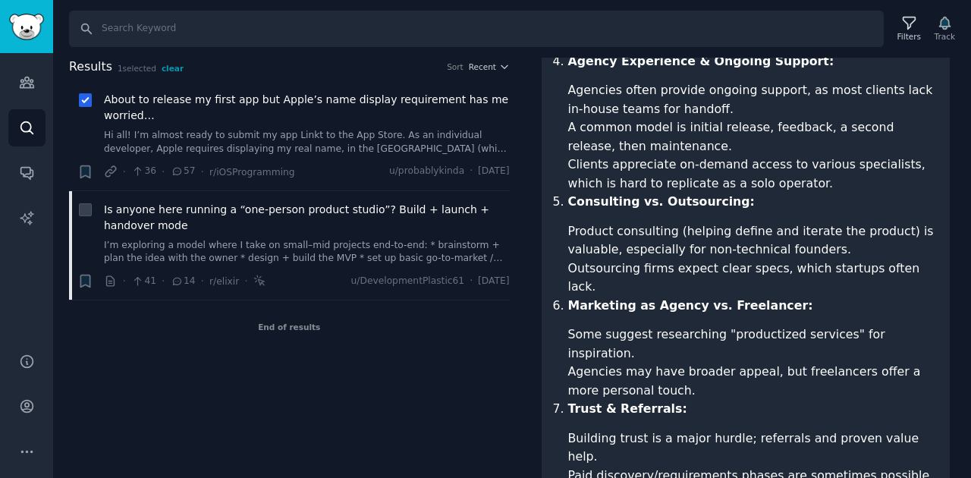
drag, startPoint x: 884, startPoint y: 312, endPoint x: 890, endPoint y: 323, distance: 12.2
click at [888, 362] on li "Agencies may have broader appeal, but freelancers offer a more personal touch." at bounding box center [754, 380] width 372 height 37
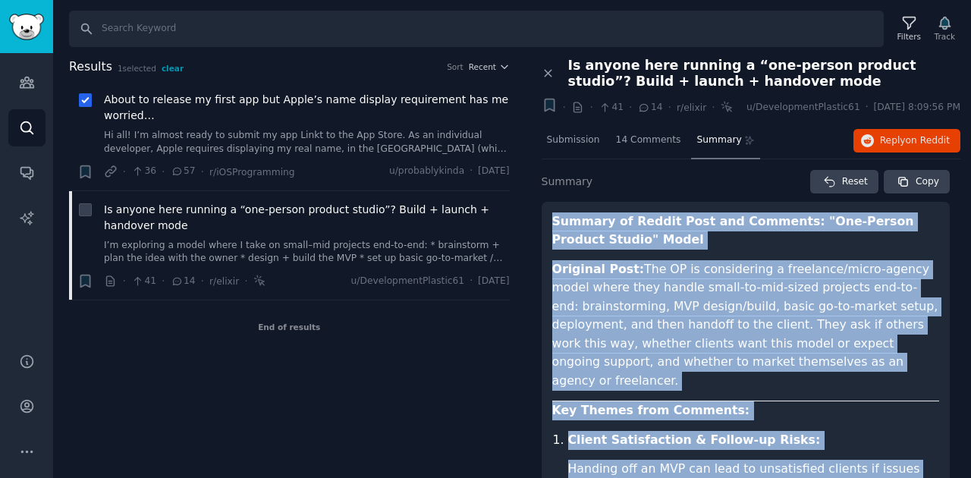
copy article "Summary of Reddit Post and Comments: "One-Person Product Studio" Model Original…"
drag, startPoint x: 608, startPoint y: 449, endPoint x: 546, endPoint y: 215, distance: 241.7
